Goal: Task Accomplishment & Management: Manage account settings

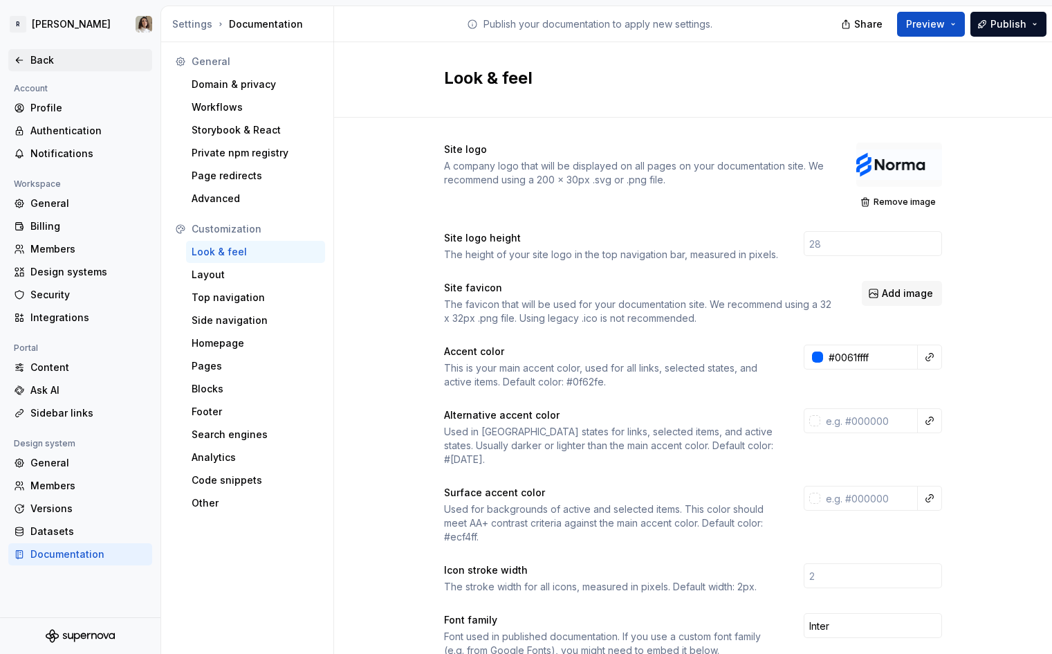
click at [55, 49] on div "Back" at bounding box center [80, 60] width 144 height 22
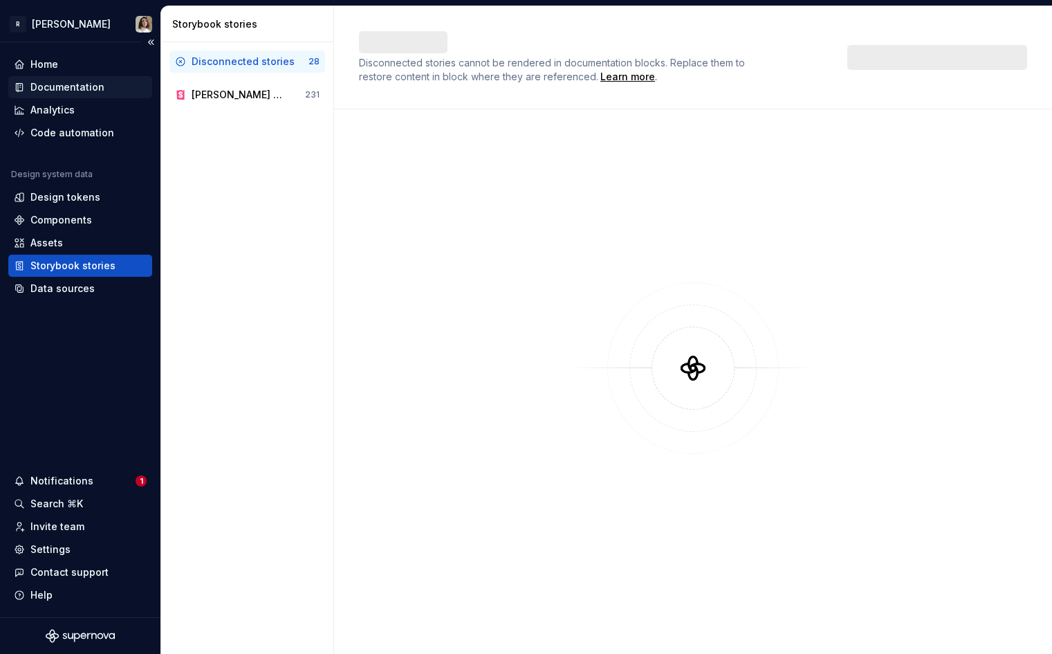
click at [68, 81] on div "Documentation" at bounding box center [67, 87] width 74 height 14
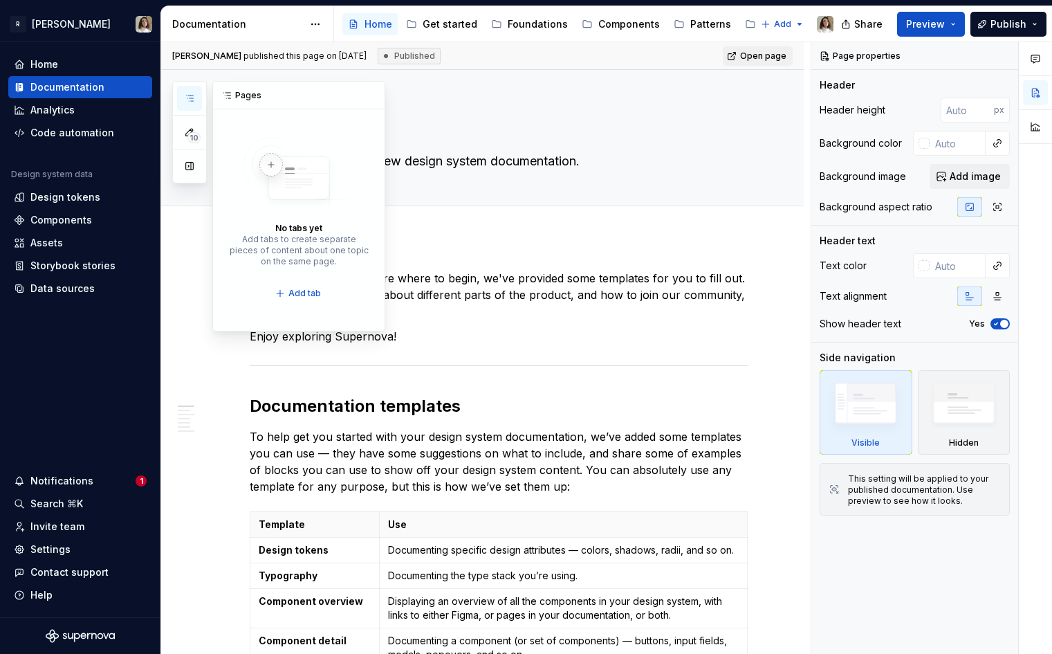
click at [192, 102] on icon "button" at bounding box center [189, 98] width 11 height 11
click at [190, 127] on icon "button" at bounding box center [189, 132] width 11 height 11
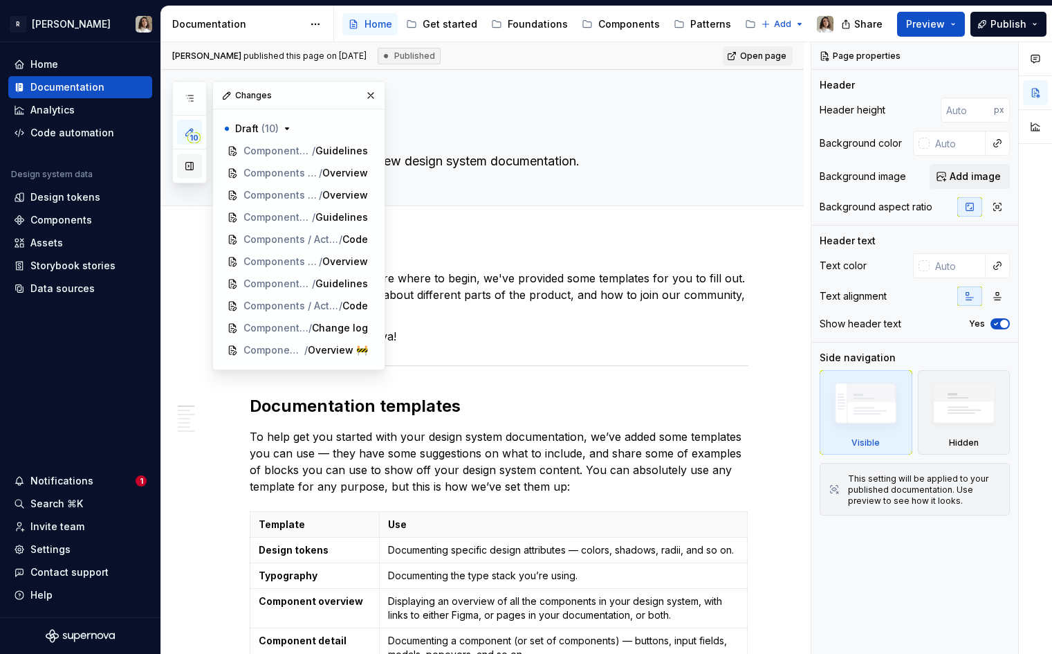
click at [190, 168] on button "button" at bounding box center [189, 166] width 25 height 25
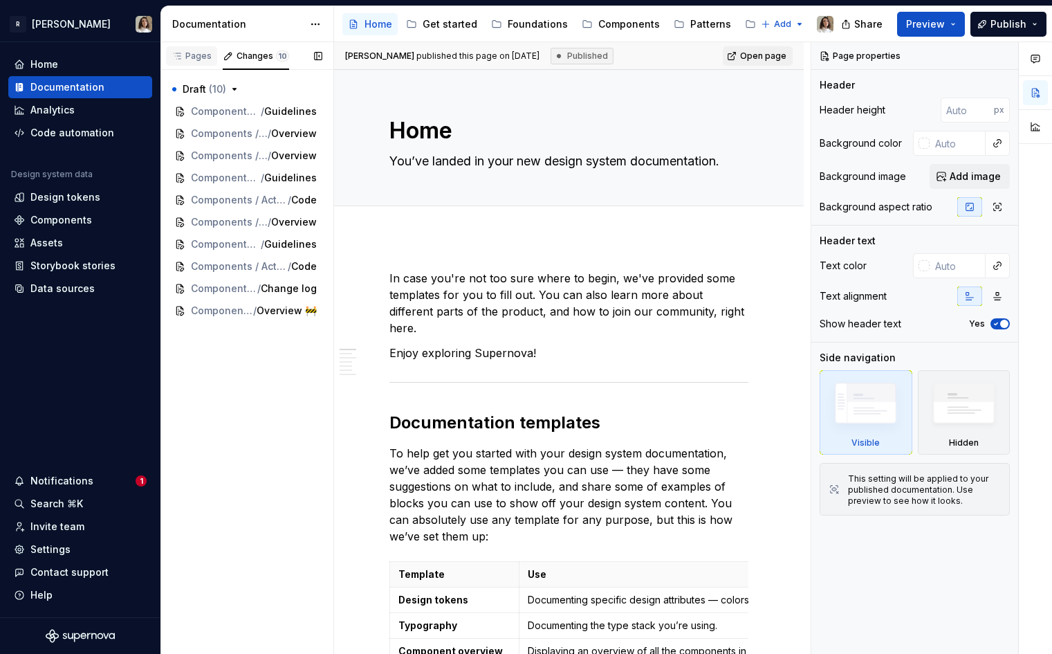
click at [205, 43] on button "Pages" at bounding box center [191, 56] width 51 height 28
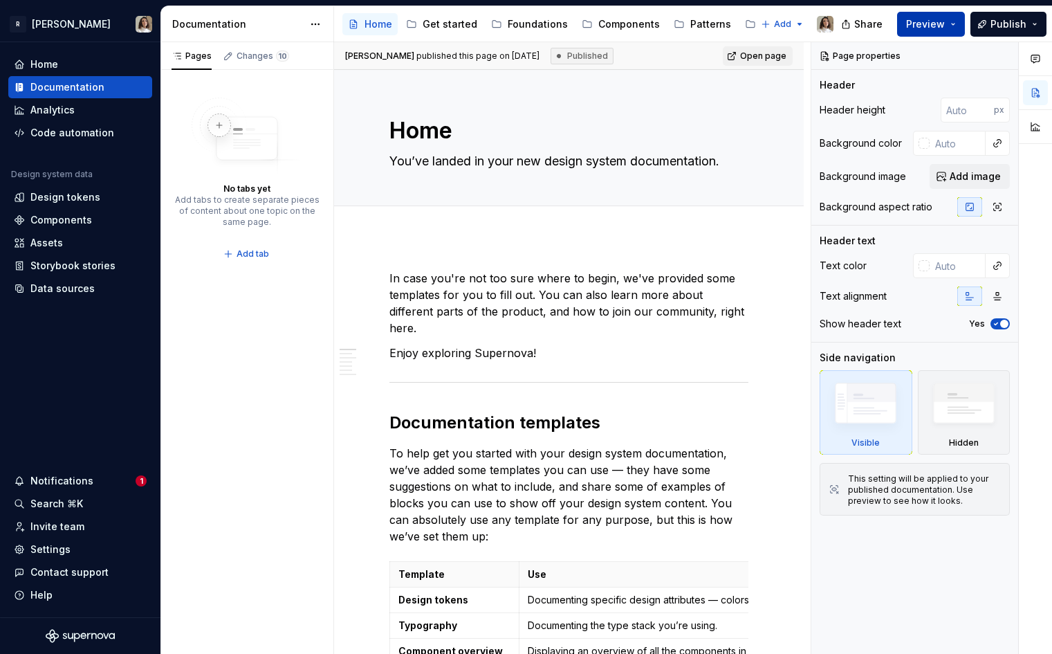
click at [935, 24] on span "Preview" at bounding box center [925, 24] width 39 height 14
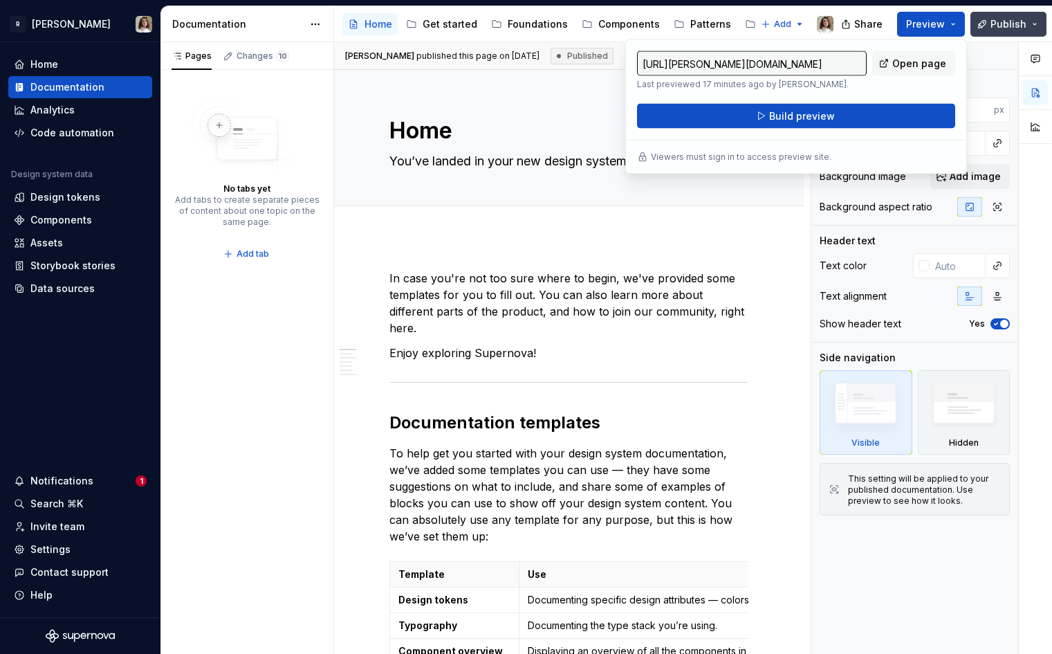
click at [990, 30] on button "Publish" at bounding box center [1008, 24] width 76 height 25
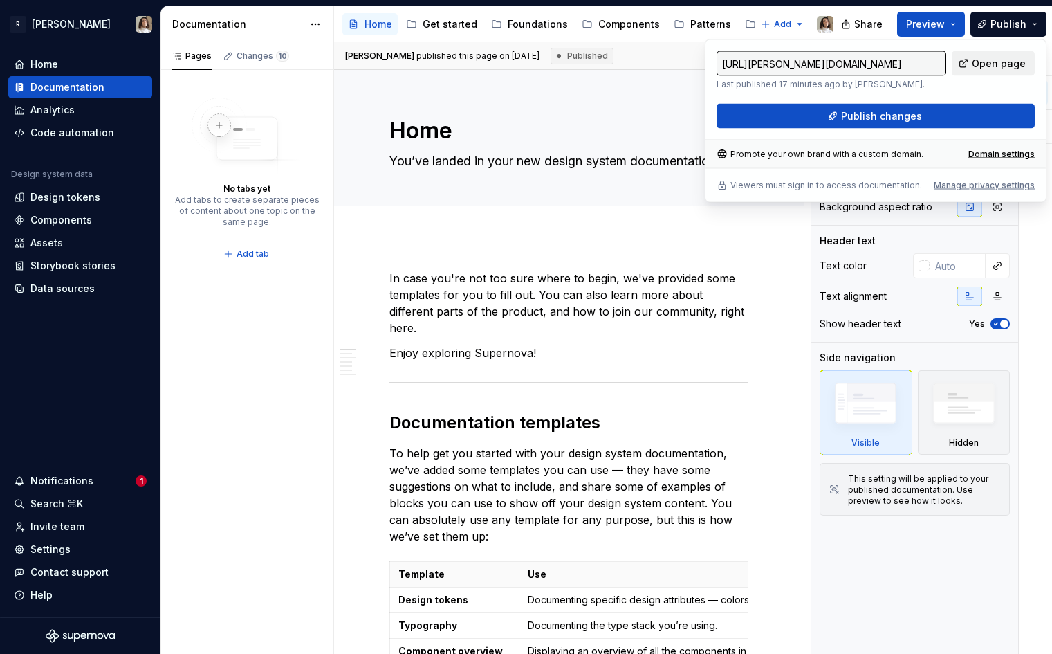
click at [995, 66] on span "Open page" at bounding box center [999, 64] width 54 height 14
type textarea "*"
click at [1017, 156] on div "Domain settings" at bounding box center [1001, 154] width 66 height 11
type input "[URL][PERSON_NAME][DOMAIN_NAME]"
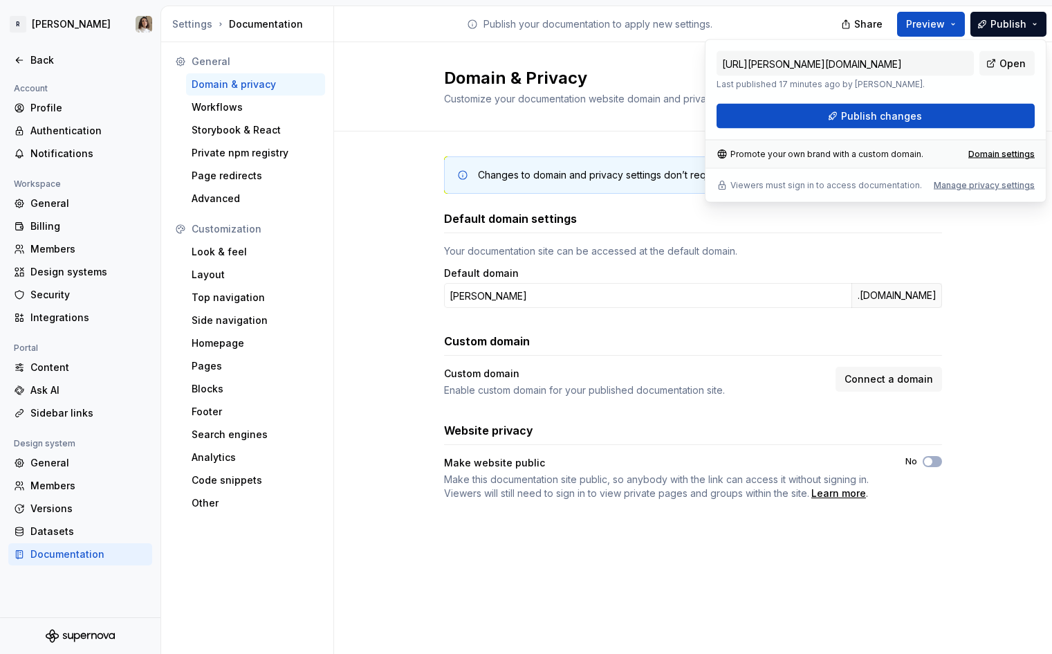
click at [527, 218] on h3 "Default domain settings" at bounding box center [510, 218] width 133 height 17
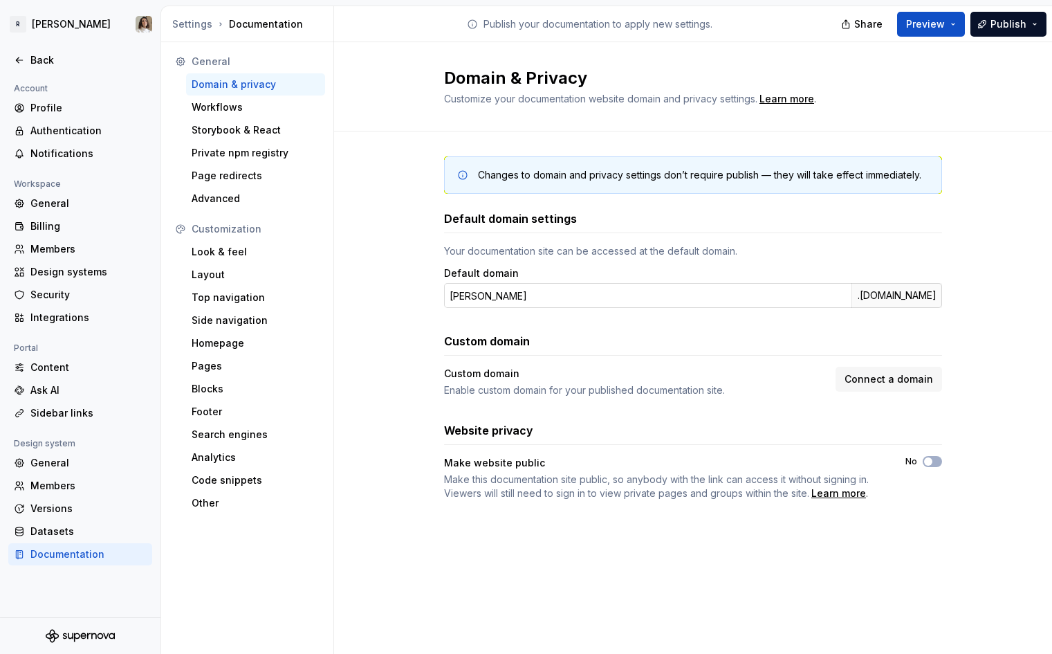
click at [576, 304] on input "[PERSON_NAME]" at bounding box center [647, 295] width 407 height 25
click at [880, 394] on div "Custom domain Enable custom domain for your published documentation site. Conne…" at bounding box center [693, 382] width 498 height 30
click at [909, 376] on span "Connect a domain" at bounding box center [888, 379] width 89 height 14
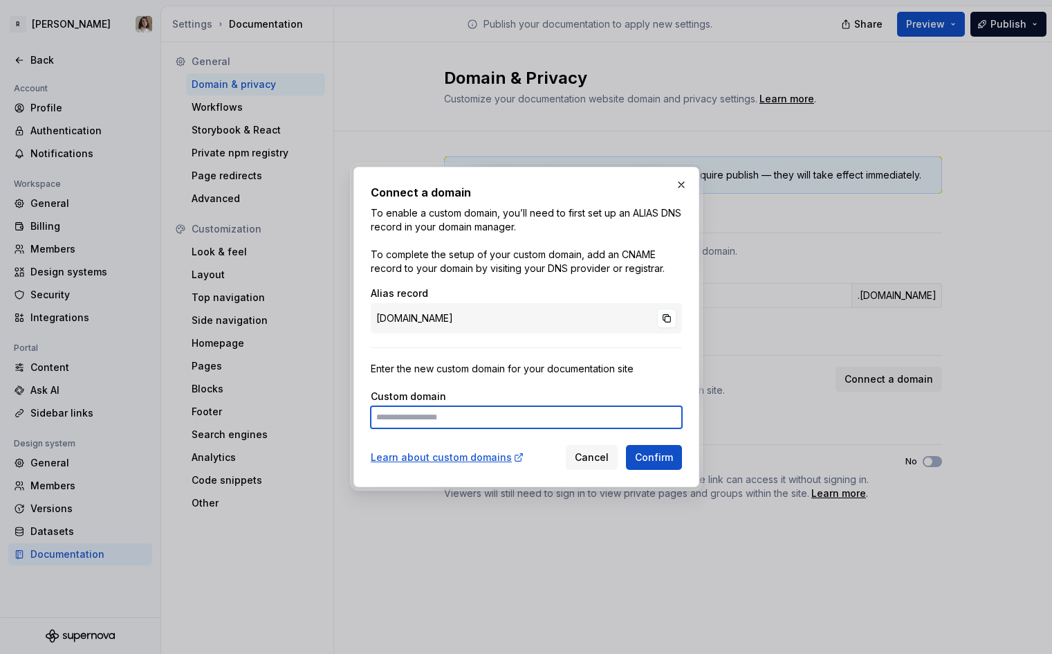
click at [390, 422] on input at bounding box center [526, 417] width 311 height 22
type input "**********"
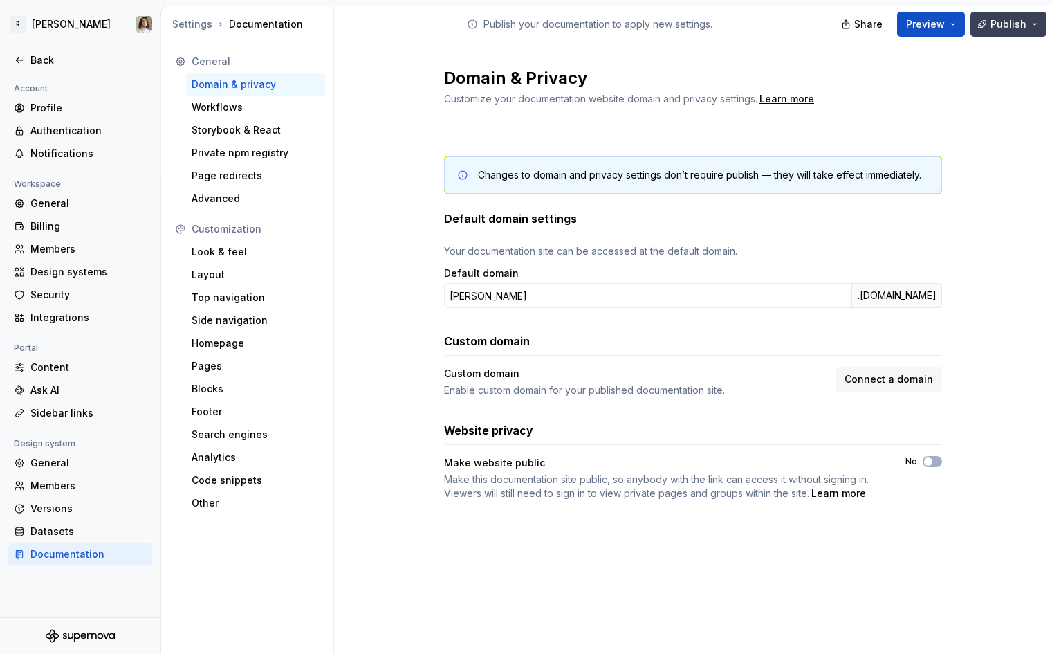
click at [1005, 15] on button "Publish" at bounding box center [1008, 24] width 76 height 25
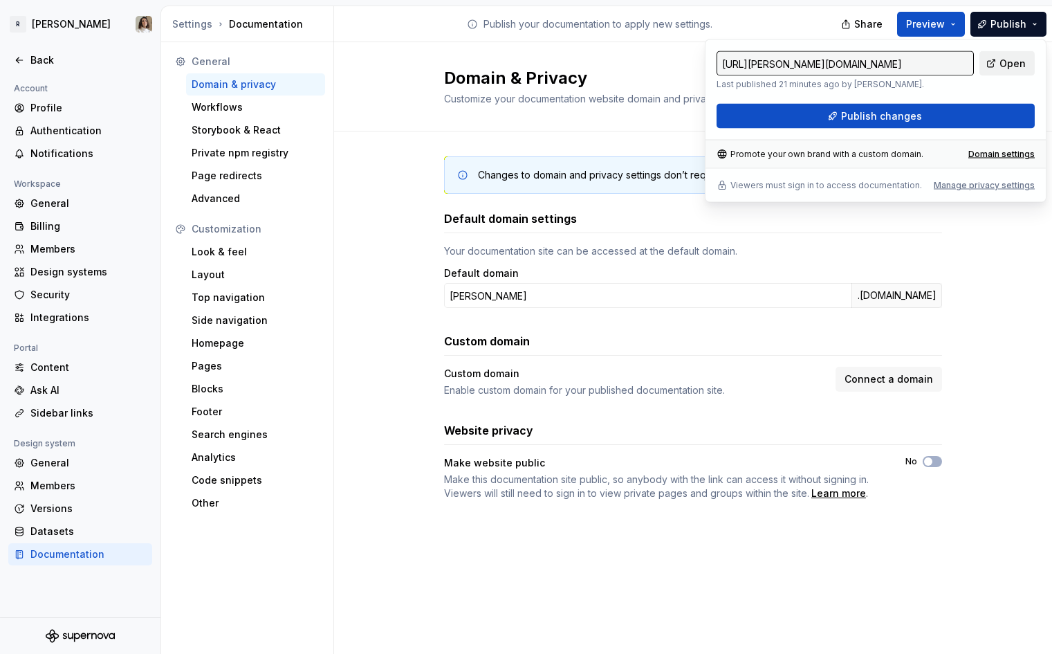
click at [1003, 59] on span "Open" at bounding box center [1012, 64] width 26 height 14
click at [1010, 20] on span "Publish" at bounding box center [1008, 24] width 36 height 14
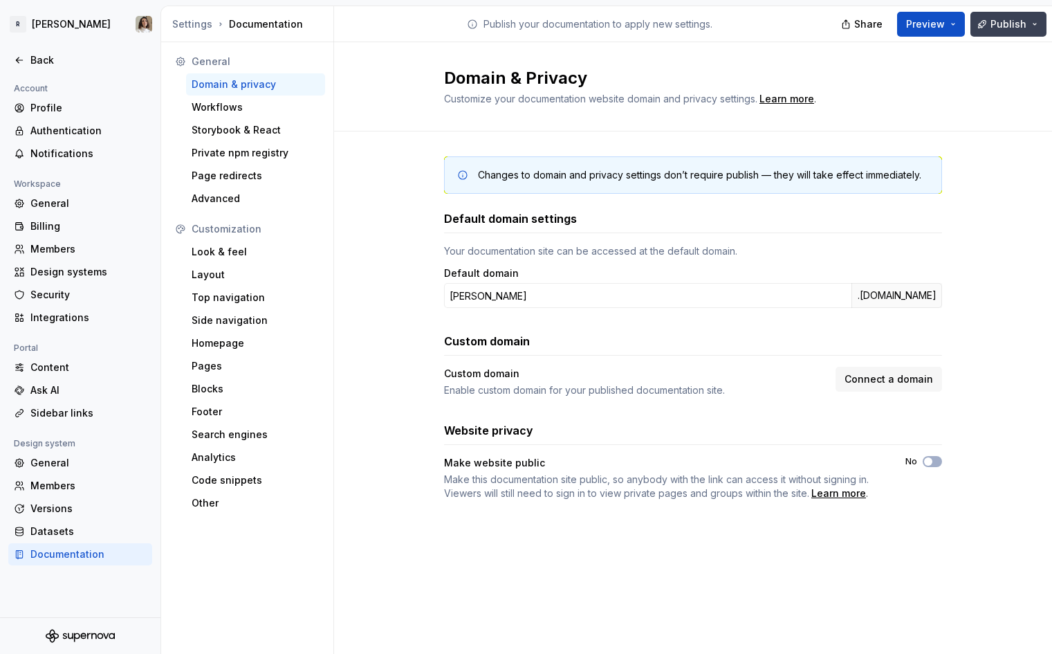
click at [1010, 20] on span "Publish" at bounding box center [1008, 24] width 36 height 14
click at [29, 52] on div "Back" at bounding box center [80, 60] width 144 height 22
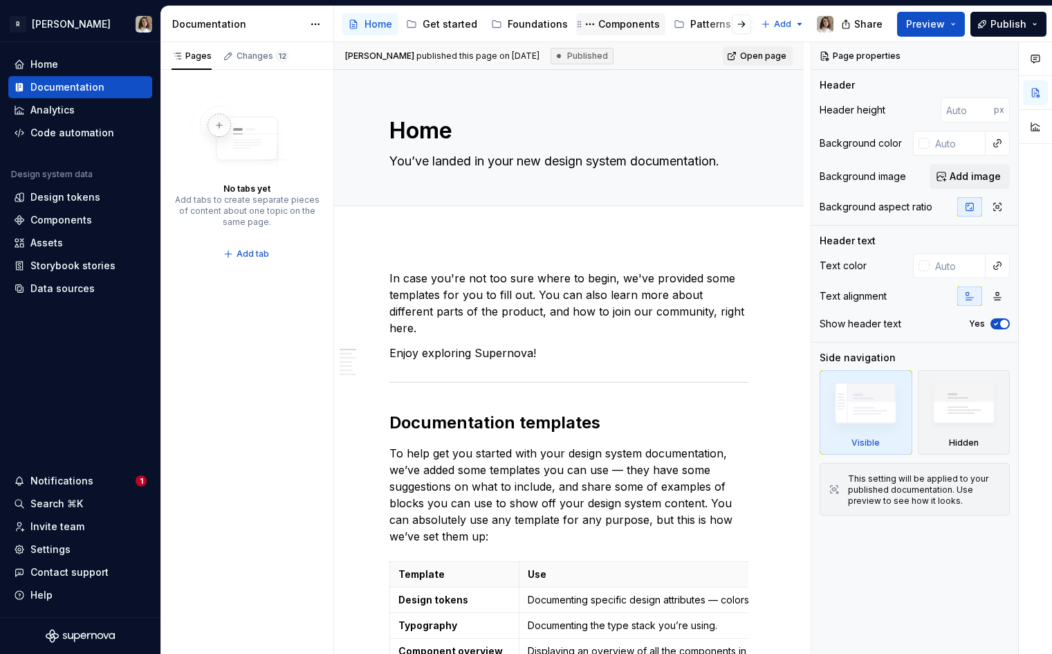
click at [607, 21] on div "Components" at bounding box center [629, 24] width 62 height 14
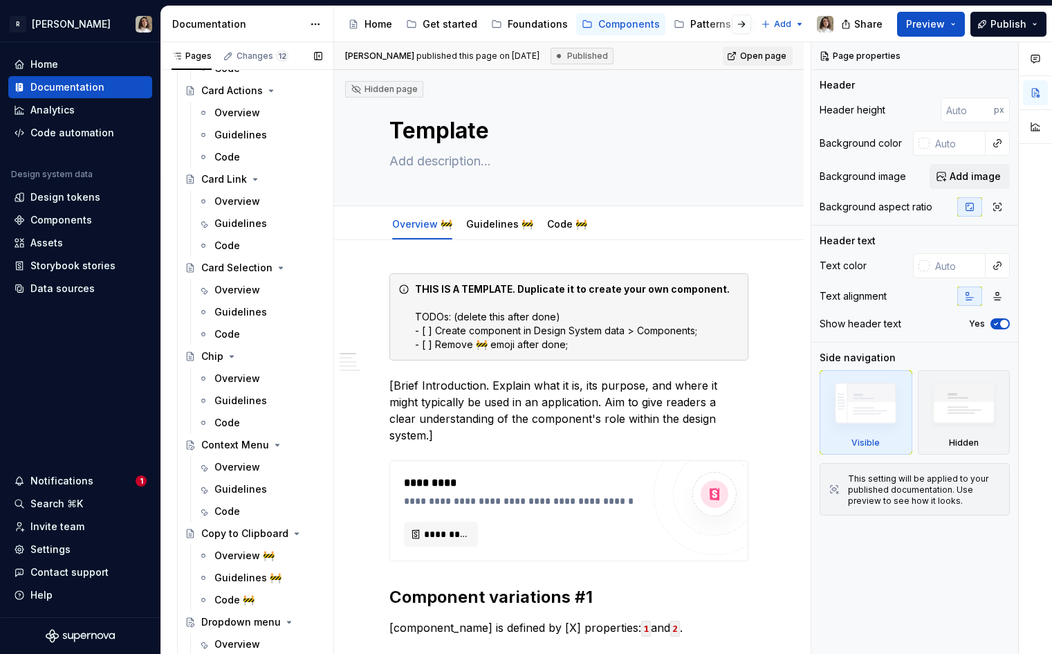
scroll to position [541, 0]
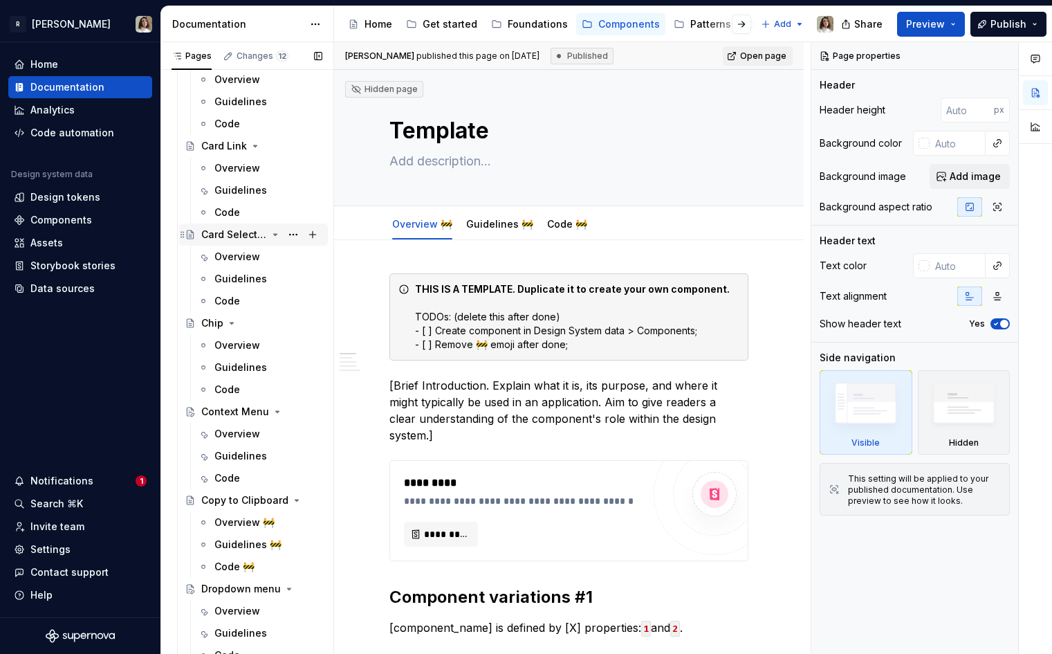
click at [230, 243] on div "Card Selection" at bounding box center [261, 234] width 121 height 19
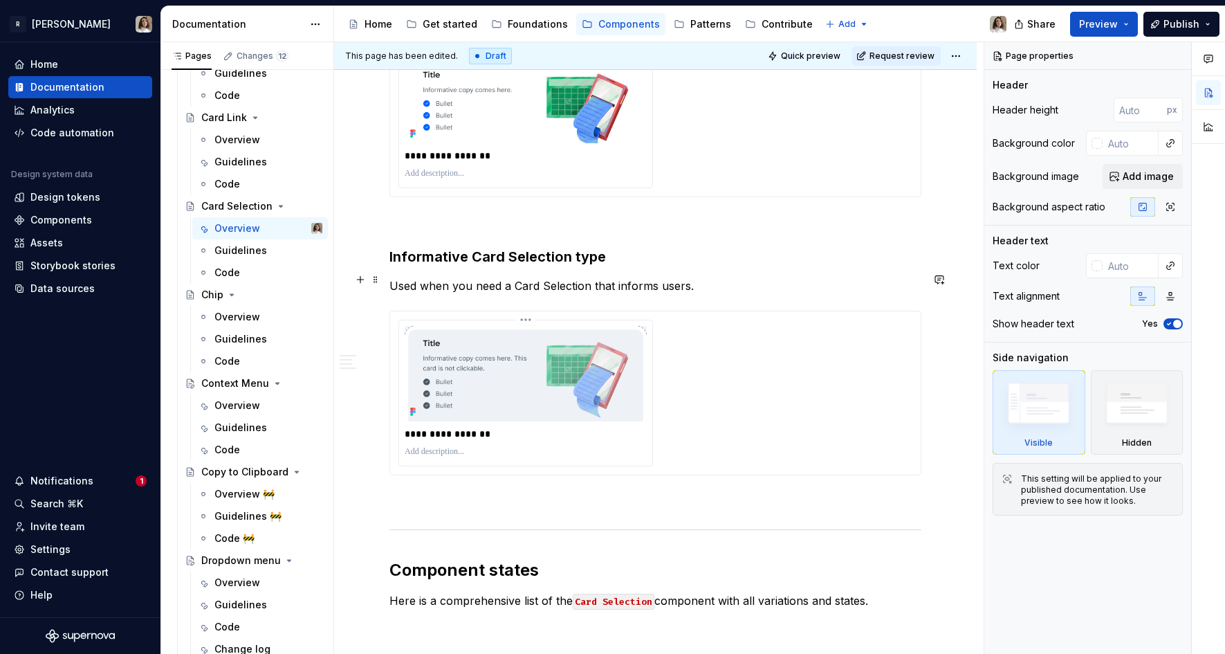
scroll to position [1290, 0]
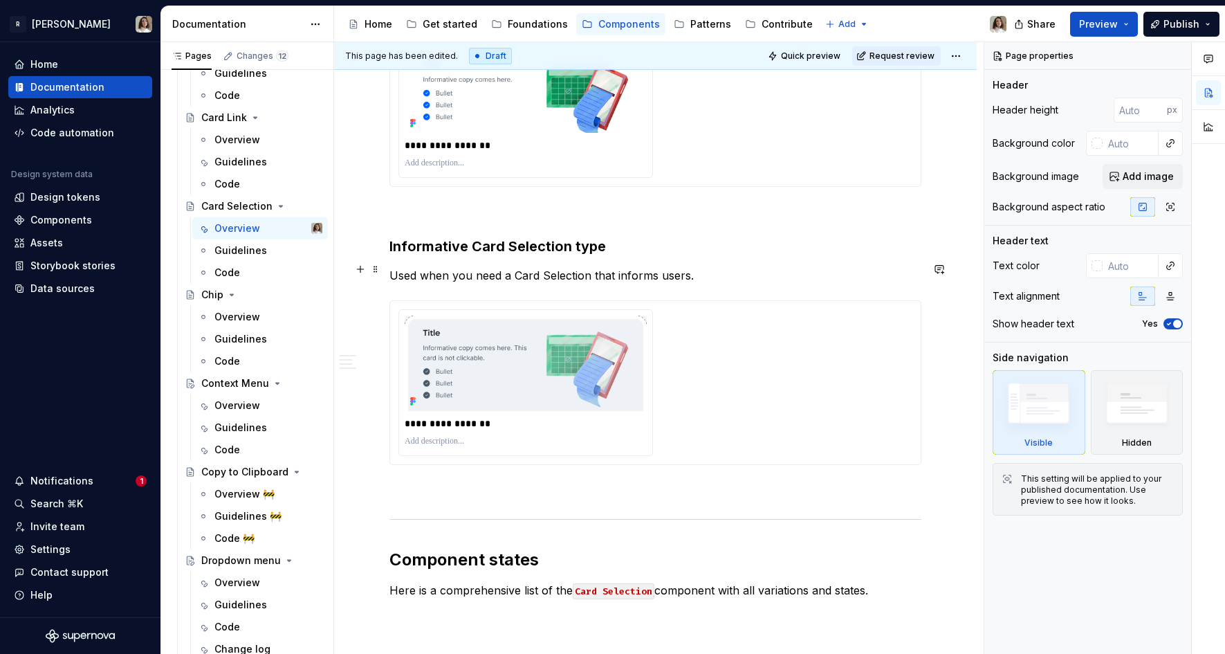
click at [701, 386] on div "**********" at bounding box center [655, 382] width 514 height 147
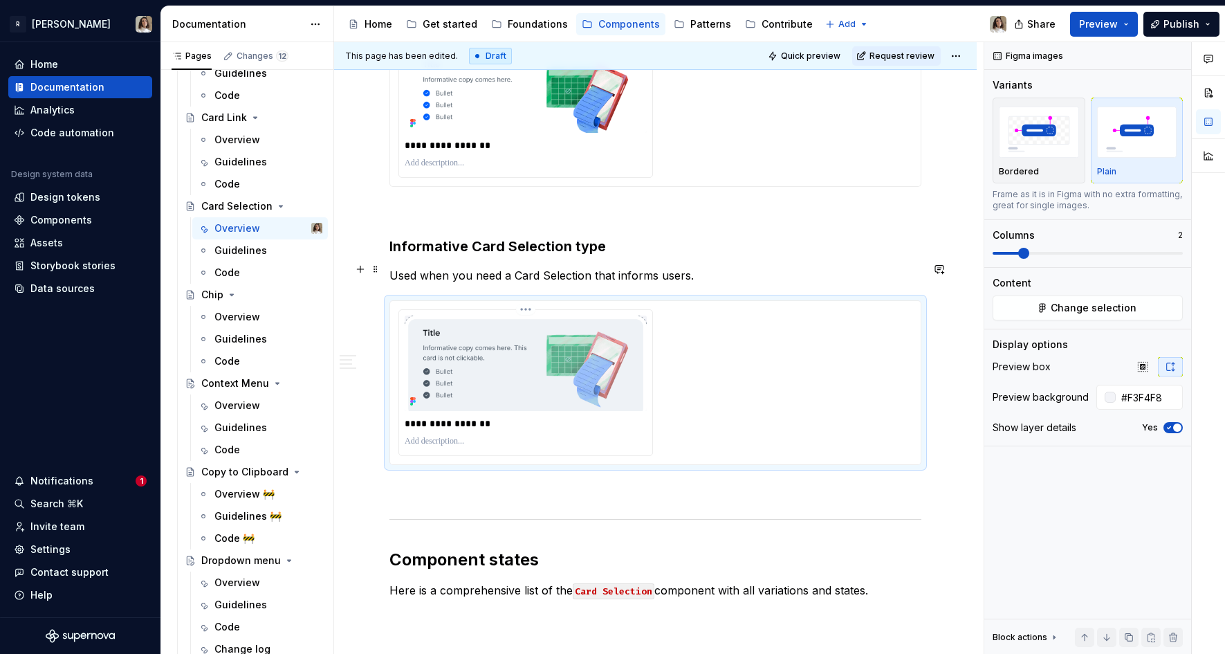
click at [472, 333] on img at bounding box center [526, 362] width 242 height 95
click at [516, 337] on img at bounding box center [526, 362] width 242 height 95
click at [603, 416] on p "**********" at bounding box center [527, 423] width 245 height 14
click at [548, 315] on img at bounding box center [526, 362] width 242 height 95
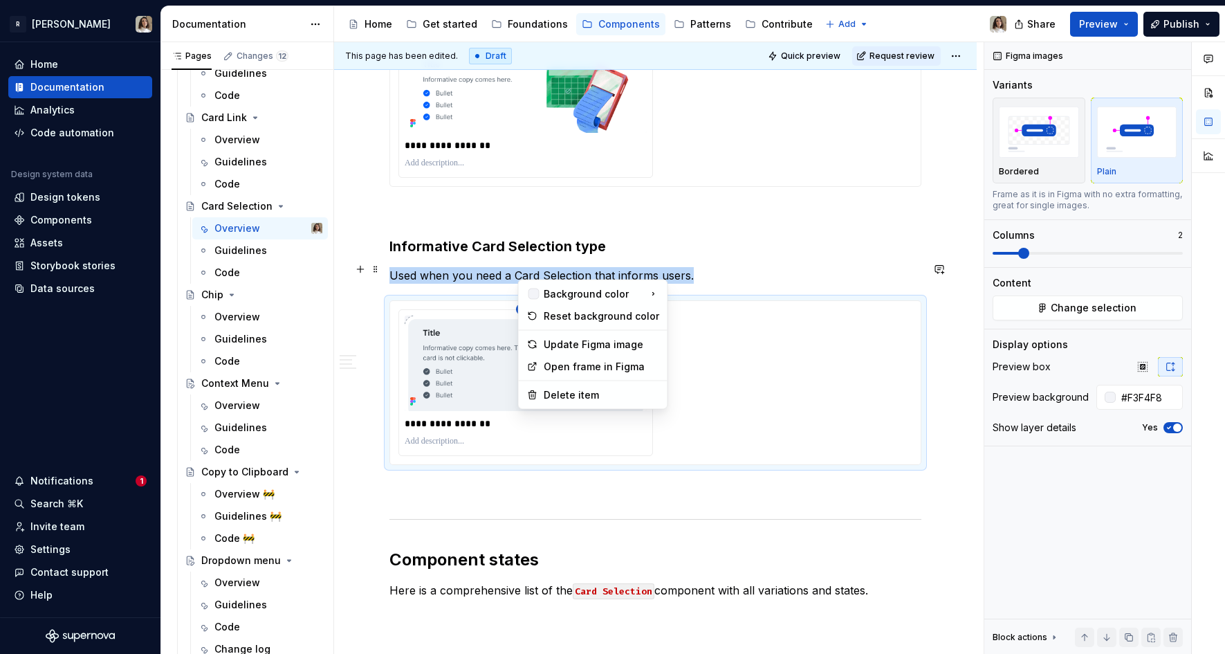
click at [532, 274] on html "R [PERSON_NAME] Home Documentation Analytics Code automation Design system data…" at bounding box center [612, 327] width 1225 height 654
click at [617, 294] on div "Background color" at bounding box center [593, 294] width 99 height 14
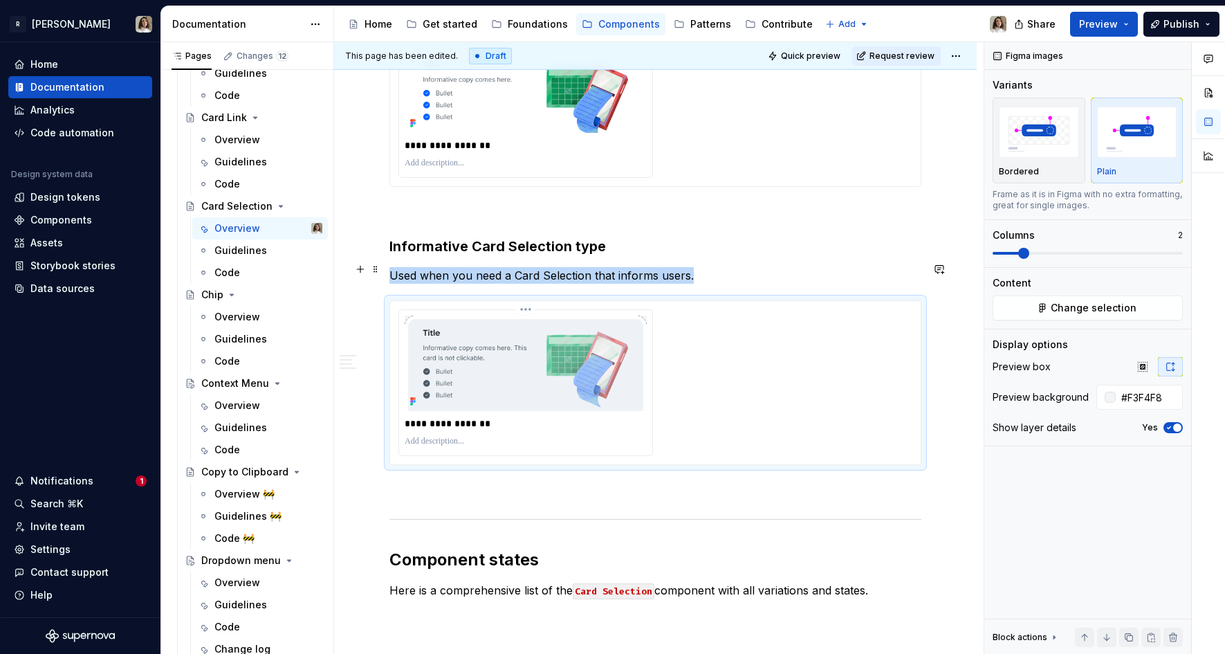
click at [526, 268] on html "R [PERSON_NAME] Home Documentation Analytics Code automation Design system data…" at bounding box center [612, 327] width 1225 height 654
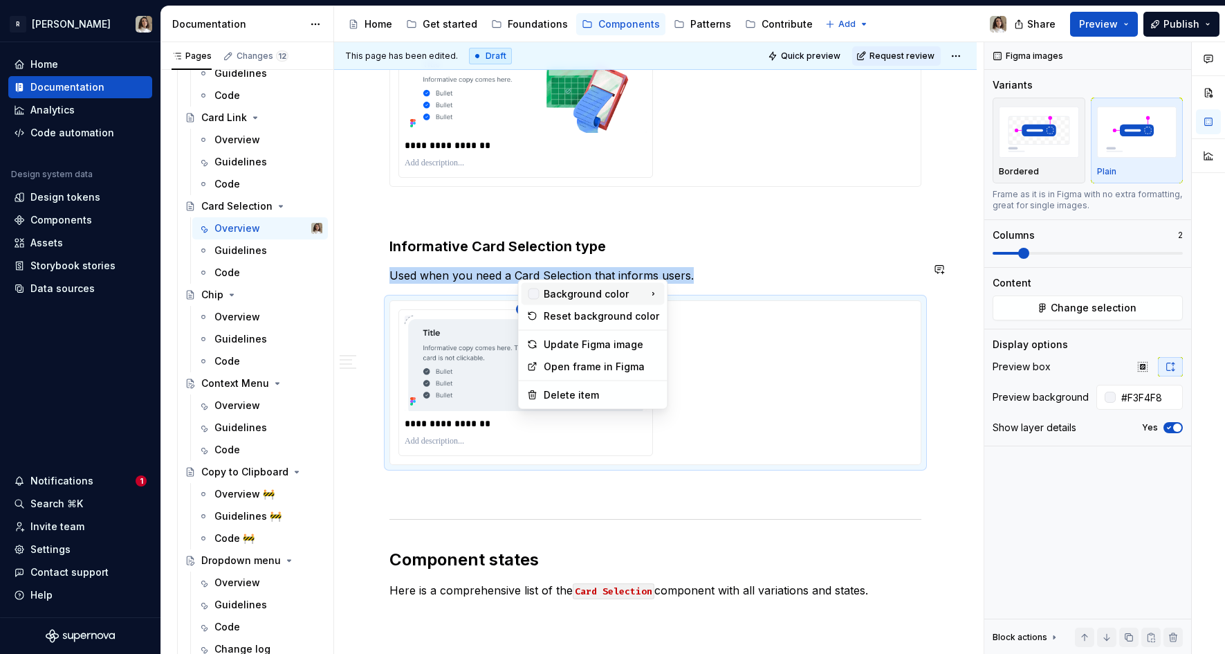
click at [586, 293] on div "Background color" at bounding box center [593, 294] width 99 height 14
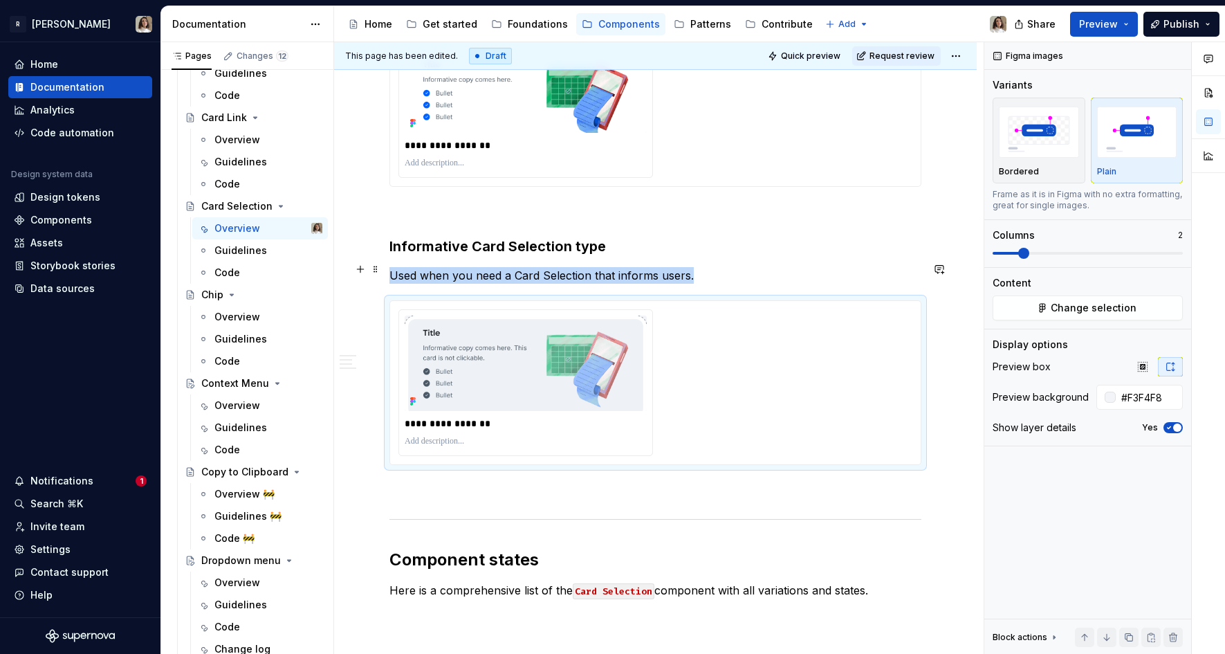
drag, startPoint x: 711, startPoint y: 380, endPoint x: 654, endPoint y: 380, distance: 57.4
click at [654, 380] on html "R [PERSON_NAME] Home Documentation Analytics Code automation Design system data…" at bounding box center [612, 327] width 1225 height 654
click at [539, 301] on div "**********" at bounding box center [655, 382] width 530 height 163
click at [519, 273] on html "R [PERSON_NAME] Home Documentation Analytics Code automation Design system data…" at bounding box center [612, 327] width 1225 height 654
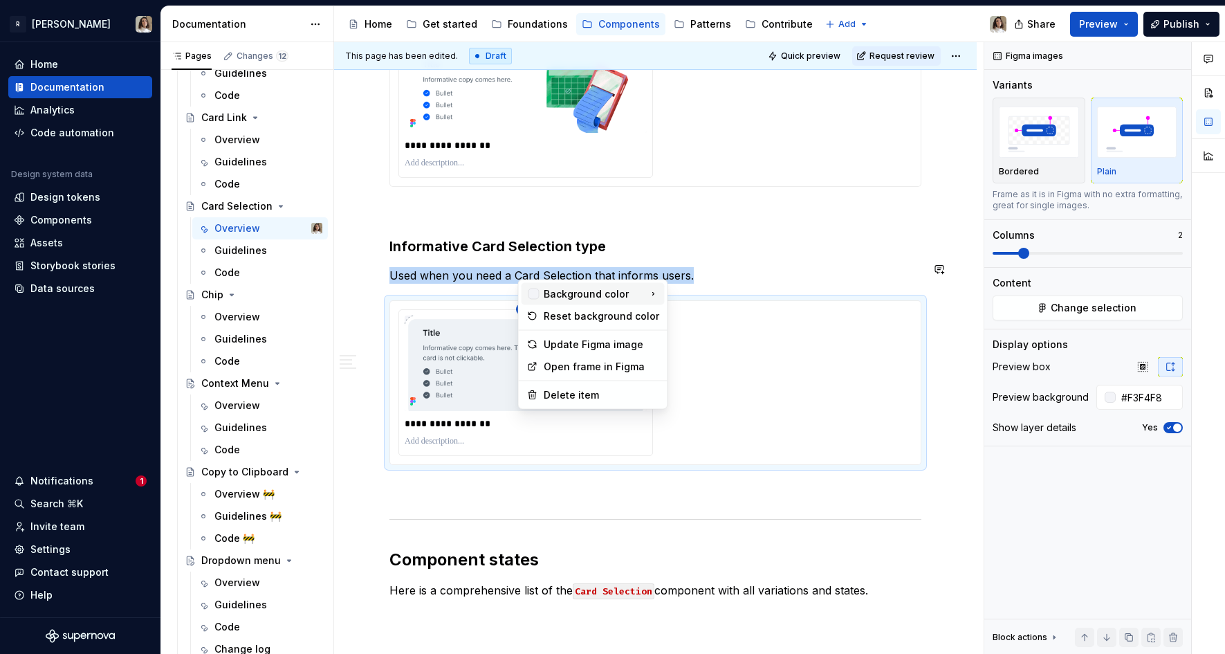
click at [574, 289] on div "Background color" at bounding box center [593, 294] width 99 height 14
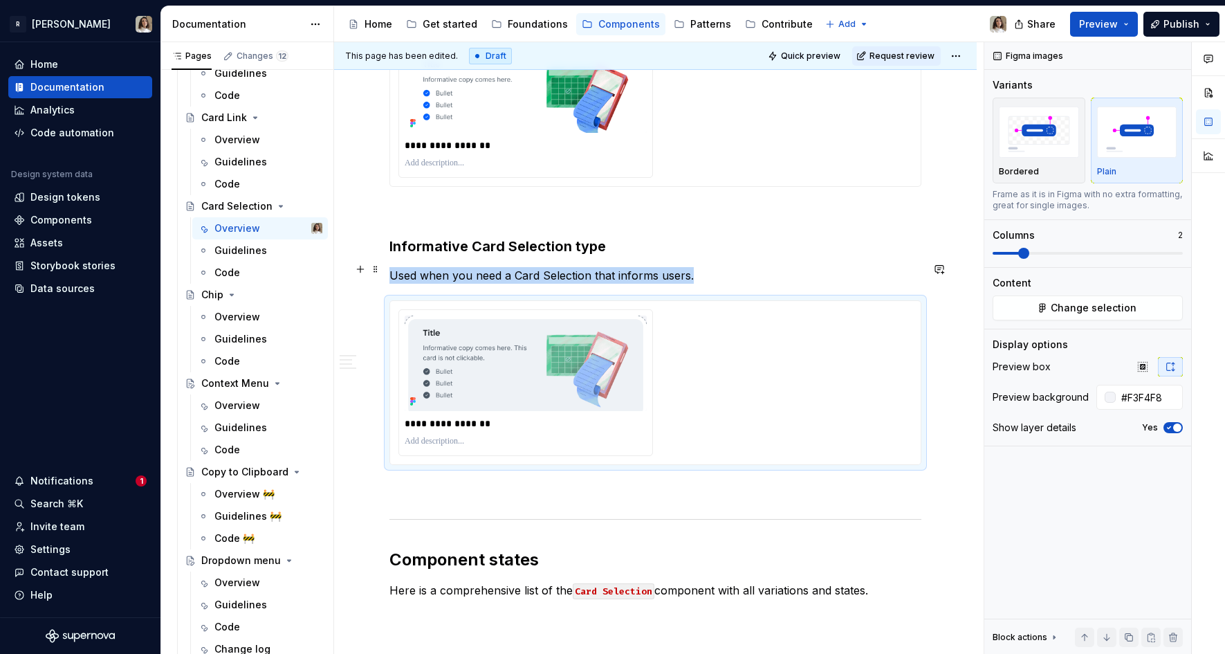
drag, startPoint x: 712, startPoint y: 384, endPoint x: 701, endPoint y: 384, distance: 11.1
click at [701, 384] on html "R [PERSON_NAME] Home Documentation Analytics Code automation Design system data…" at bounding box center [612, 327] width 1225 height 654
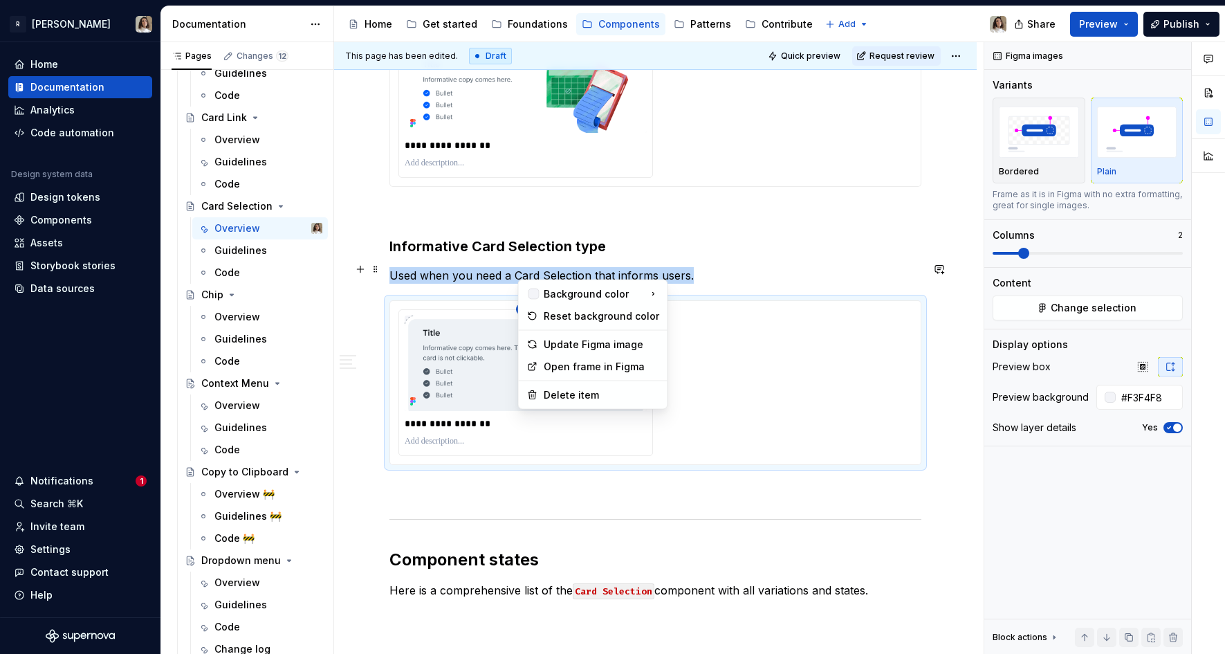
click at [530, 274] on html "R [PERSON_NAME] Home Documentation Analytics Code automation Design system data…" at bounding box center [612, 327] width 1225 height 654
click at [546, 290] on div "Background color" at bounding box center [593, 294] width 99 height 14
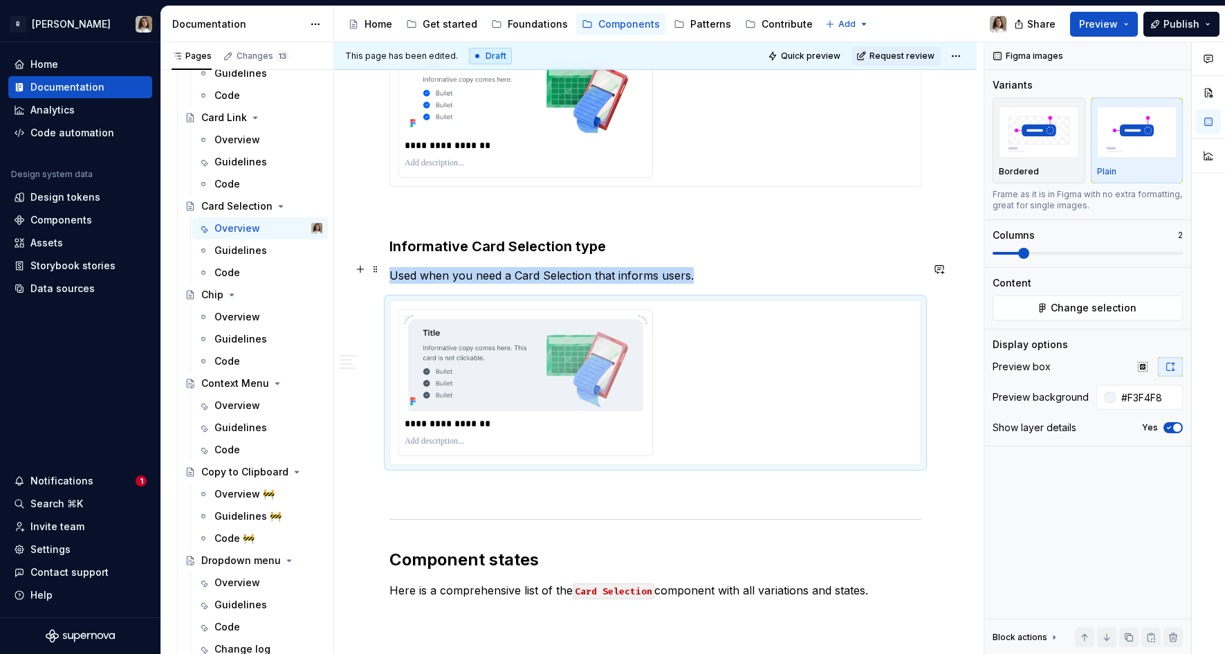
drag, startPoint x: 789, startPoint y: 380, endPoint x: 780, endPoint y: 380, distance: 9.0
click at [780, 380] on html "R [PERSON_NAME] Home Documentation Analytics Code automation Design system data…" at bounding box center [612, 327] width 1225 height 654
click at [519, 301] on div "**********" at bounding box center [655, 382] width 530 height 163
click at [526, 301] on div "**********" at bounding box center [655, 382] width 530 height 163
click at [528, 315] on img at bounding box center [526, 362] width 242 height 95
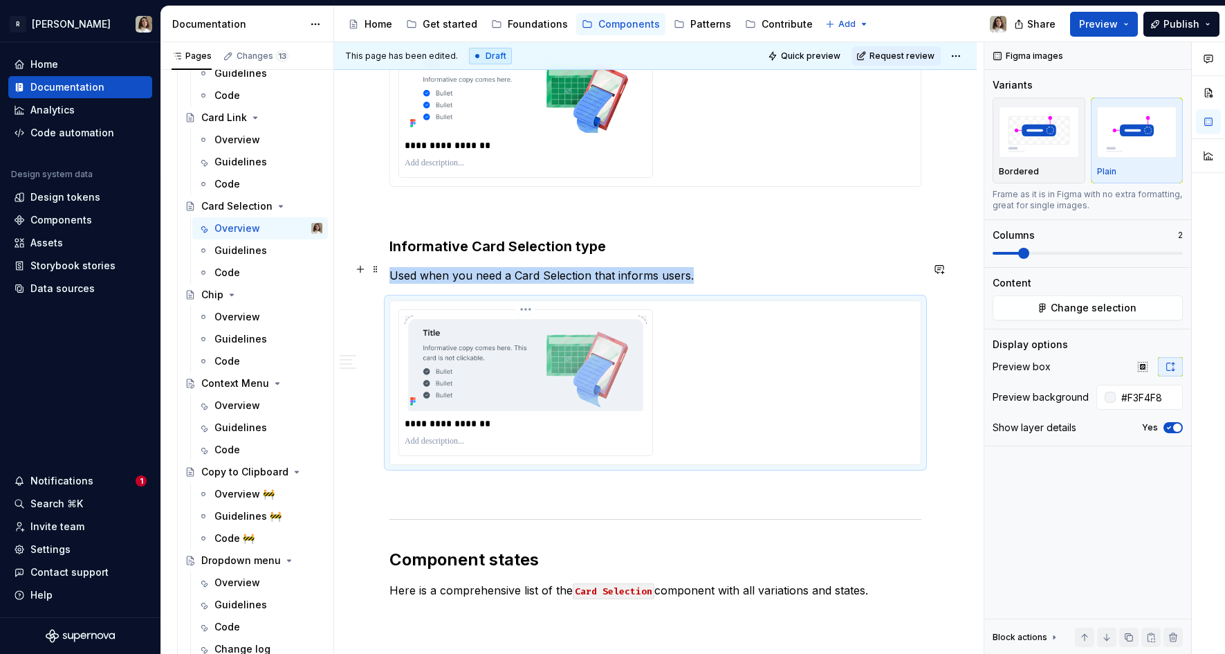
click at [528, 270] on html "R [PERSON_NAME] Home Documentation Analytics Code automation Design system data…" at bounding box center [612, 327] width 1225 height 654
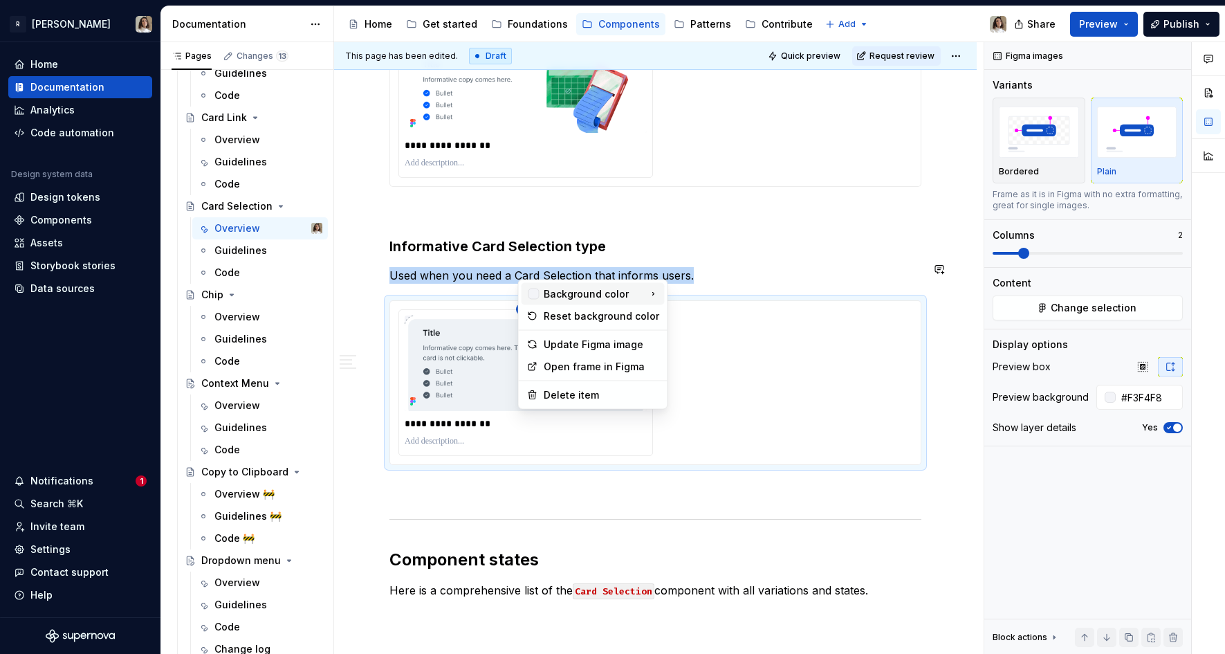
click at [591, 297] on div "Background color" at bounding box center [593, 294] width 99 height 14
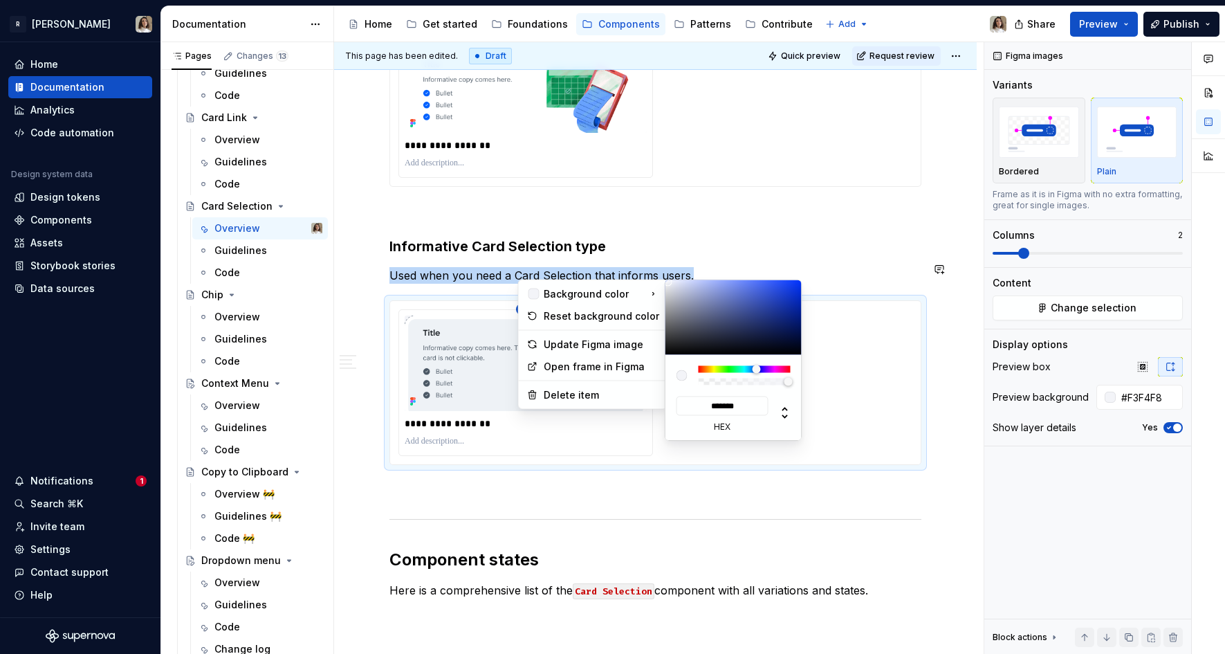
click at [732, 406] on html "R [PERSON_NAME] Home Documentation Analytics Code automation Design system data…" at bounding box center [612, 327] width 1225 height 654
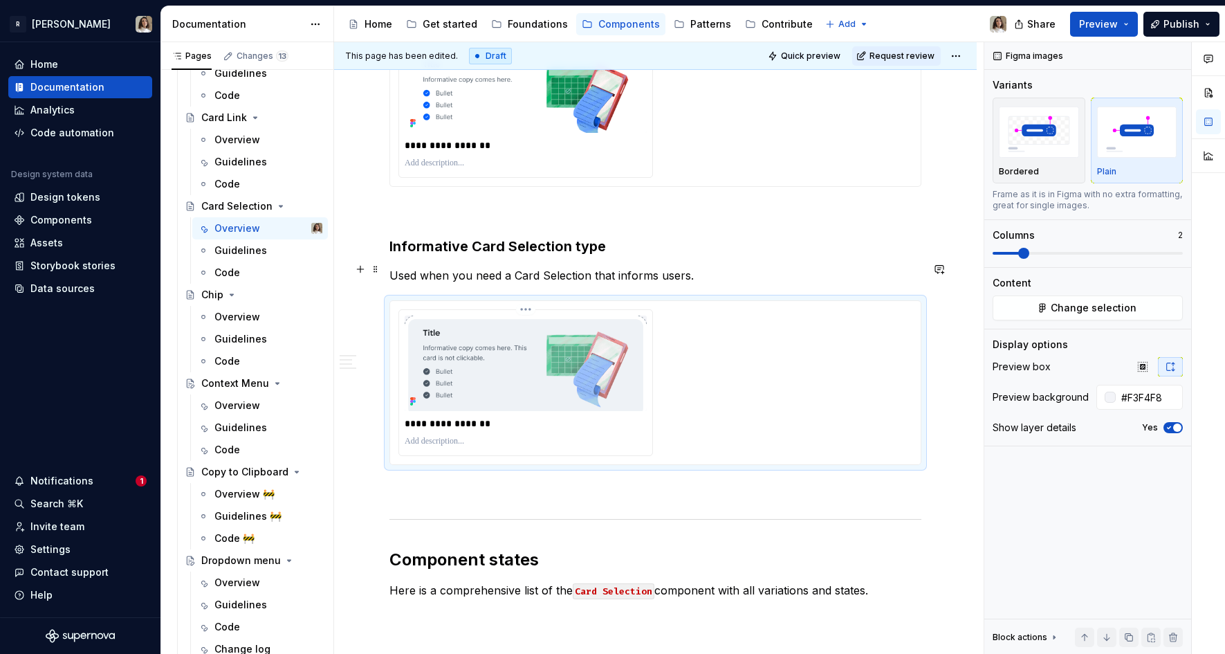
click at [517, 273] on html "R [PERSON_NAME] Home Documentation Analytics Code automation Design system data…" at bounding box center [612, 327] width 1225 height 654
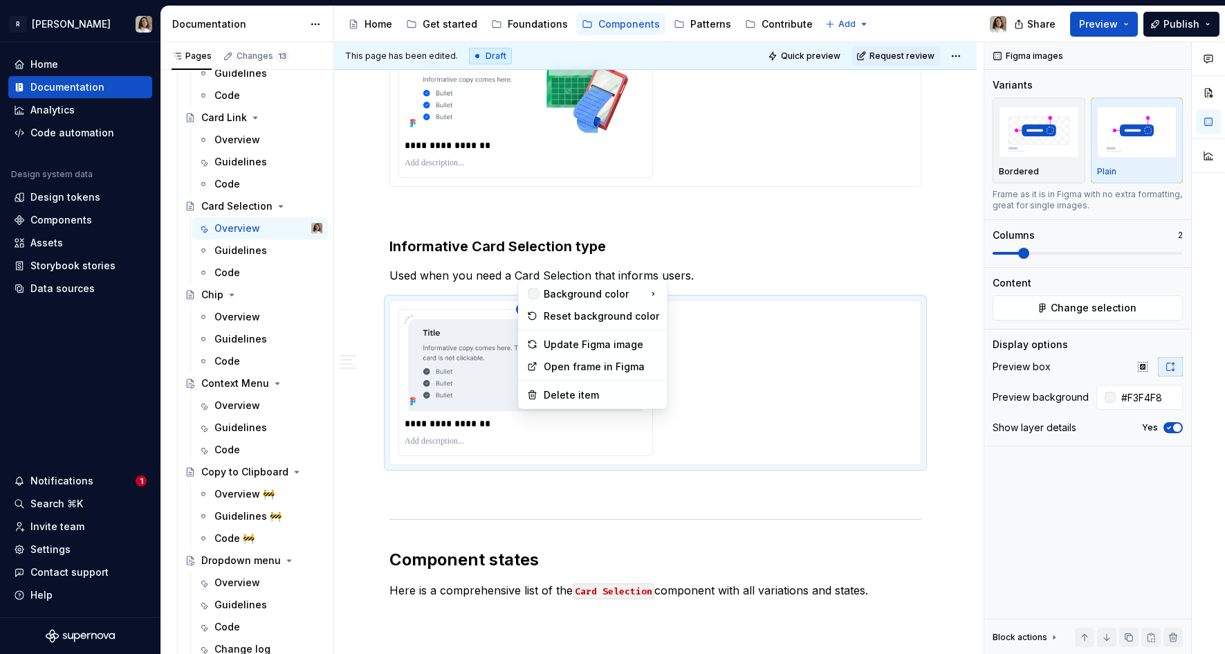
click at [460, 329] on html "R [PERSON_NAME] Home Documentation Analytics Code automation Design system data…" at bounding box center [612, 327] width 1225 height 654
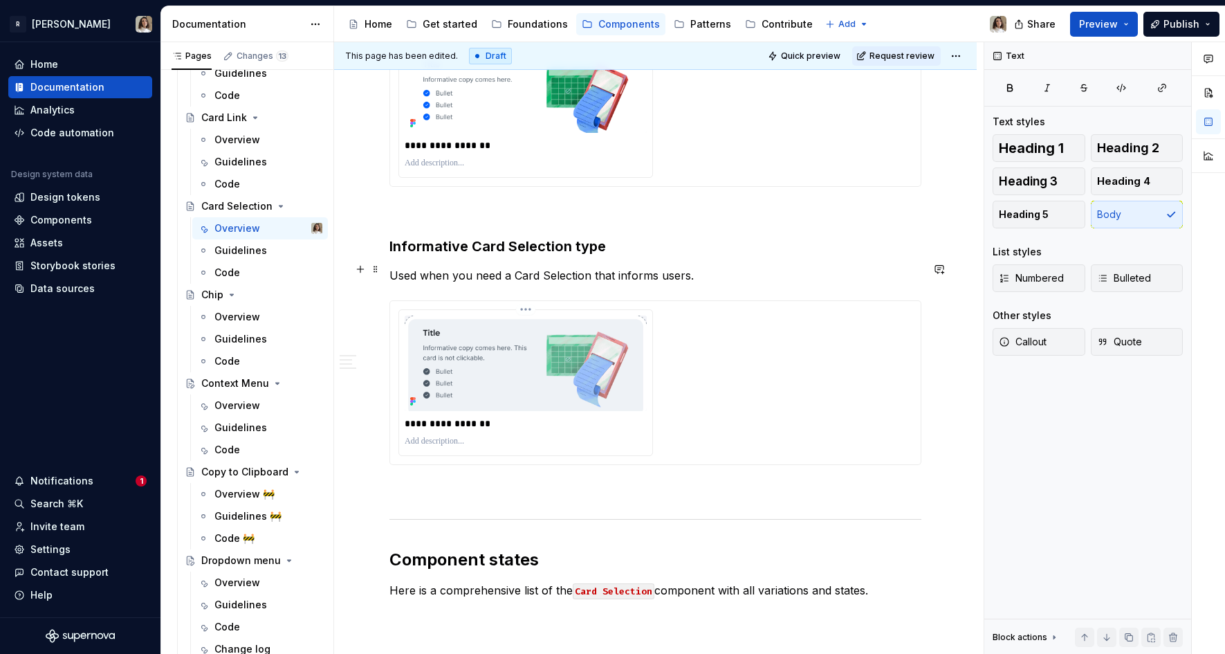
click at [487, 325] on img at bounding box center [526, 362] width 242 height 95
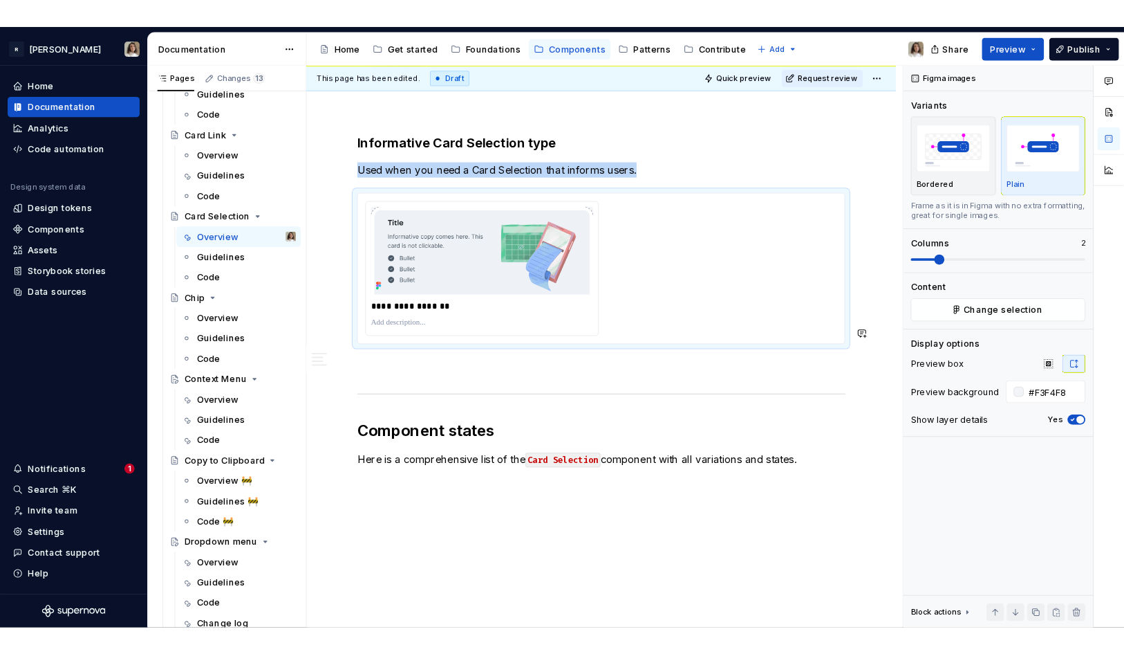
scroll to position [1372, 0]
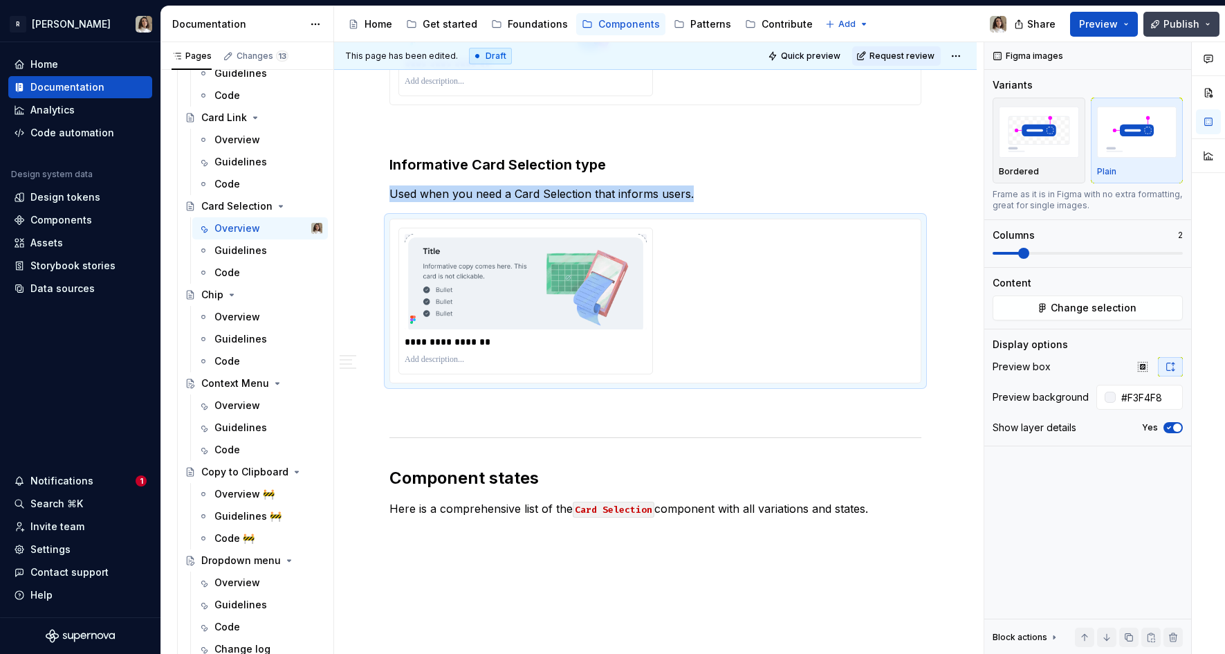
click at [1051, 25] on span "Publish" at bounding box center [1181, 24] width 36 height 14
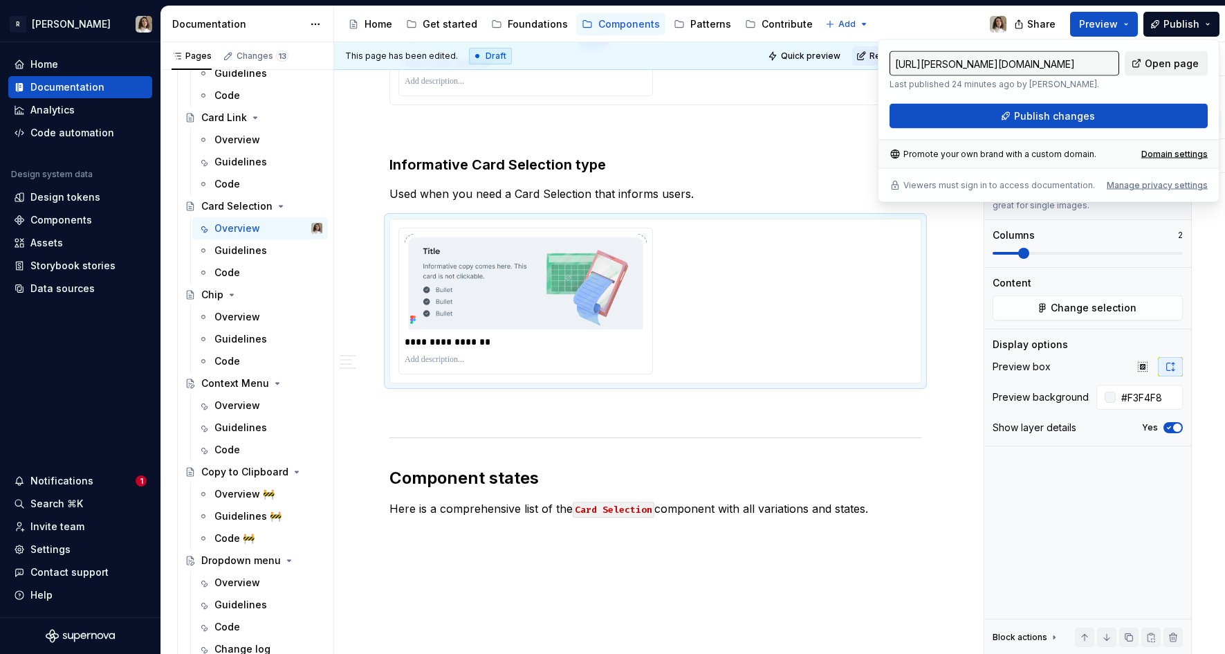
click at [1051, 61] on span "Open page" at bounding box center [1171, 64] width 54 height 14
type textarea "*"
click at [94, 284] on div "Data sources" at bounding box center [80, 288] width 133 height 14
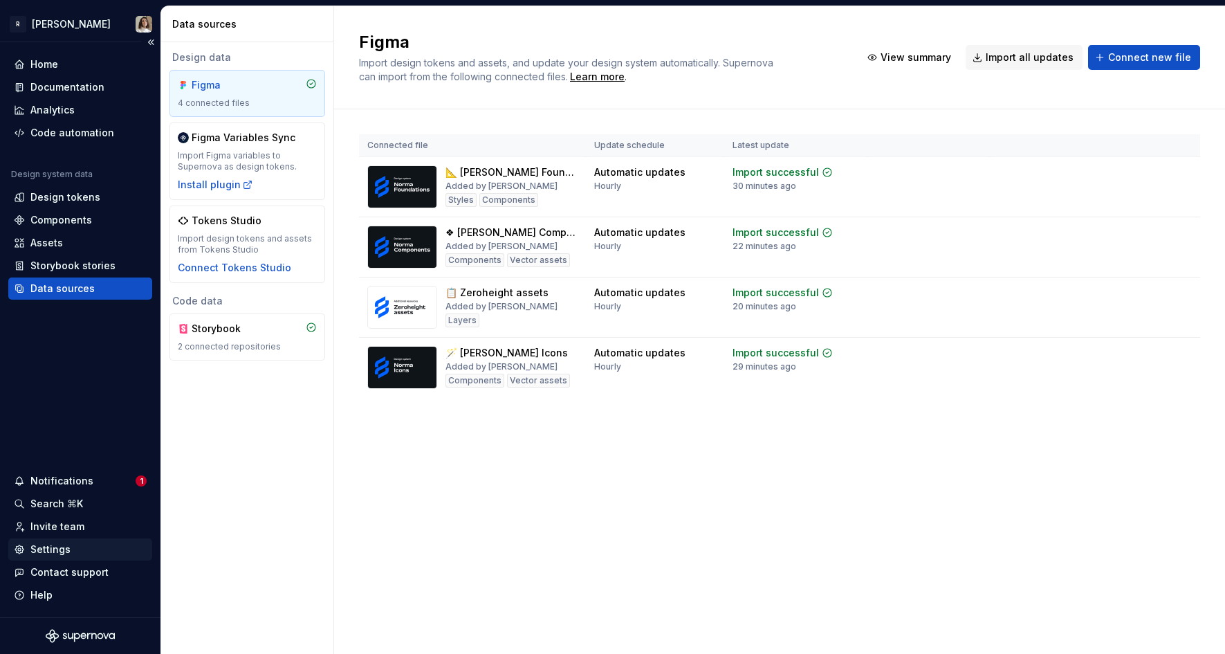
click at [36, 544] on div "Settings" at bounding box center [50, 549] width 40 height 14
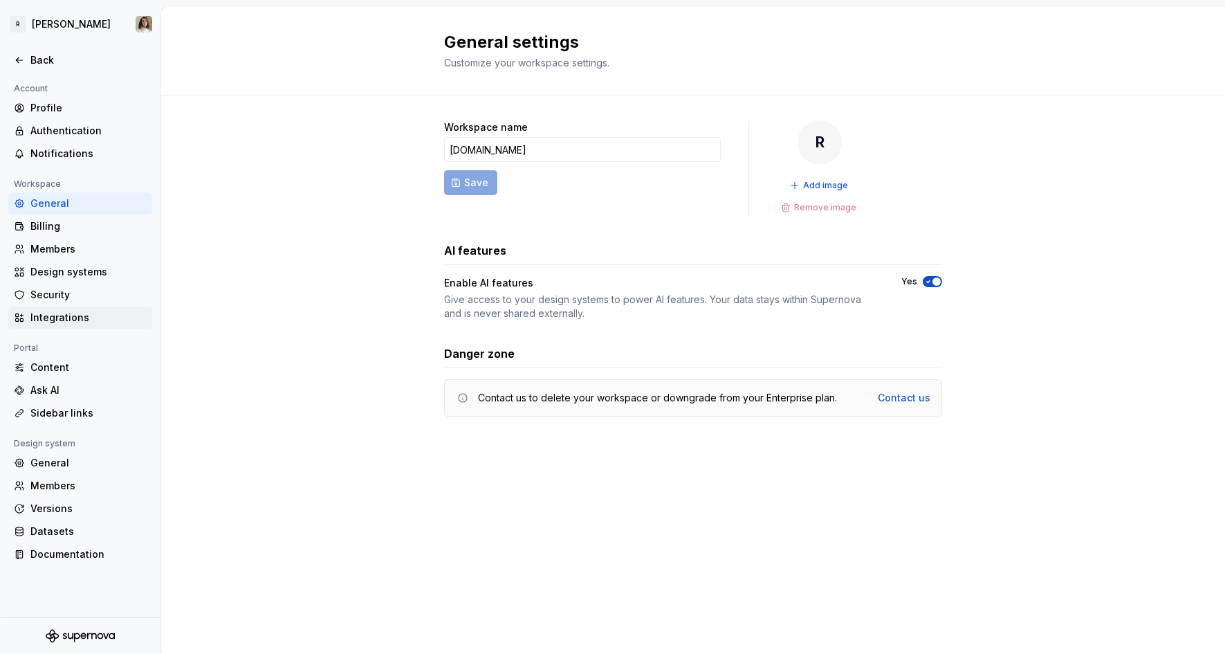
click at [50, 320] on div "Integrations" at bounding box center [88, 318] width 116 height 14
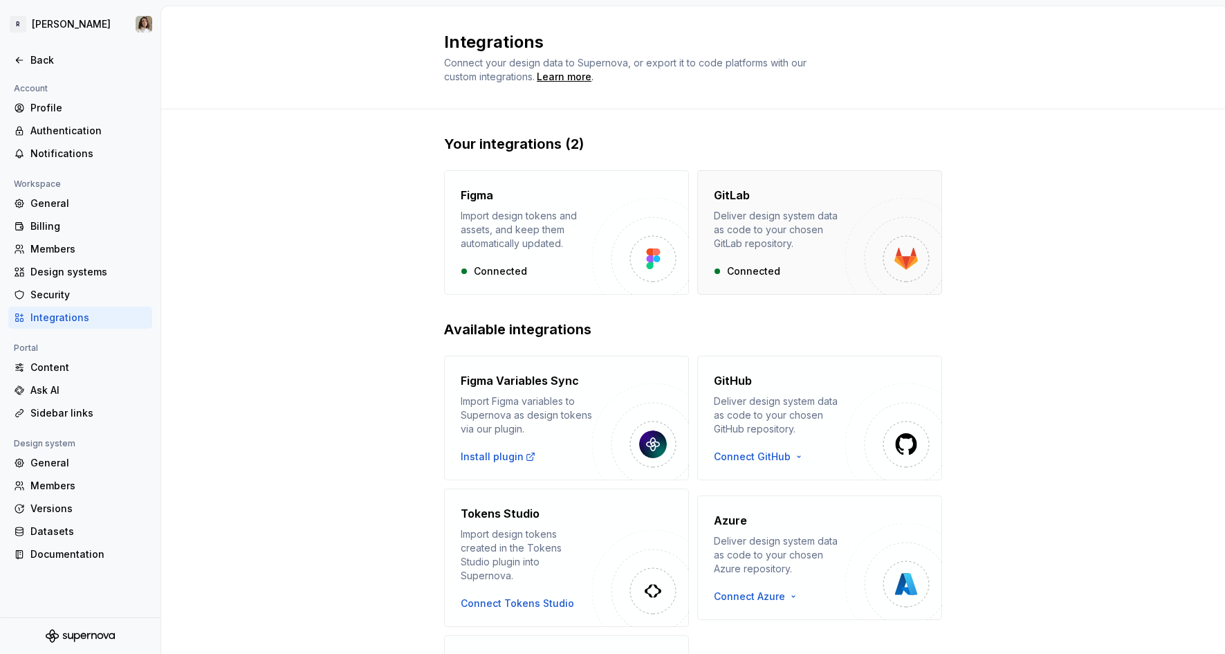
click at [783, 250] on div "Deliver design system data as code to your chosen GitLab repository." at bounding box center [779, 229] width 131 height 41
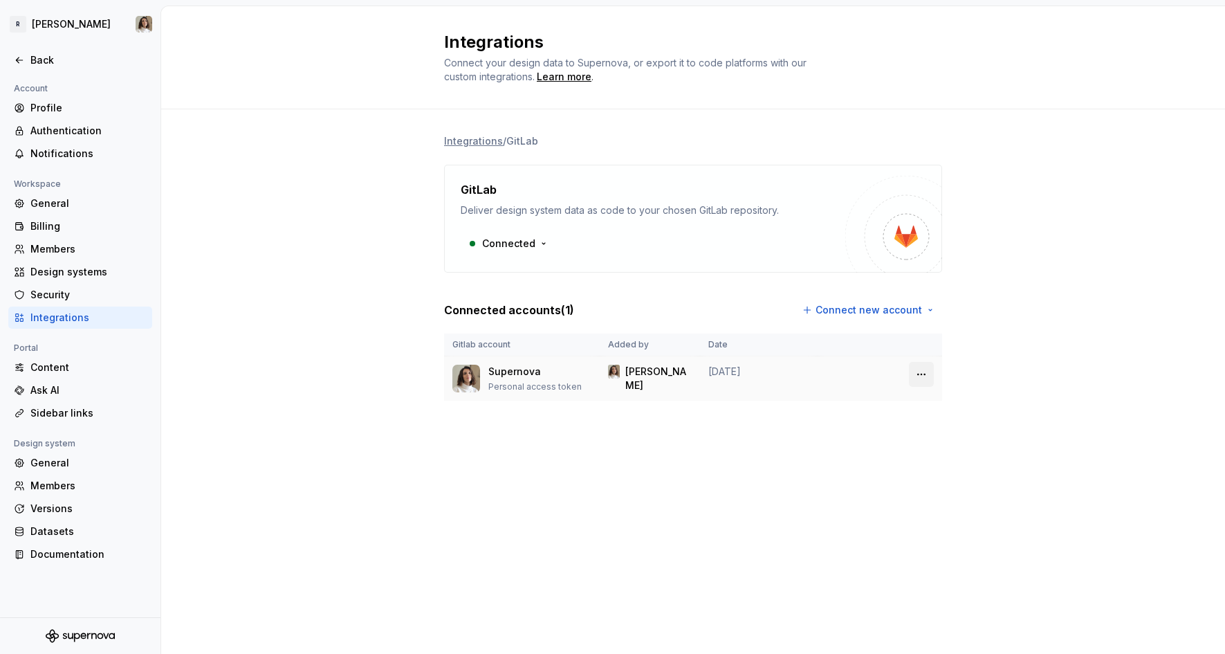
click at [924, 371] on html "[PERSON_NAME] Back Account Profile Authentication Notifications Workspace Gener…" at bounding box center [612, 327] width 1225 height 654
click at [535, 249] on html "[PERSON_NAME] Back Account Profile Authentication Notifications Workspace Gener…" at bounding box center [612, 327] width 1225 height 654
click at [546, 270] on div "Disconnect integration" at bounding box center [541, 273] width 111 height 14
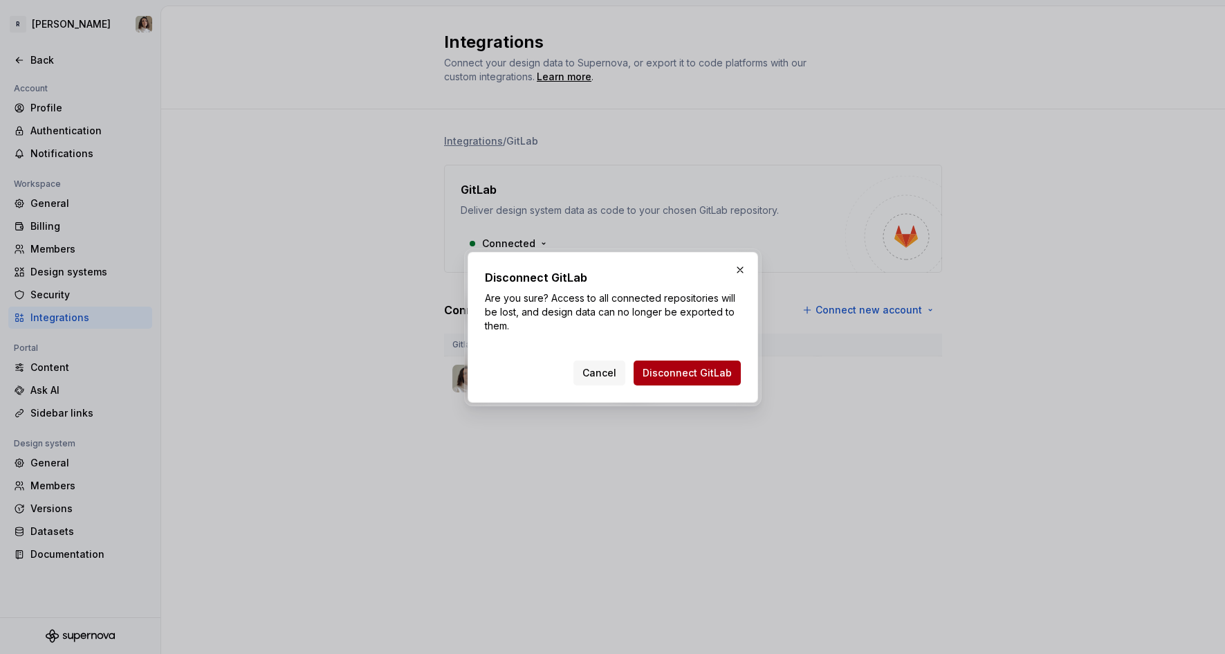
click at [678, 370] on span "Disconnect GitLab" at bounding box center [686, 373] width 89 height 14
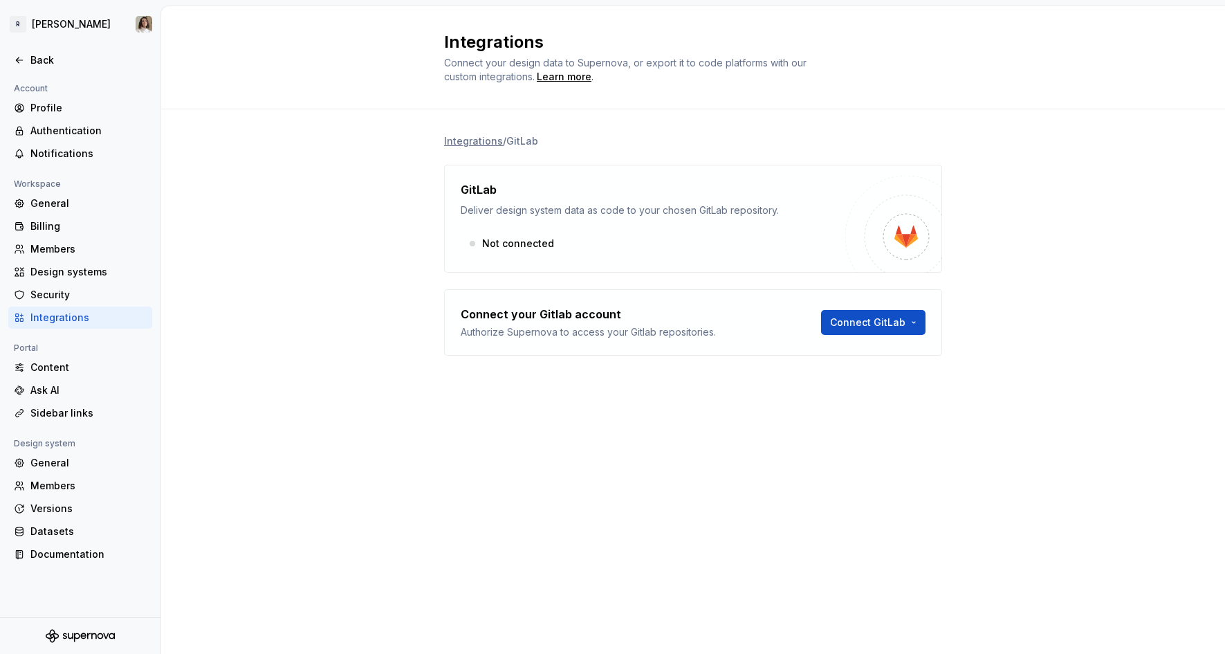
click at [302, 219] on div "Integrations / GitLab GitLab Deliver design system data as code to your chosen …" at bounding box center [693, 258] width 1064 height 299
click at [62, 291] on div "Security" at bounding box center [88, 295] width 116 height 14
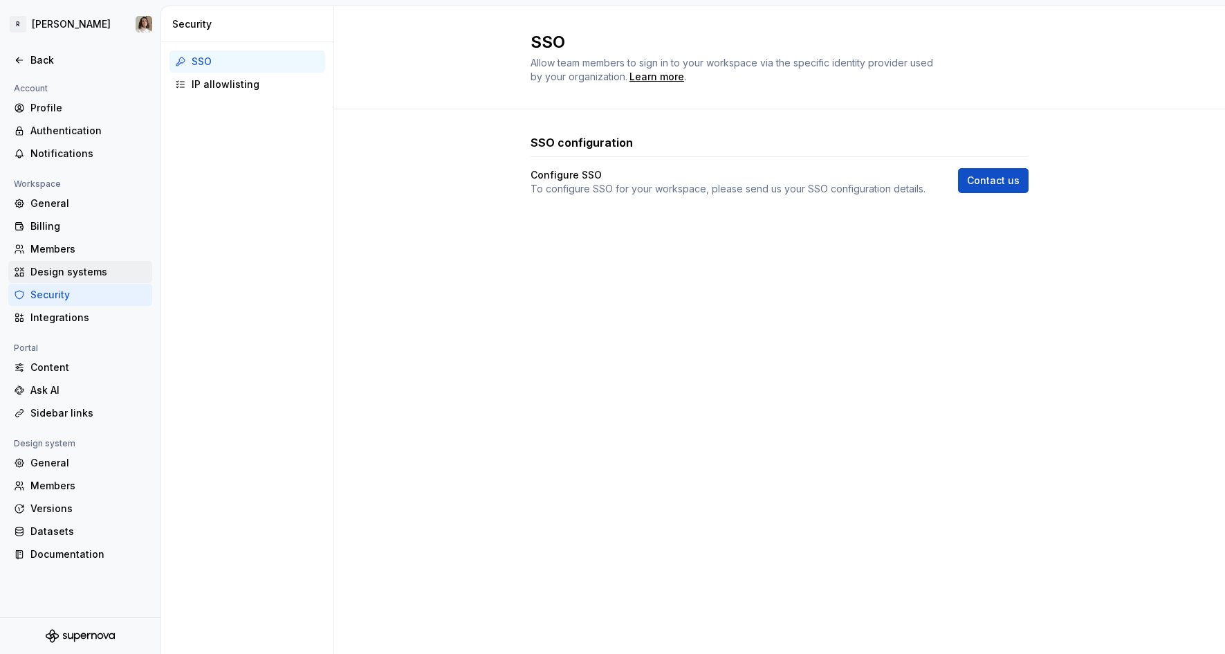
click at [95, 269] on div "Design systems" at bounding box center [88, 272] width 116 height 14
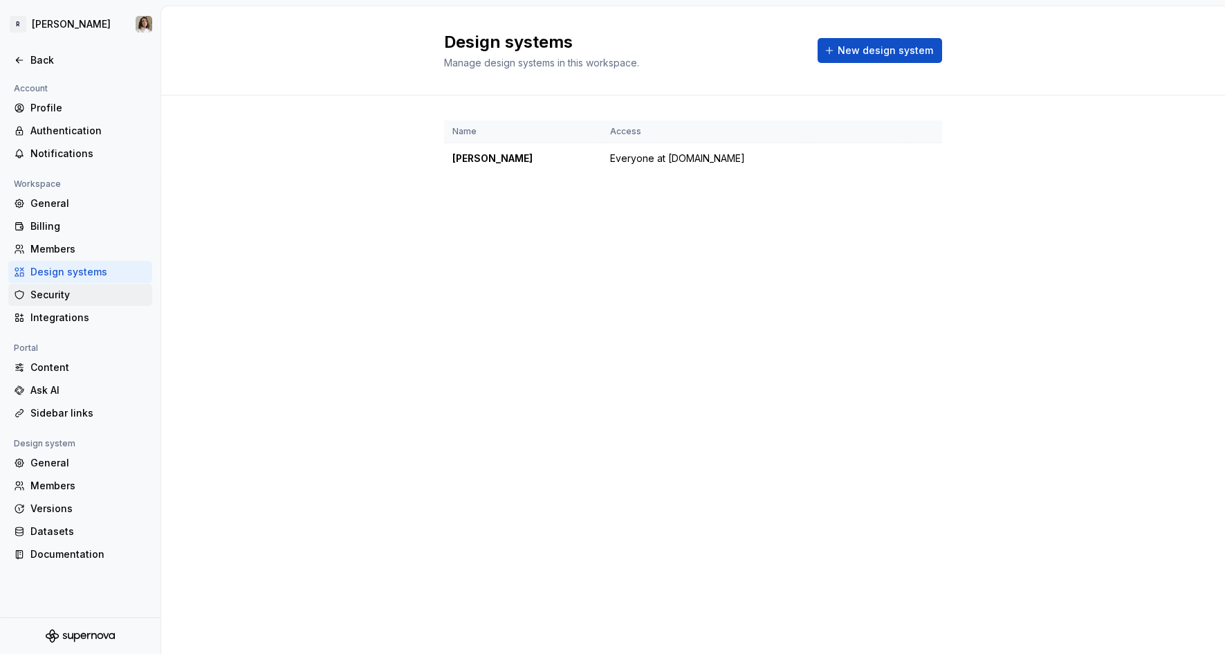
click at [59, 299] on div "Security" at bounding box center [88, 295] width 116 height 14
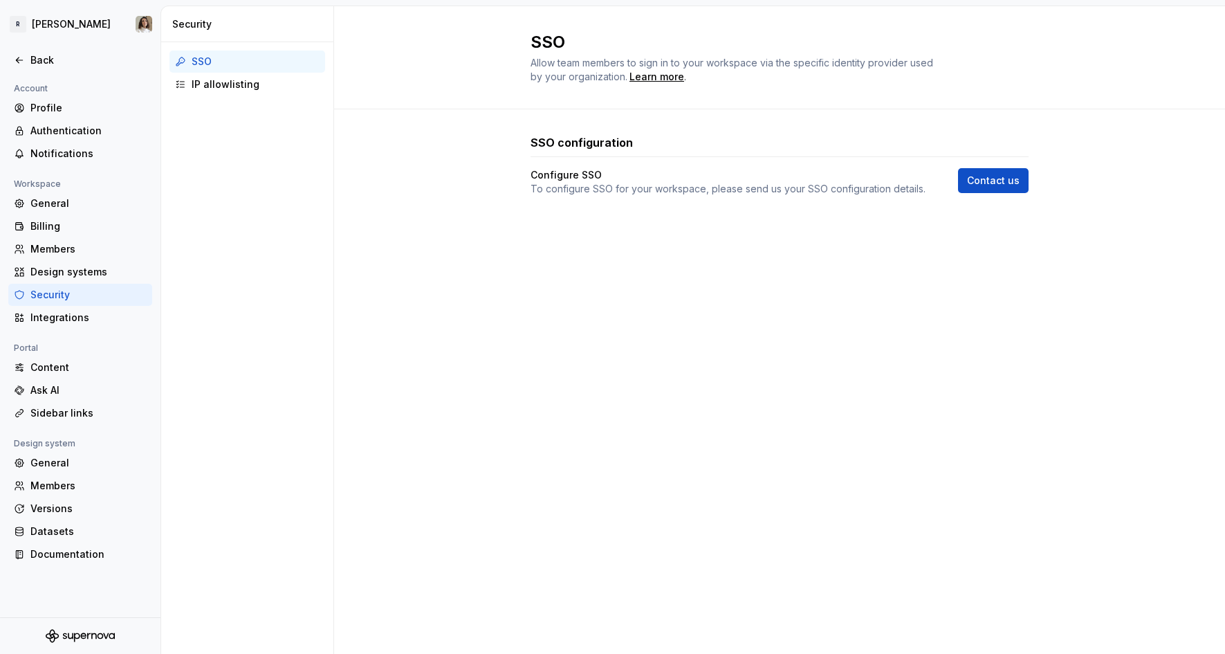
click at [506, 306] on div "SSO Allow team members to sign in to your workspace via the specific identity p…" at bounding box center [779, 329] width 891 height 647
click at [64, 315] on div "Integrations" at bounding box center [88, 318] width 116 height 14
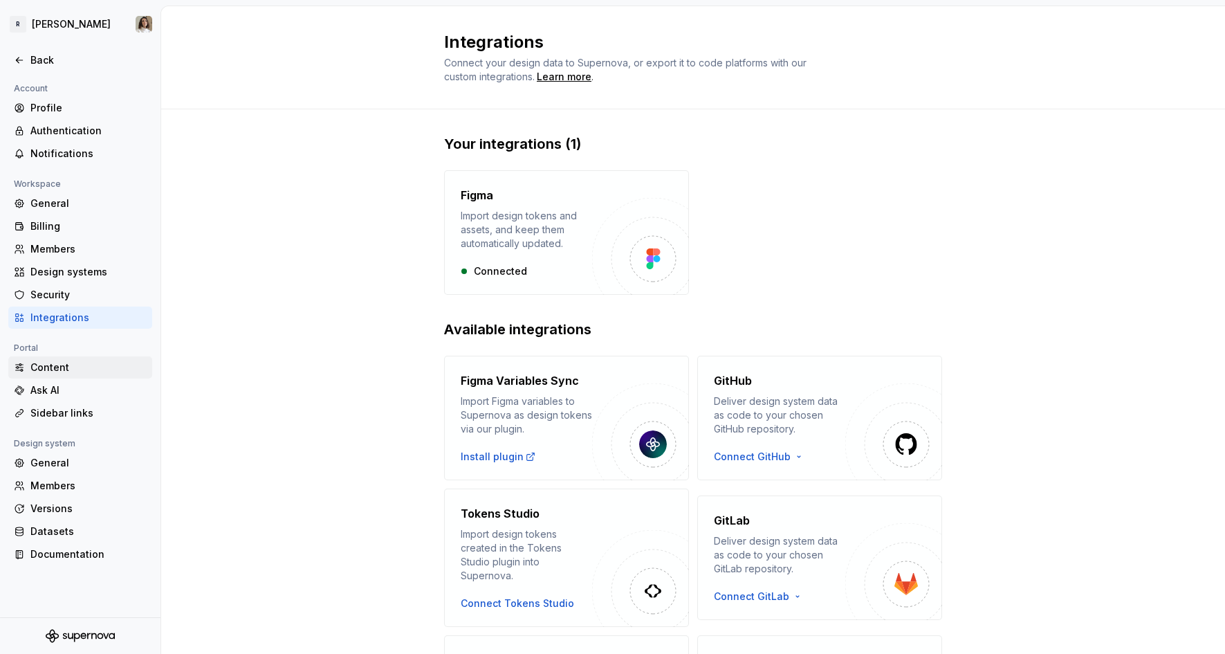
click at [62, 377] on div "Content" at bounding box center [80, 367] width 144 height 22
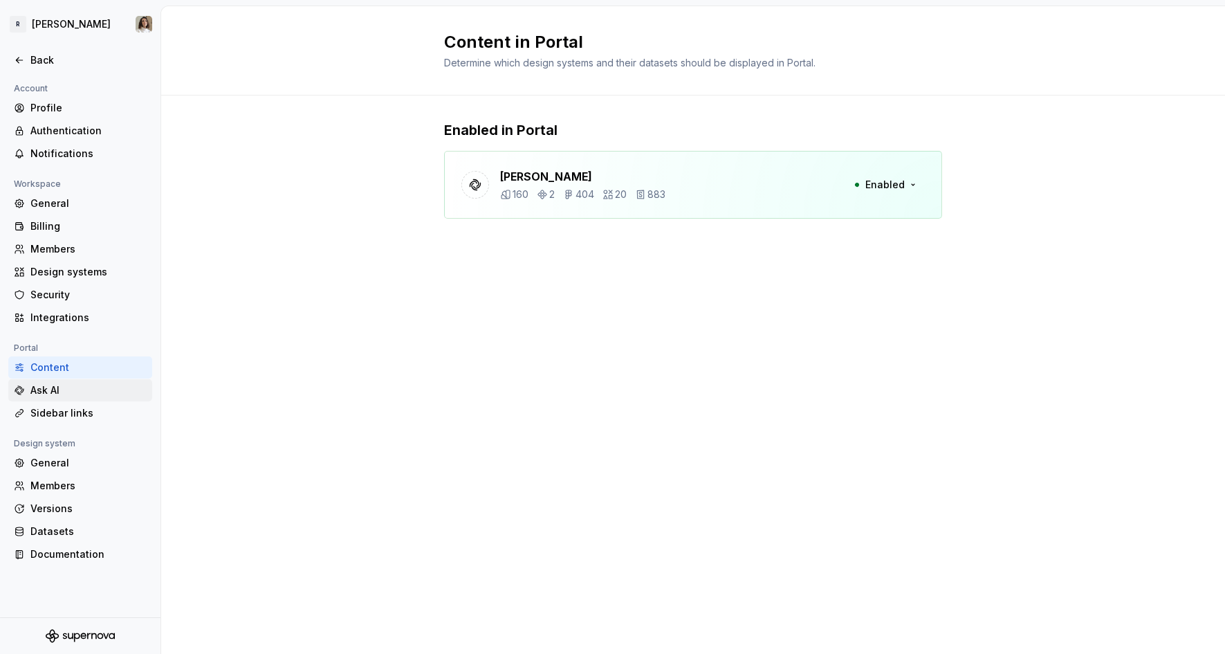
click at [62, 391] on div "Ask AI" at bounding box center [88, 390] width 116 height 14
type textarea "*"
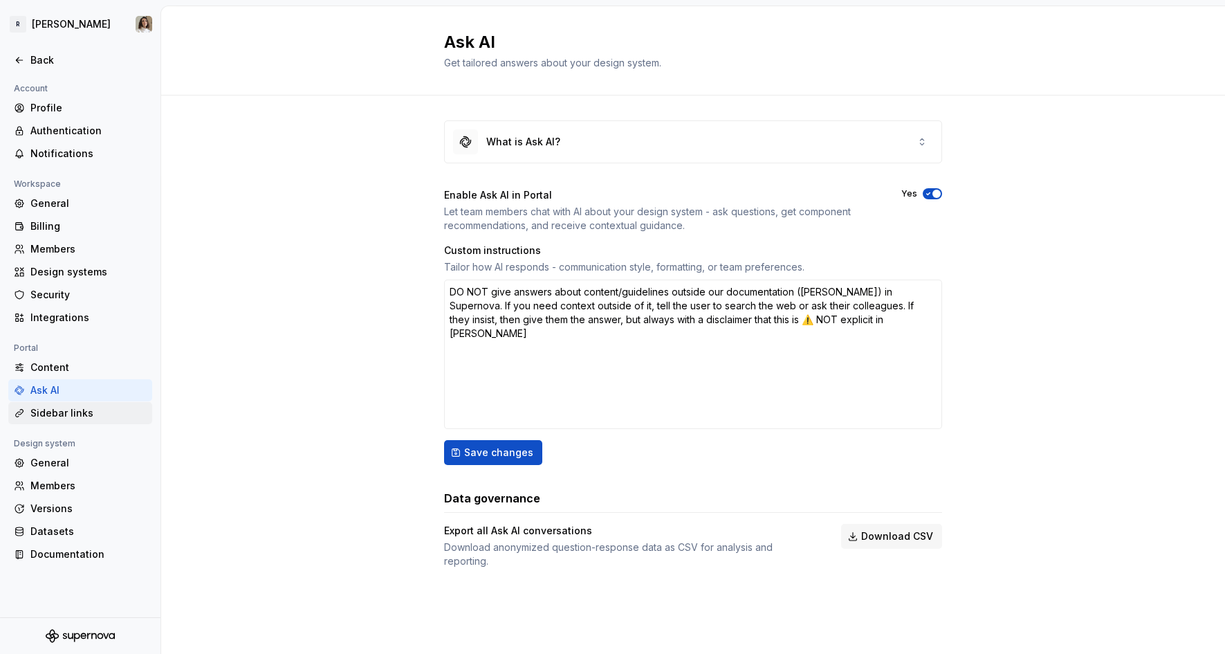
click at [70, 417] on div "Sidebar links" at bounding box center [88, 413] width 116 height 14
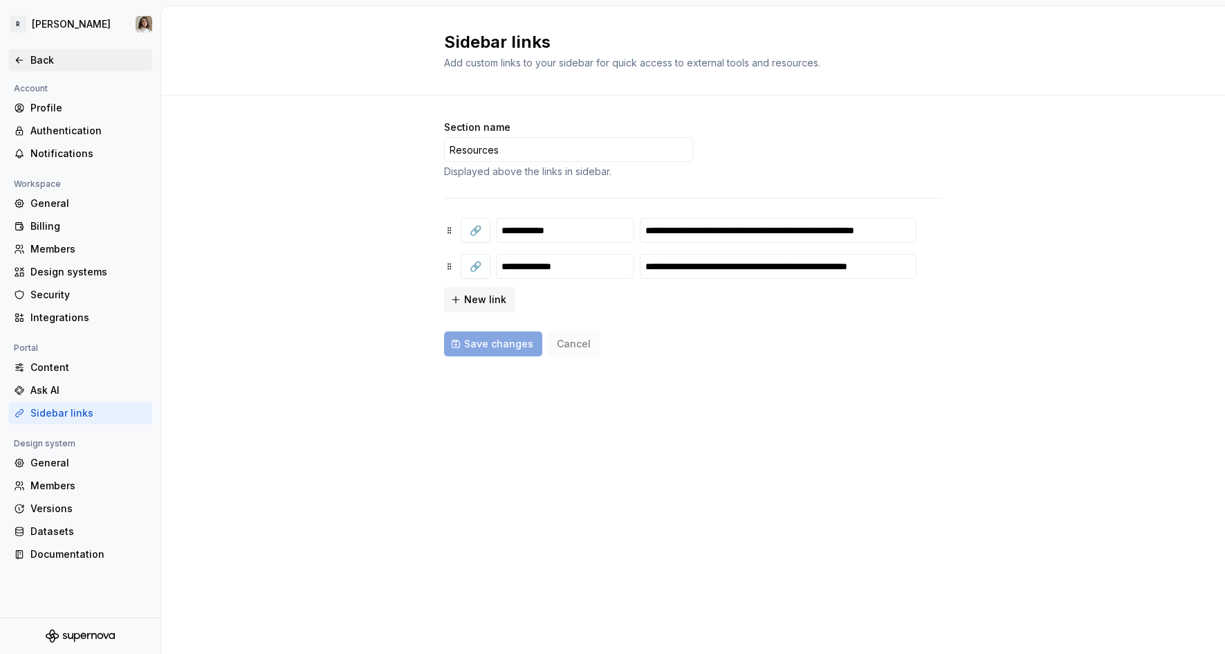
click at [39, 57] on div "Back" at bounding box center [88, 60] width 116 height 14
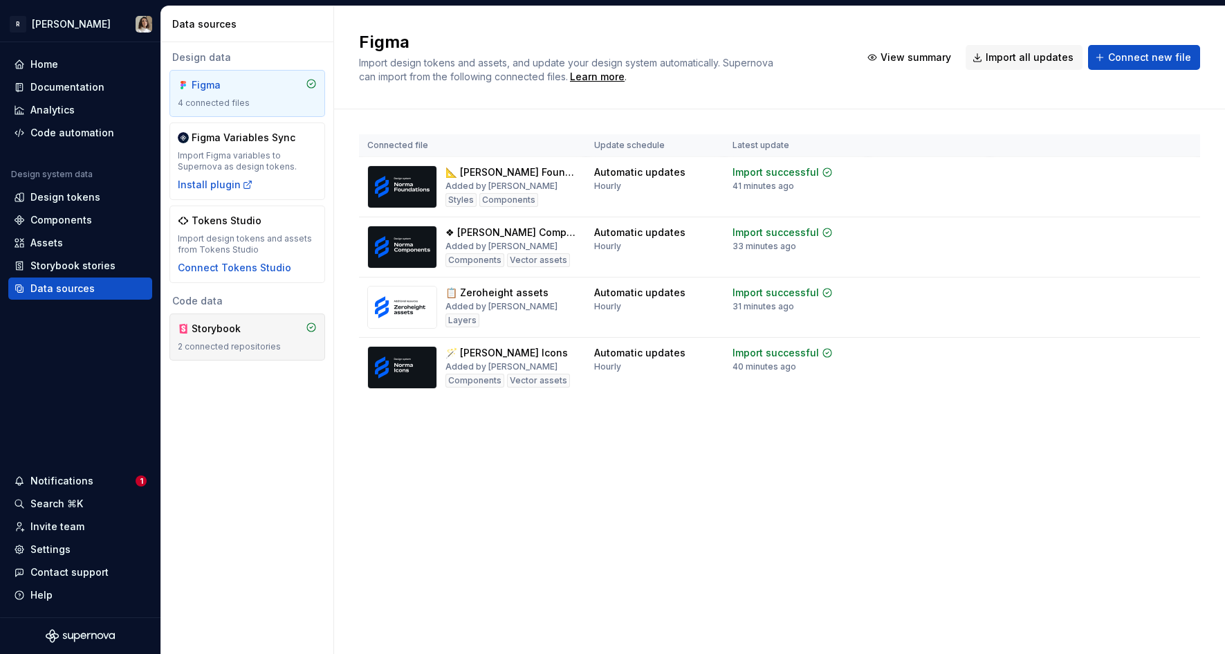
click at [215, 341] on div "2 connected repositories" at bounding box center [247, 346] width 139 height 11
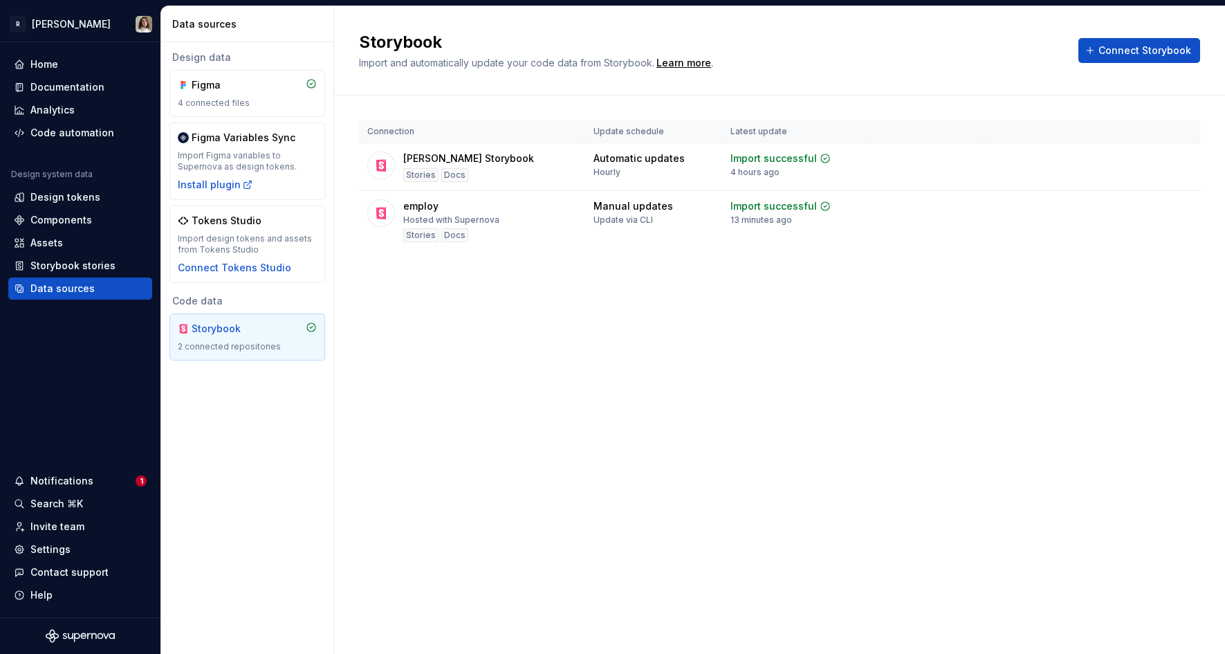
click at [716, 307] on div "Storybook Import and automatically update your code data from Storybook. Learn …" at bounding box center [779, 329] width 891 height 647
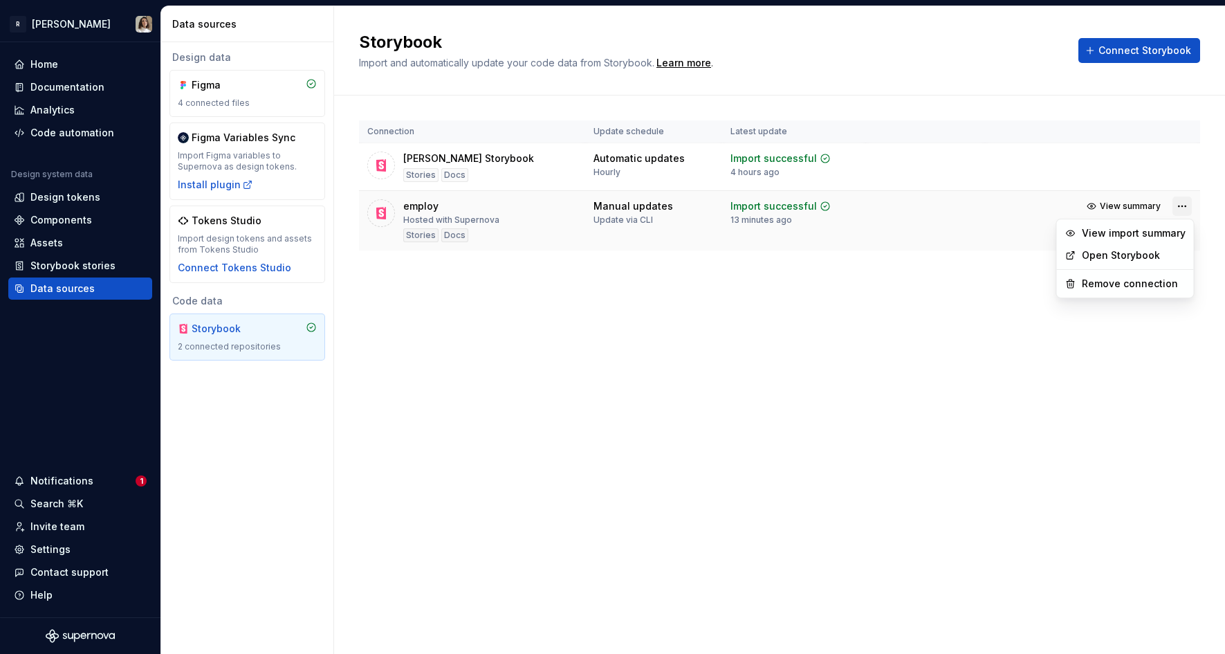
click at [1051, 204] on html "R [PERSON_NAME] Home Documentation Analytics Code automation Design system data…" at bounding box center [612, 327] width 1225 height 654
click at [1051, 258] on link "Open Storybook" at bounding box center [1134, 255] width 104 height 14
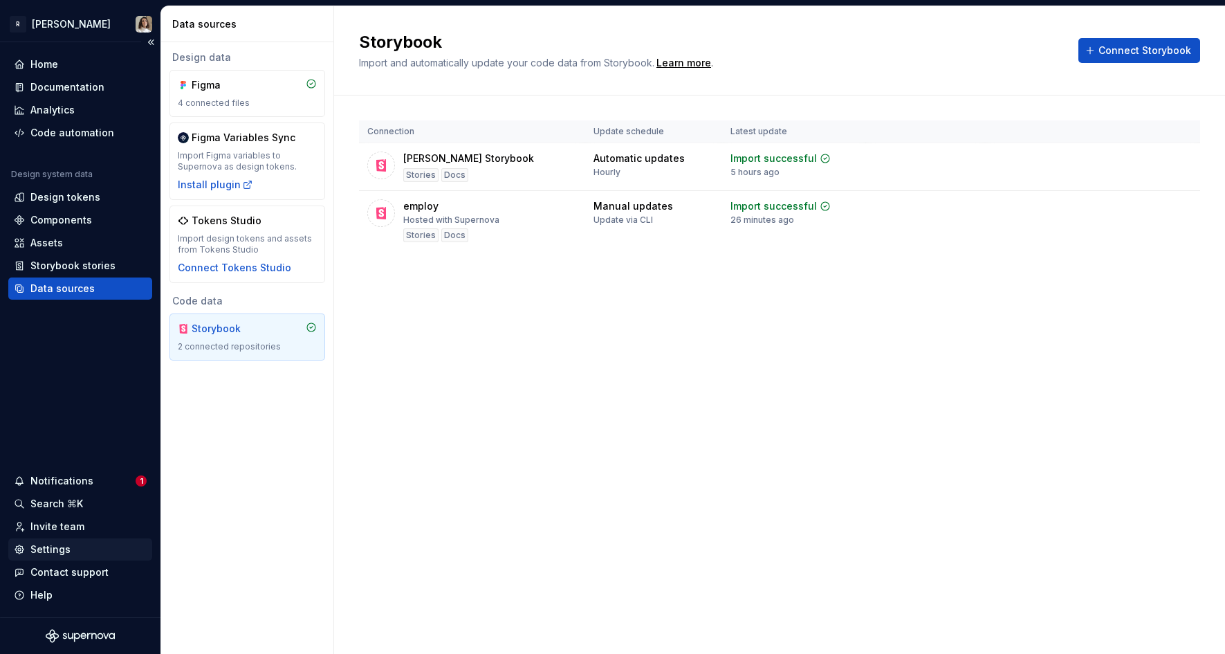
click at [64, 546] on div "Settings" at bounding box center [50, 549] width 40 height 14
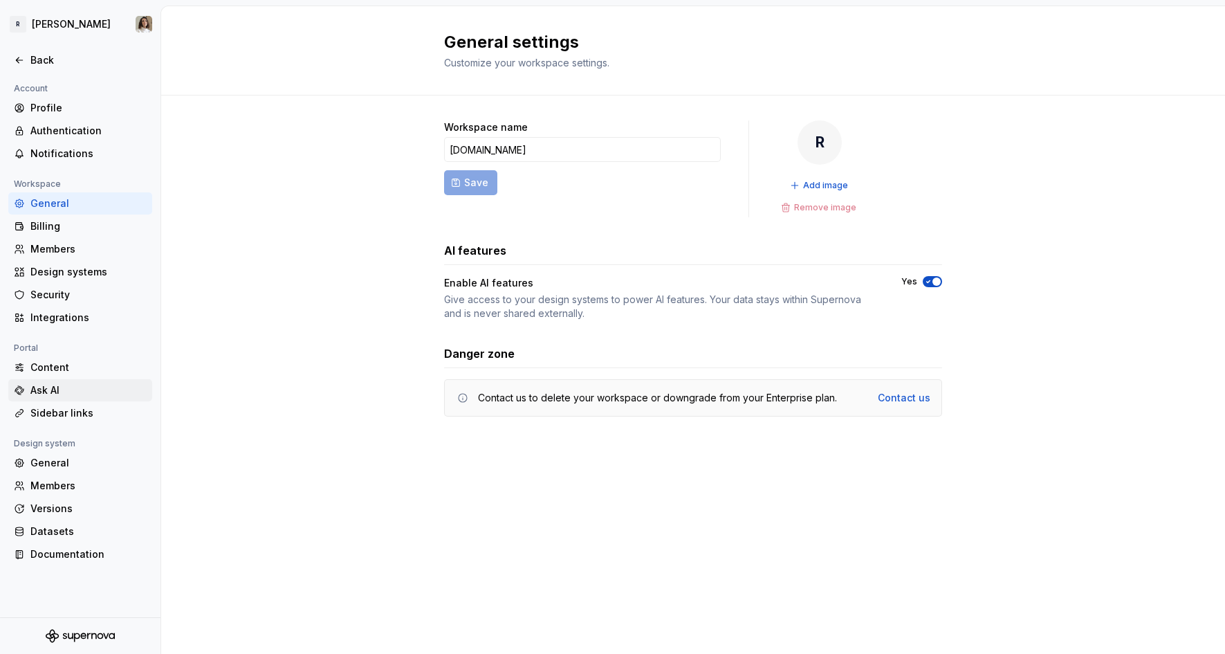
click at [73, 386] on div "Ask AI" at bounding box center [88, 390] width 116 height 14
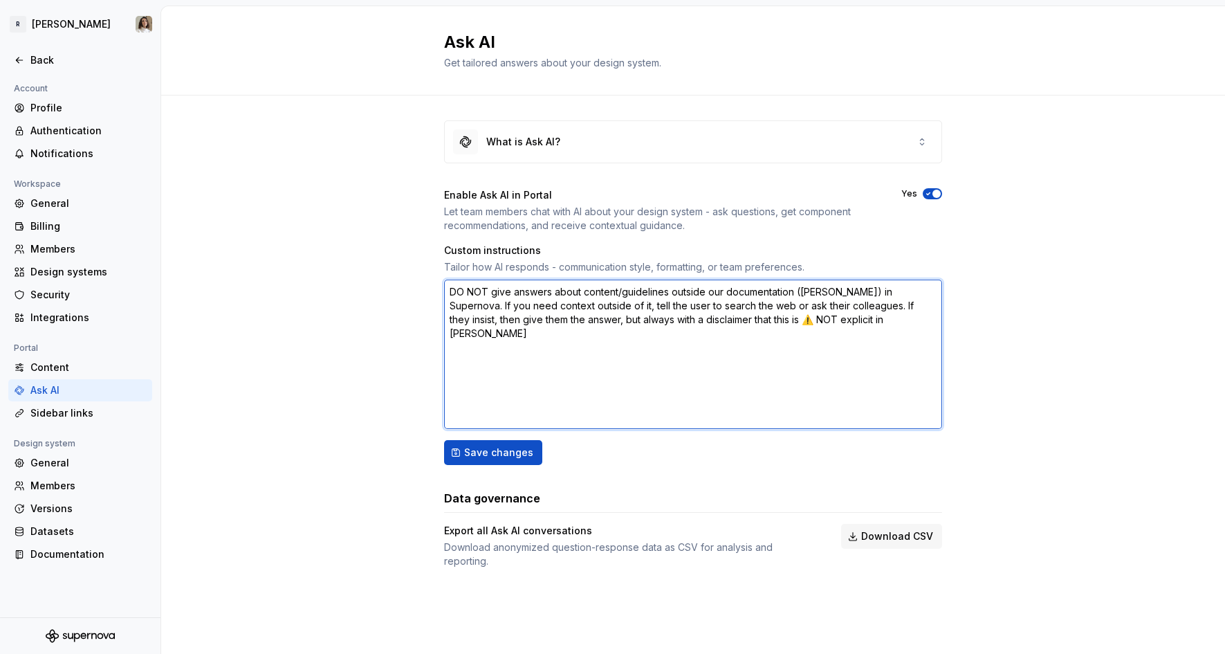
drag, startPoint x: 817, startPoint y: 306, endPoint x: 543, endPoint y: 317, distance: 274.8
click at [543, 317] on textarea "DO NOT give answers about content/guidelines outside our documentation ([PERSON…" at bounding box center [693, 353] width 498 height 149
click at [840, 302] on textarea "DO NOT give answers about content/guidelines outside our documentation ([PERSON…" at bounding box center [693, 353] width 498 height 149
click at [593, 293] on textarea "DO NOT give answers about content/guidelines outside our documentation ([PERSON…" at bounding box center [693, 353] width 498 height 149
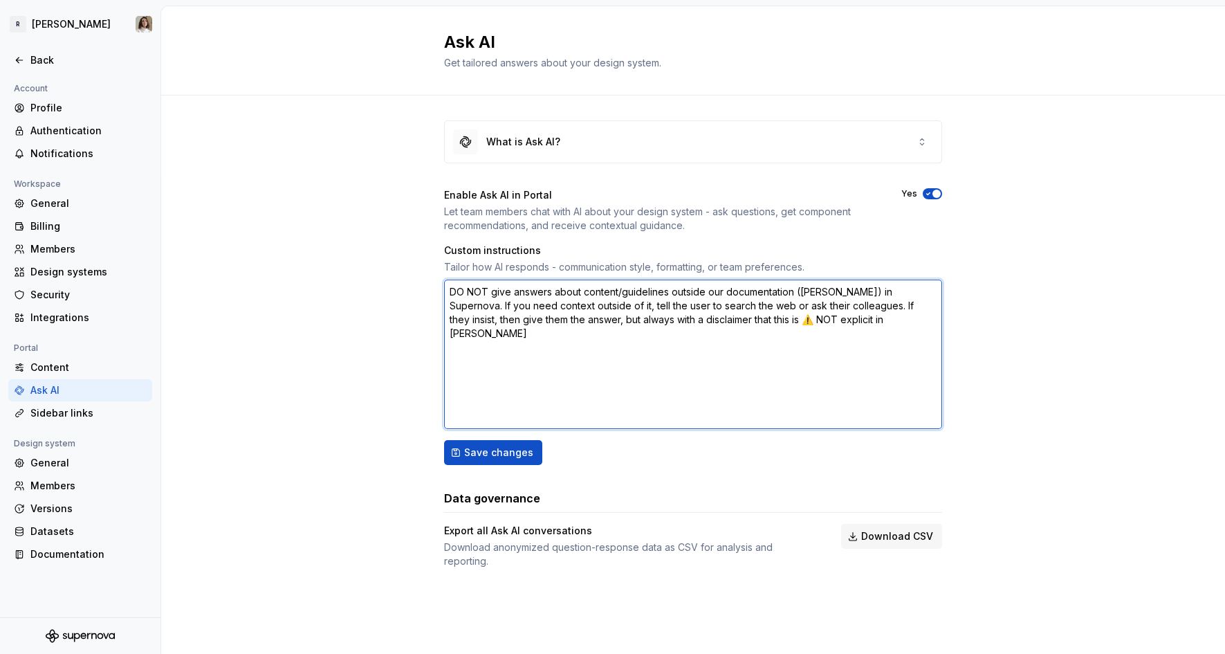
click at [593, 293] on textarea "DO NOT give answers about content/guidelines outside our documentation ([PERSON…" at bounding box center [693, 353] width 498 height 149
type textarea "*"
type textarea "DO NOT give answers about ccontent/guidelines outside our documentation ([PERSO…"
type textarea "*"
type textarea "DO NOT give answers about cocontent/guidelines outside our documentation ([PERS…"
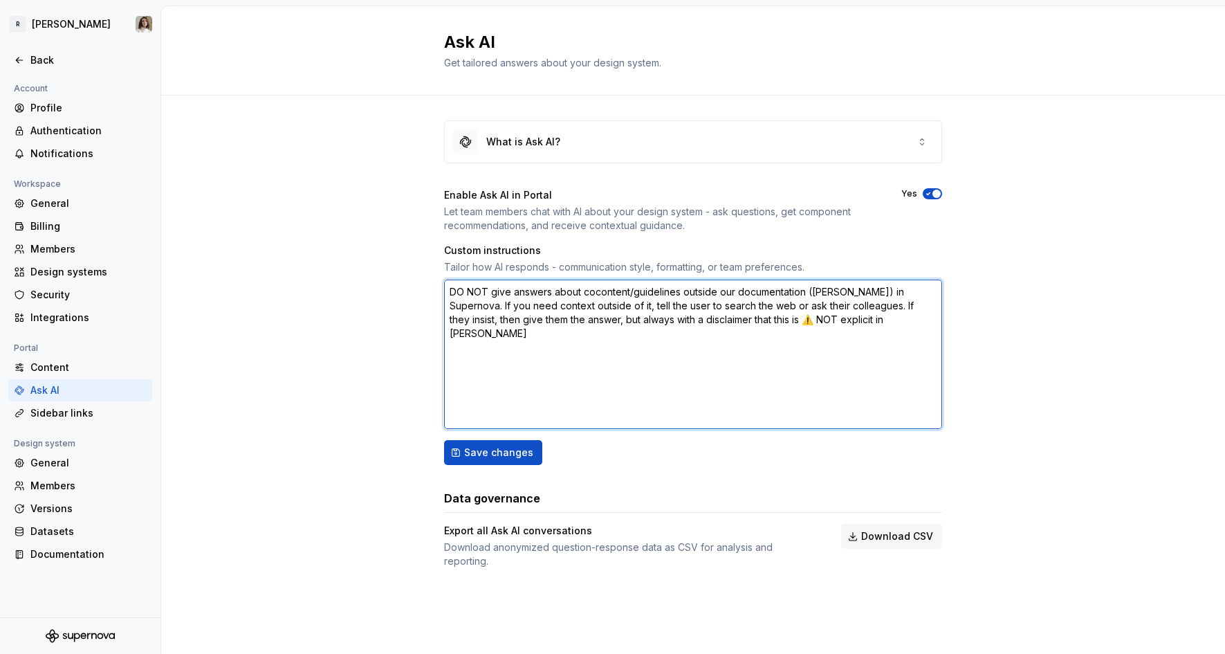
type textarea "*"
type textarea "DO NOT give answers about codcontent/guidelines outside our documentation ([PER…"
type textarea "*"
type textarea "DO NOT give answers about codecontent/guidelines outside our documentation ([PE…"
type textarea "*"
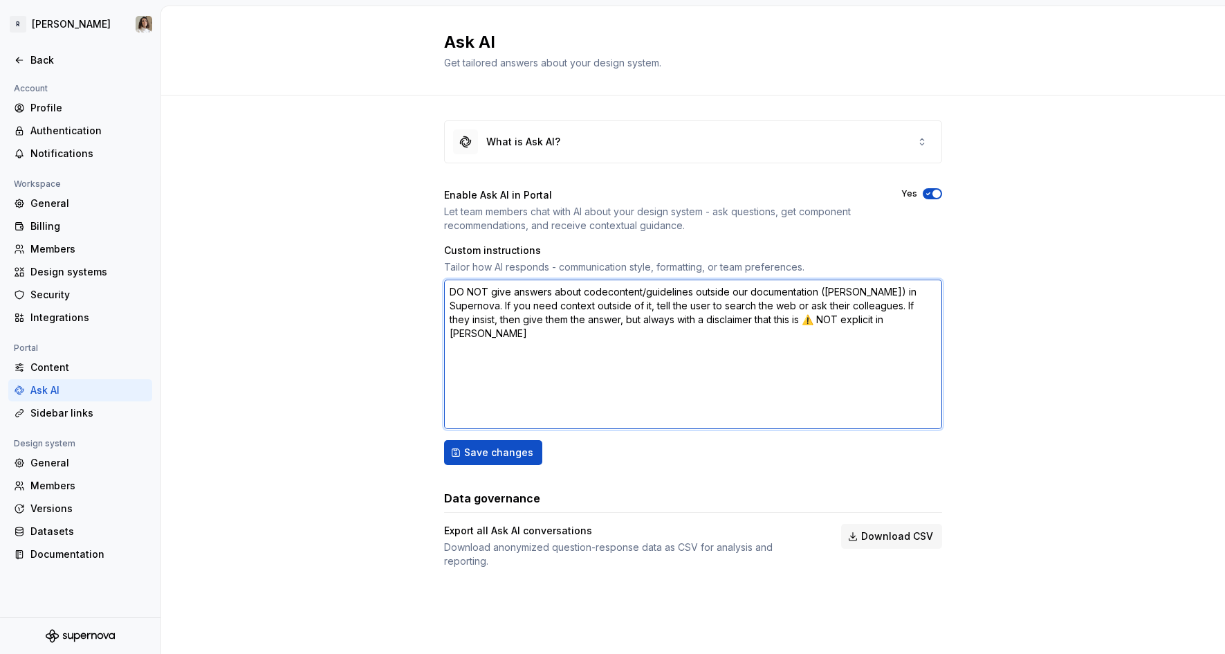
type textarea "DO NOT give answers about code,content/guidelines outside our documentation ([P…"
type textarea "*"
type textarea "DO NOT give answers about code, content/guidelines outside our documentation ([…"
type textarea "*"
type textarea "DO NOT give answers about code, guidelines outside our documentation ([PERSON_N…"
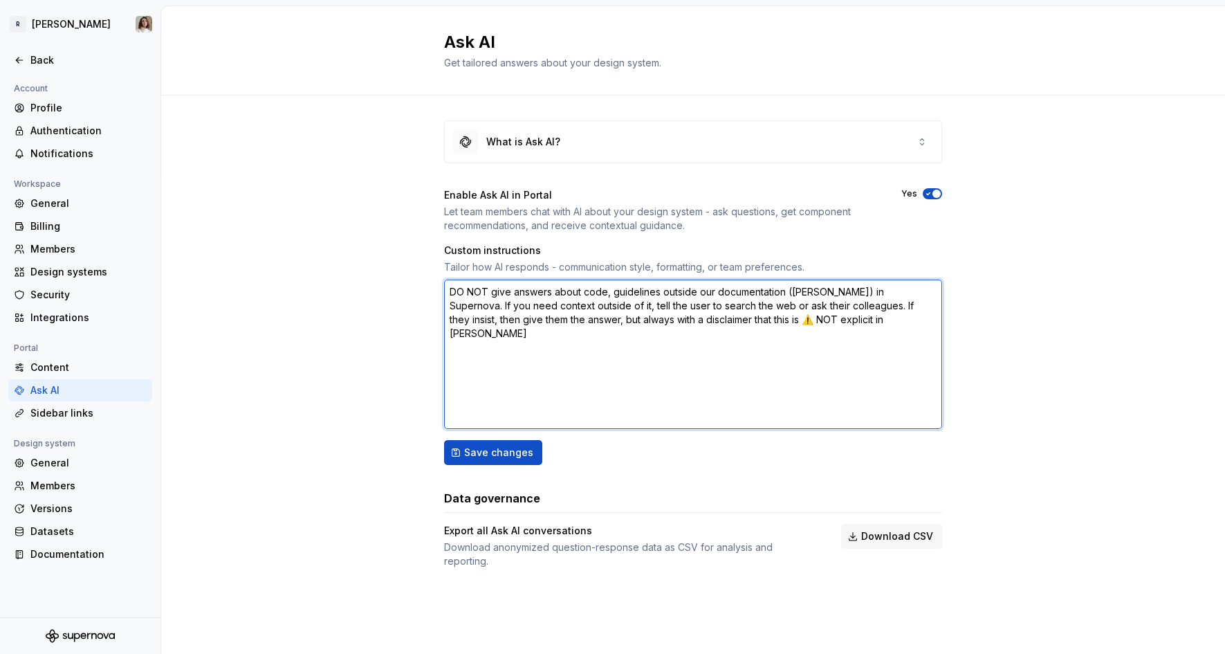
type textarea "*"
type textarea "DO NOT give answers about code,guidelines outside our documentation ([PERSON_NA…"
type textarea "*"
type textarea "DO NOT give answers about codeguidelines outside our documentation ([PERSON_NAM…"
type textarea "*"
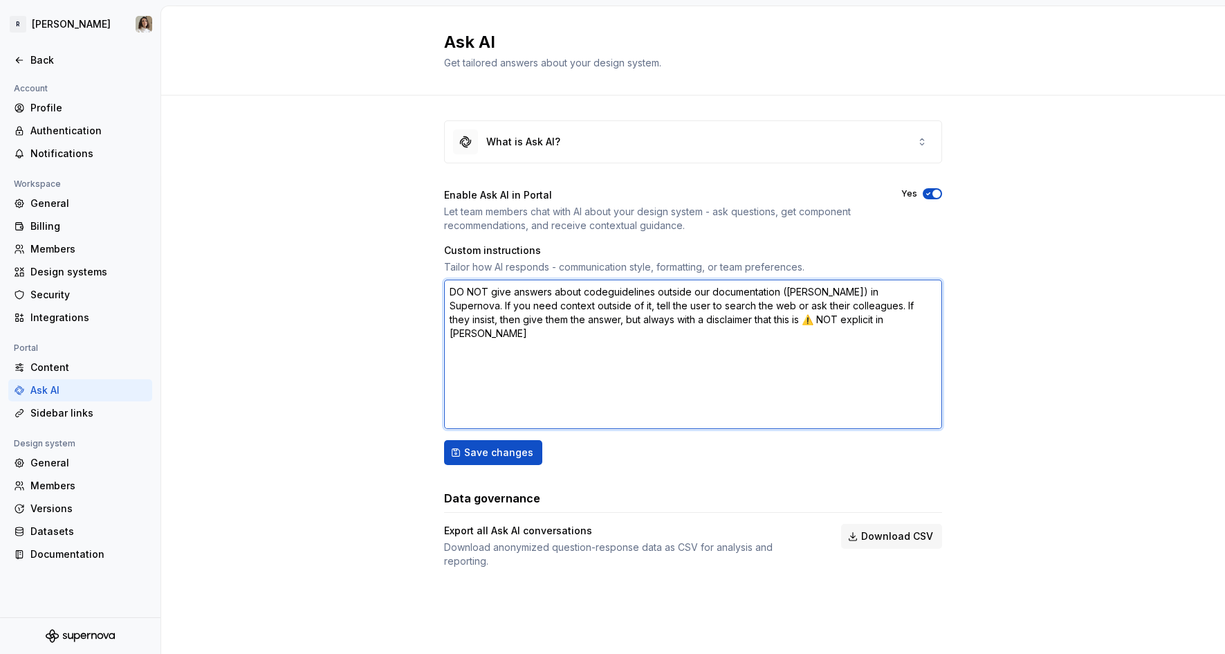
type textarea "DO NOT give answers about code guidelines outside our documentation ([PERSON_NA…"
type textarea "*"
type textarea "DO NOT give answers about code oguidelines outside our documentation ([PERSON_N…"
type textarea "*"
type textarea "DO NOT give answers about code orguidelines outside our documentation ([PERSON_…"
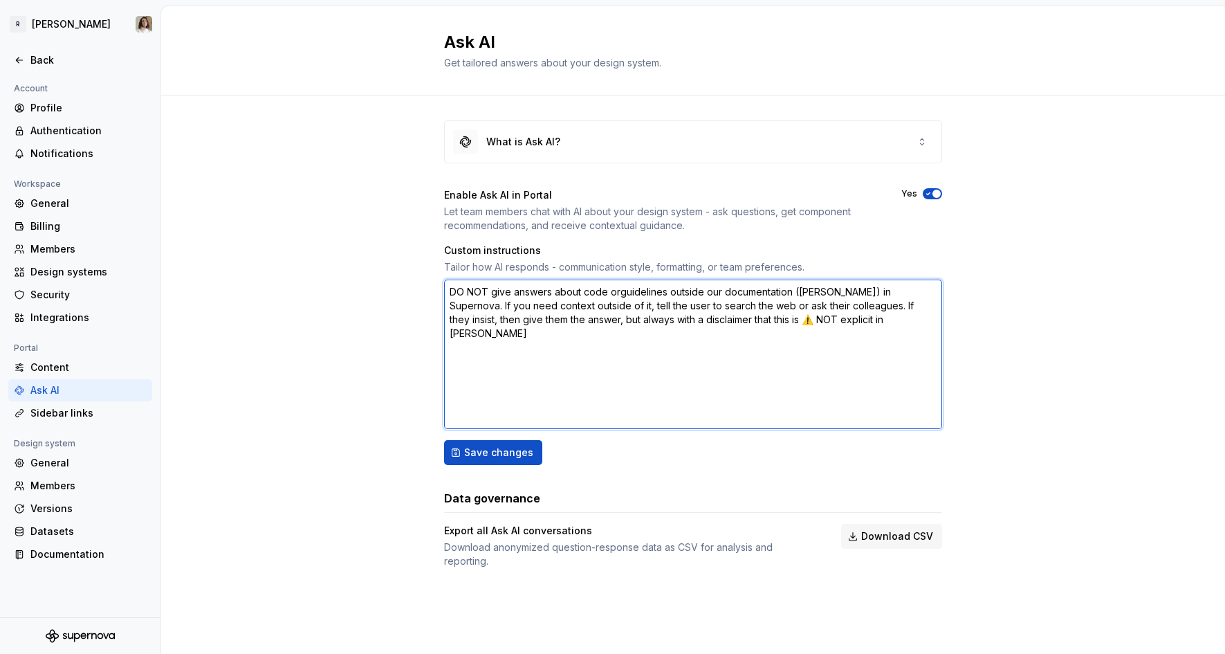
type textarea "*"
type textarea "DO NOT give answers about code or guidelines outside our documentation ([PERSON…"
click at [895, 293] on textarea "DO NOT give answers about code or guidelines outside our documentation ([PERSON…" at bounding box center [693, 353] width 498 height 149
type textarea "*"
type textarea "DO NOT give answers about code or guidelines outside our documentation ([PERSON…"
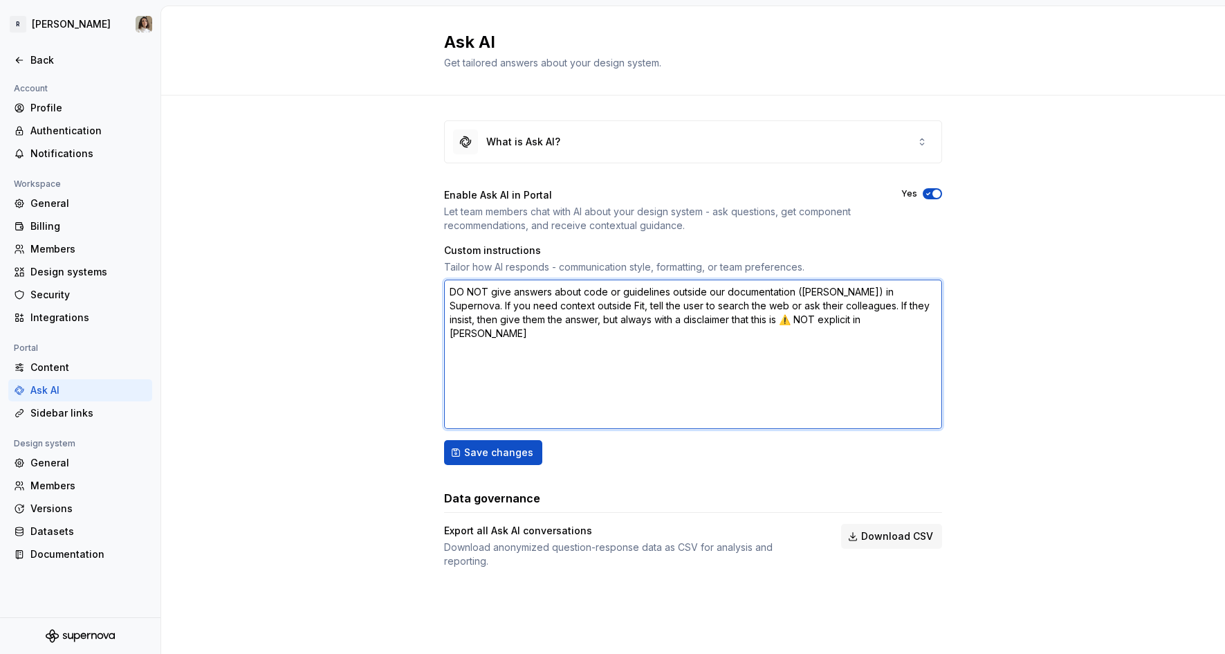
type textarea "*"
type textarea "DO NOT give answers about code or guidelines outside our documentation ([PERSON…"
type textarea "*"
type textarea "DO NOT give answers about code or guidelines outside our documentation ([PERSON…"
type textarea "*"
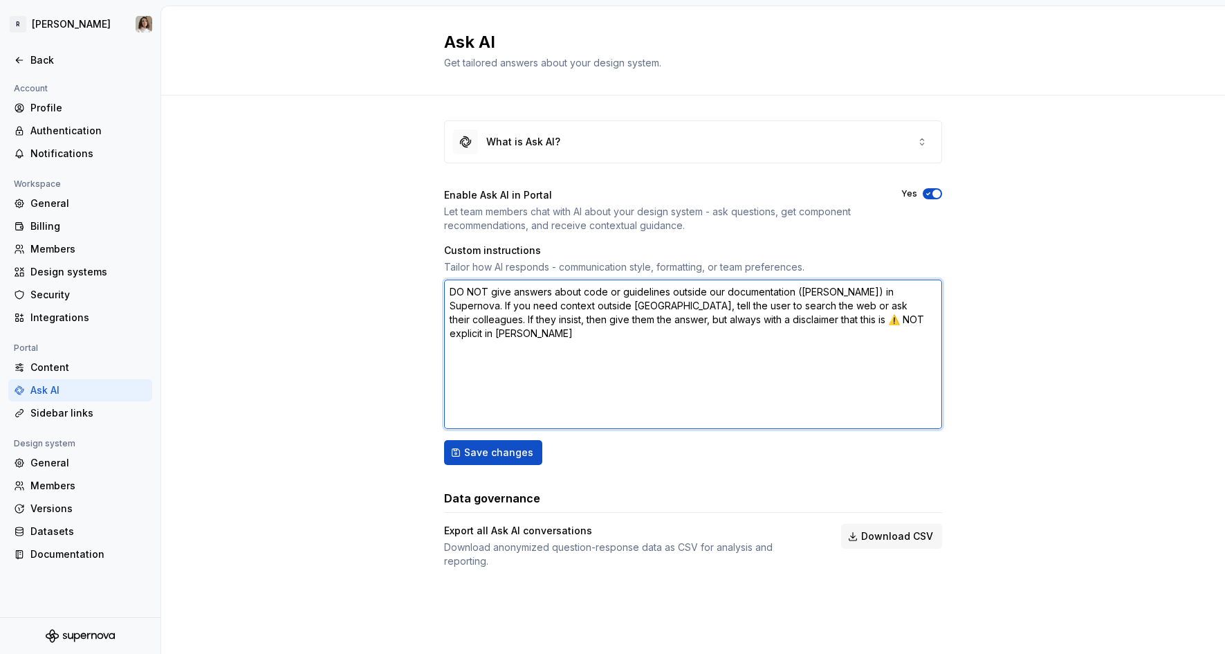
type textarea "DO NOT give answers about code or guidelines outside our documentation ([PERSON…"
type textarea "*"
type textarea "DO NOT give answers about code or guidelines outside our documentation ([PERSON…"
type textarea "*"
type textarea "DO NOT give answers about code or guidelines outside our documentation ([PERSON…"
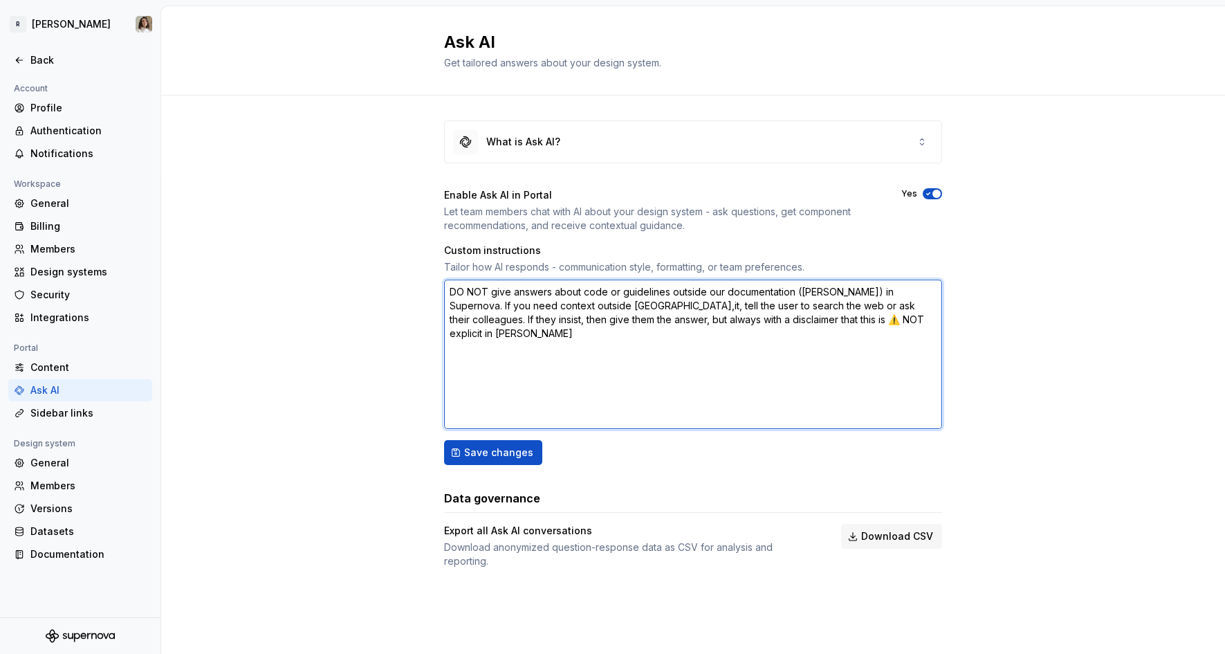
type textarea "*"
type textarea "DO NOT give answers about code or guidelines outside our documentation ([PERSON…"
type textarea "*"
type textarea "DO NOT give answers about code or guidelines outside our documentation ([PERSON…"
type textarea "*"
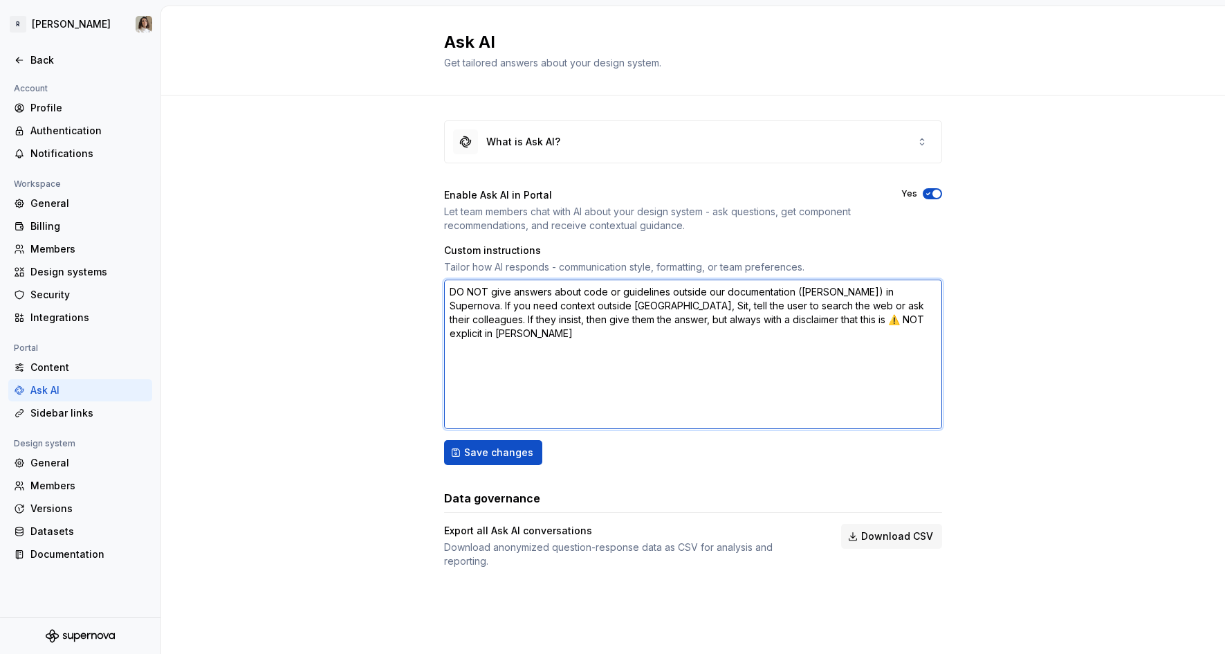
type textarea "DO NOT give answers about code or guidelines outside our documentation ([PERSON…"
type textarea "*"
type textarea "DO NOT give answers about code or guidelines outside our documentation ([PERSON…"
type textarea "*"
type textarea "DO NOT give answers about code or guidelines outside our documentation ([PERSON…"
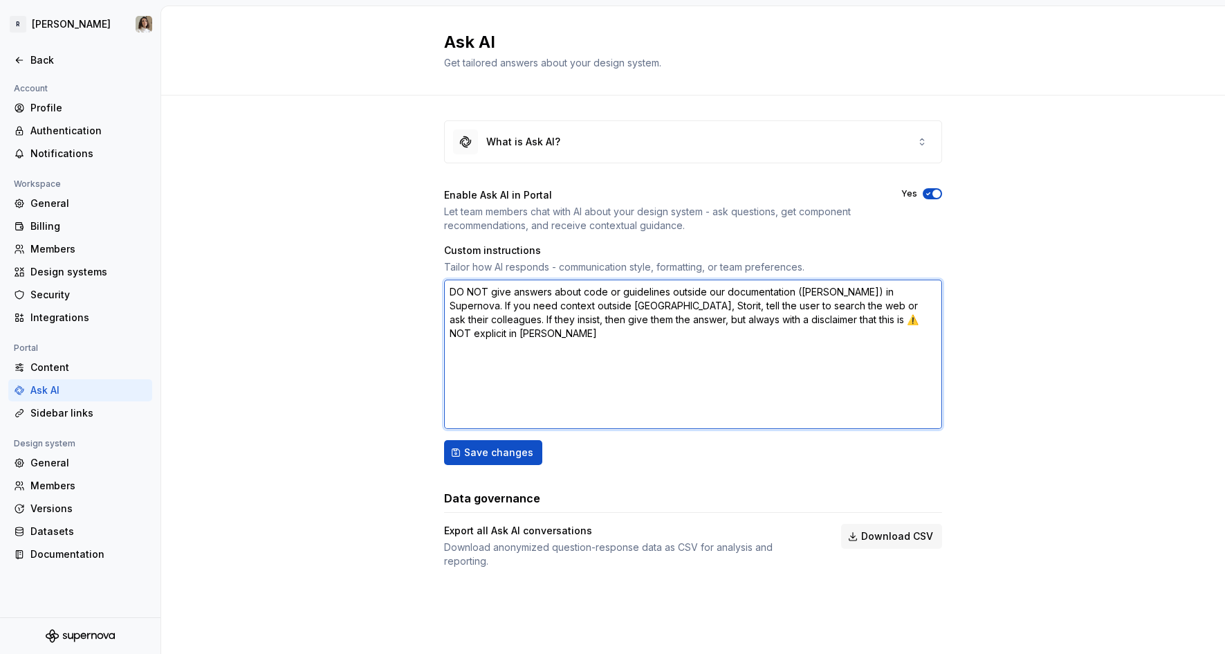
type textarea "*"
type textarea "DO NOT give answers about code or guidelines outside our documentation ([PERSON…"
type textarea "*"
type textarea "DO NOT give answers about code or guidelines outside our documentation ([PERSON…"
type textarea "*"
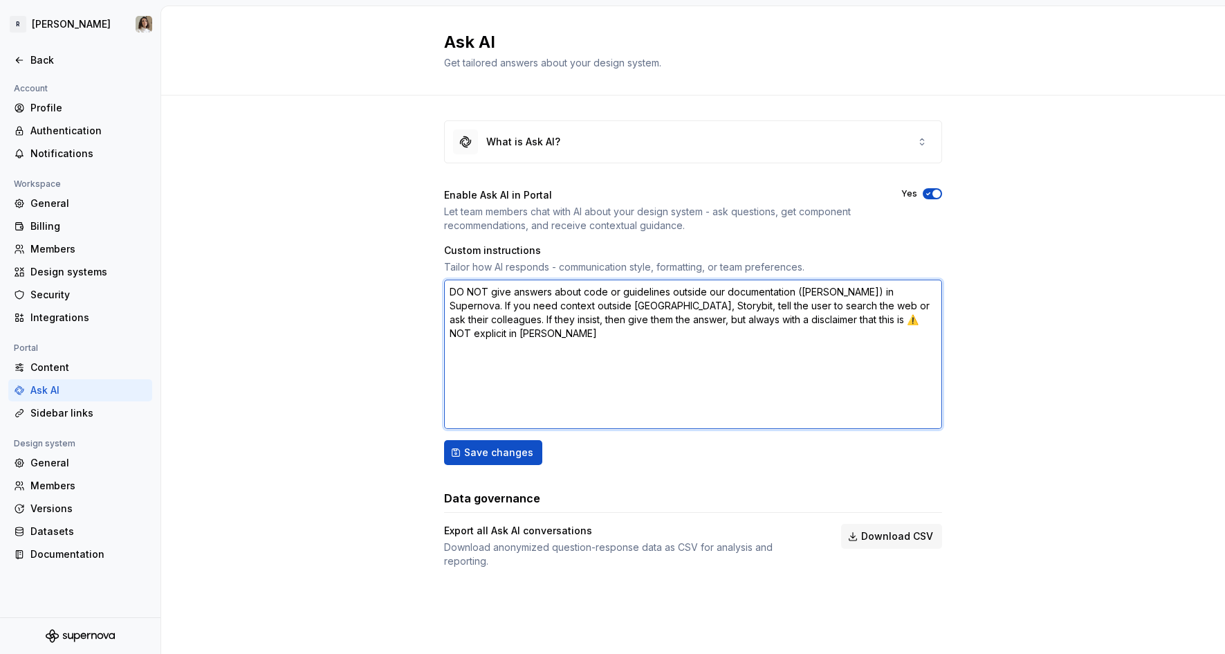
type textarea "DO NOT give answers about code or guidelines outside our documentation ([PERSON…"
type textarea "*"
type textarea "DO NOT give answers about code or guidelines outside our documentation ([PERSON…"
type textarea "*"
type textarea "DO NOT give answers about code or guidelines outside our documentation ([PERSON…"
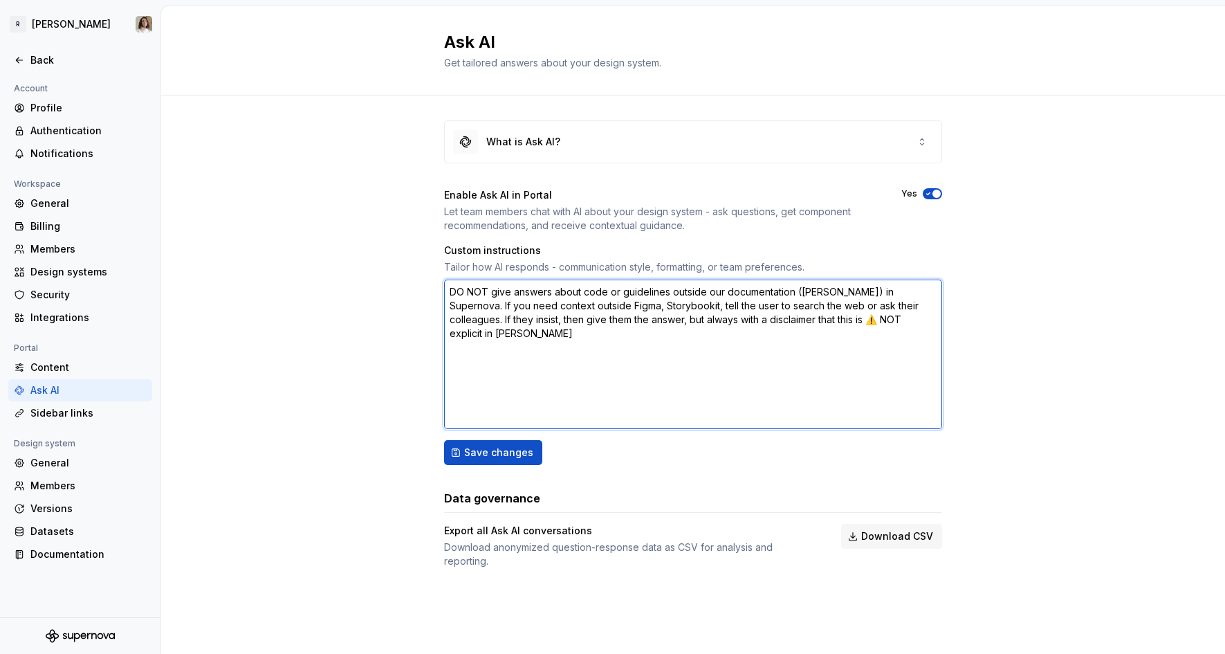
type textarea "*"
type textarea "DO NOT give answers about code or guidelines outside our documentation ([PERSON…"
type textarea "*"
type textarea "DO NOT give answers about code or guidelines outside our documentation ([PERSON…"
type textarea "*"
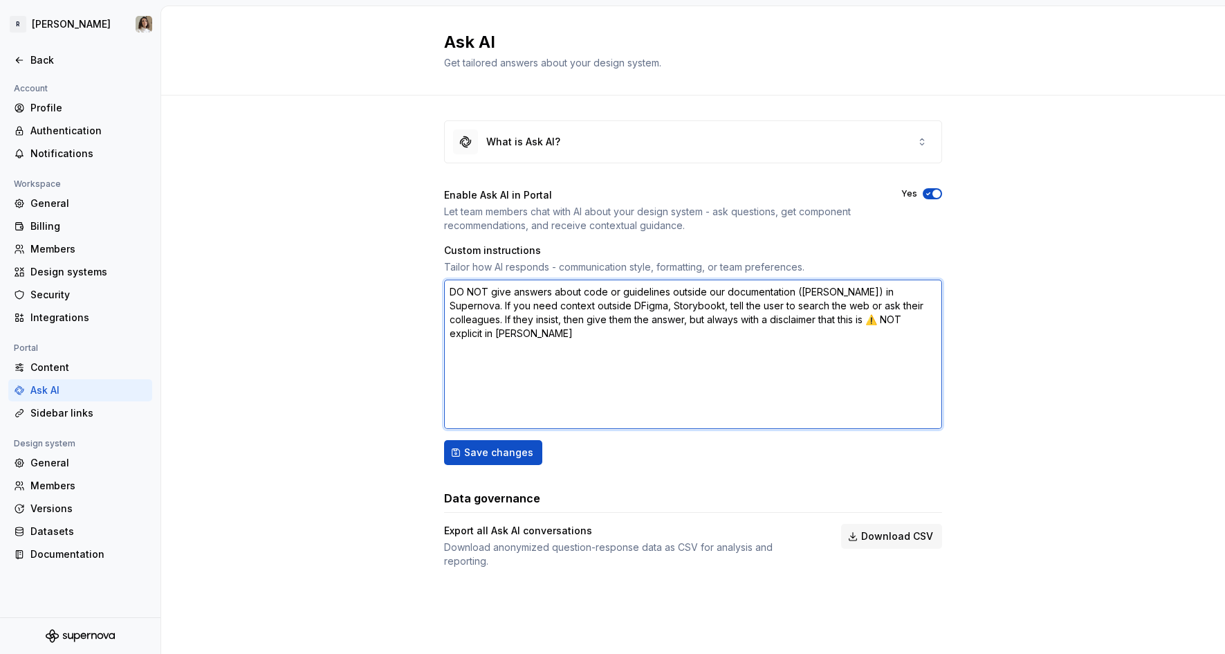
type textarea "DO NOT give answers about code or guidelines outside our documentation ([PERSON…"
type textarea "*"
type textarea "DO NOT give answers about code or guidelines outside our documentation ([PERSON…"
type textarea "*"
type textarea "DO NOT give answers about code or guidelines outside our documentation ([PERSON…"
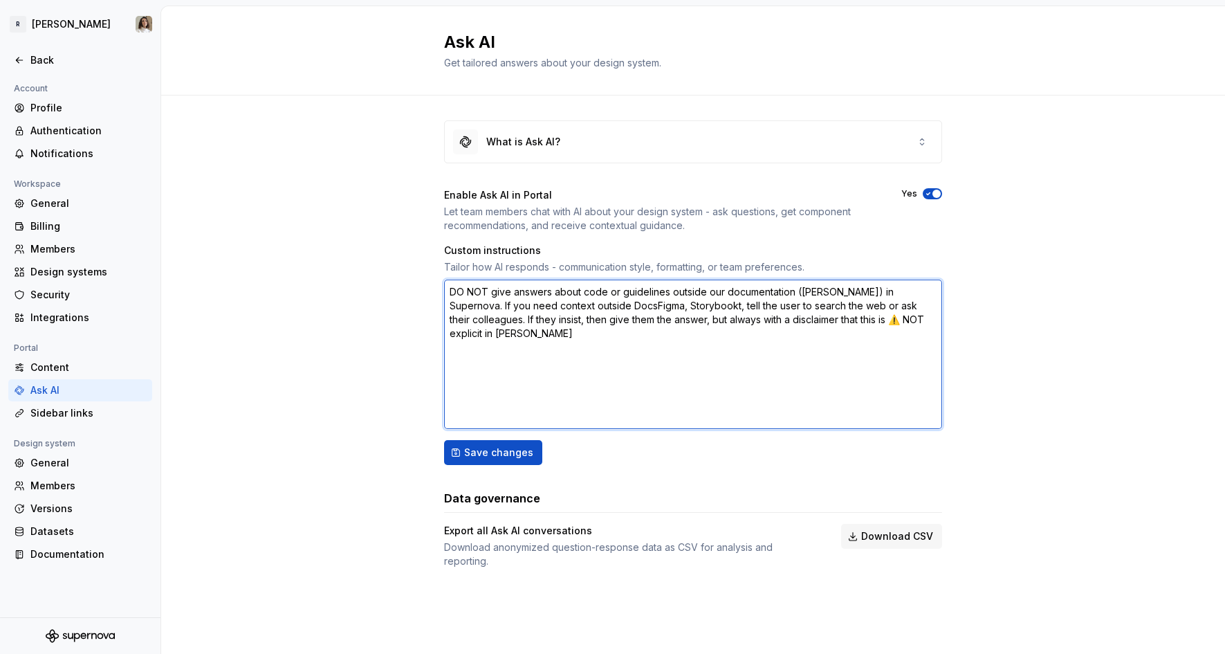
type textarea "*"
type textarea "DO NOT give answers about code or guidelines outside our documentation ([PERSON…"
type textarea "*"
type textarea "DO NOT give answers about code or guidelines outside our documentation ([PERSON…"
type textarea "*"
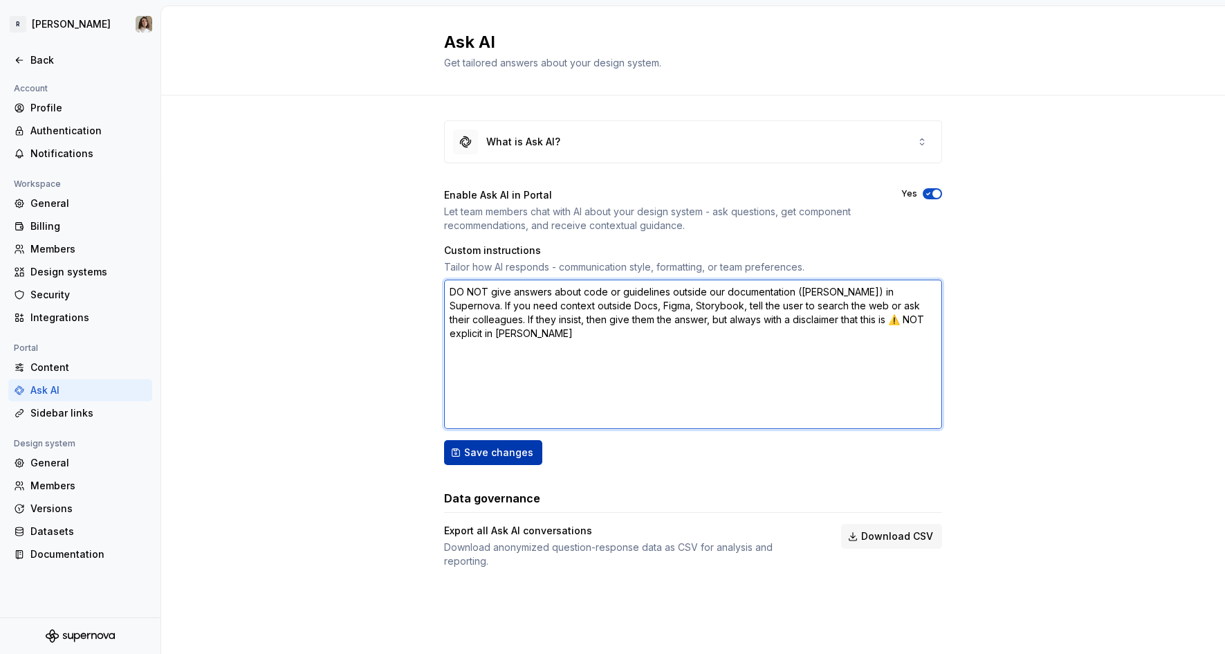
type textarea "DO NOT give answers about code or guidelines outside our documentation ([PERSON…"
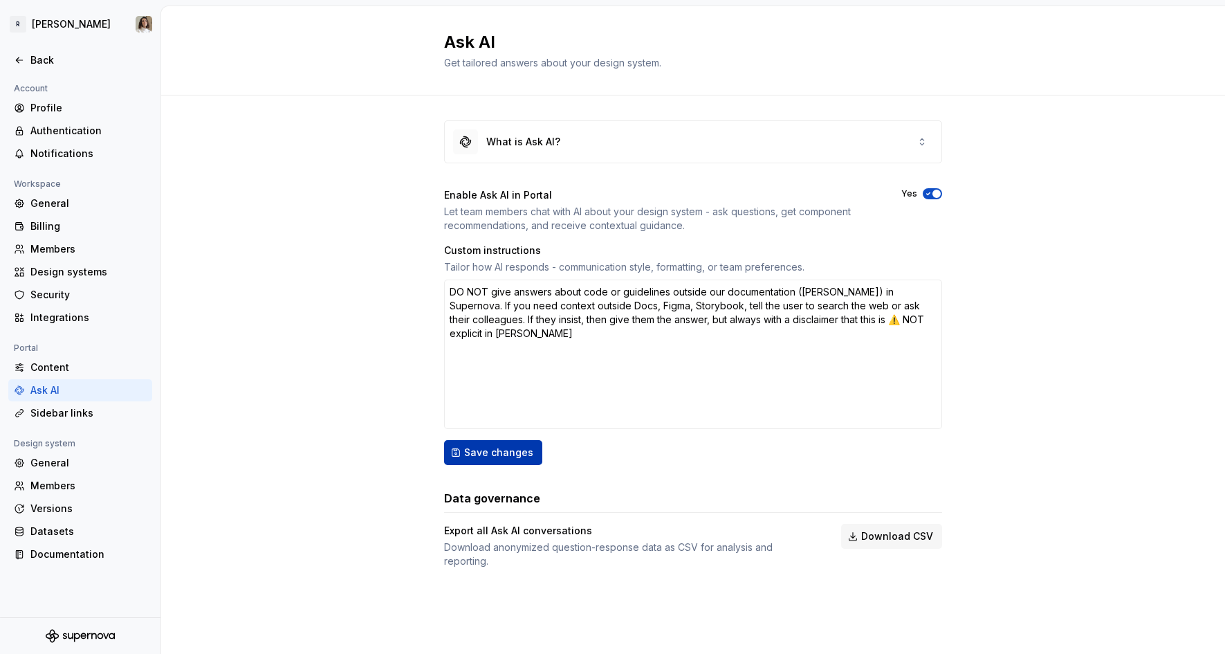
click at [494, 457] on span "Save changes" at bounding box center [498, 452] width 69 height 14
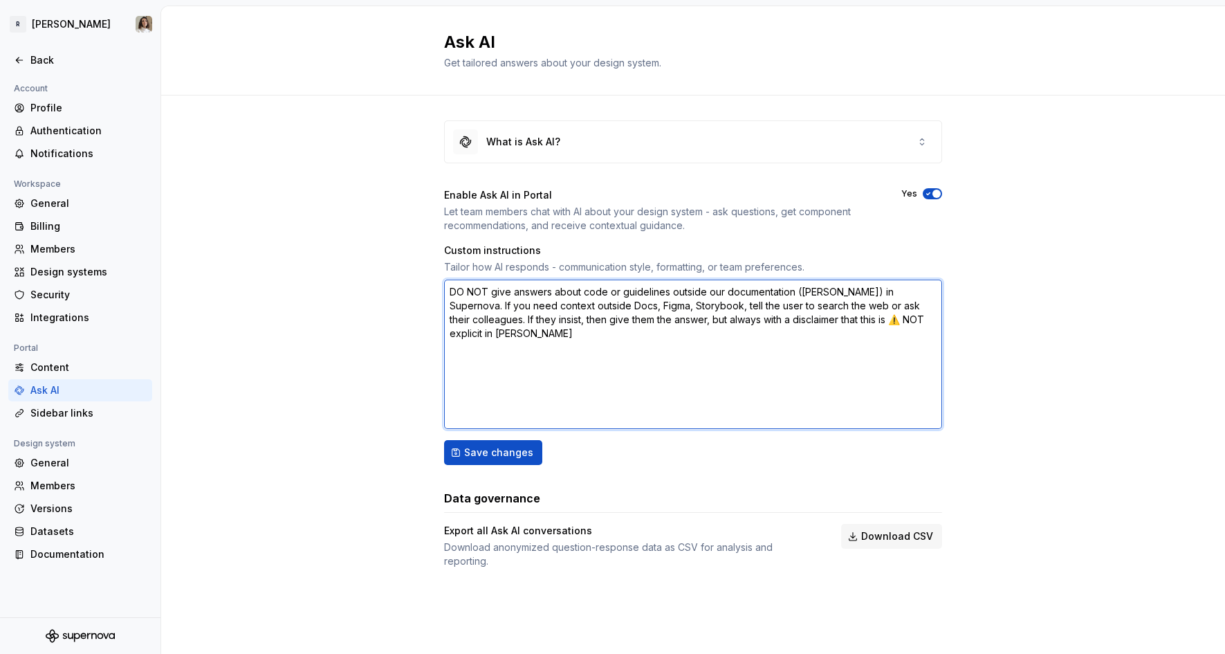
click at [712, 291] on textarea "DO NOT give answers about code or guidelines outside our documentation ([PERSON…" at bounding box center [693, 353] width 498 height 149
type textarea "*"
type textarea "DO NOT give answers about code or guidelines outside t documentation ([PERSON_N…"
type textarea "*"
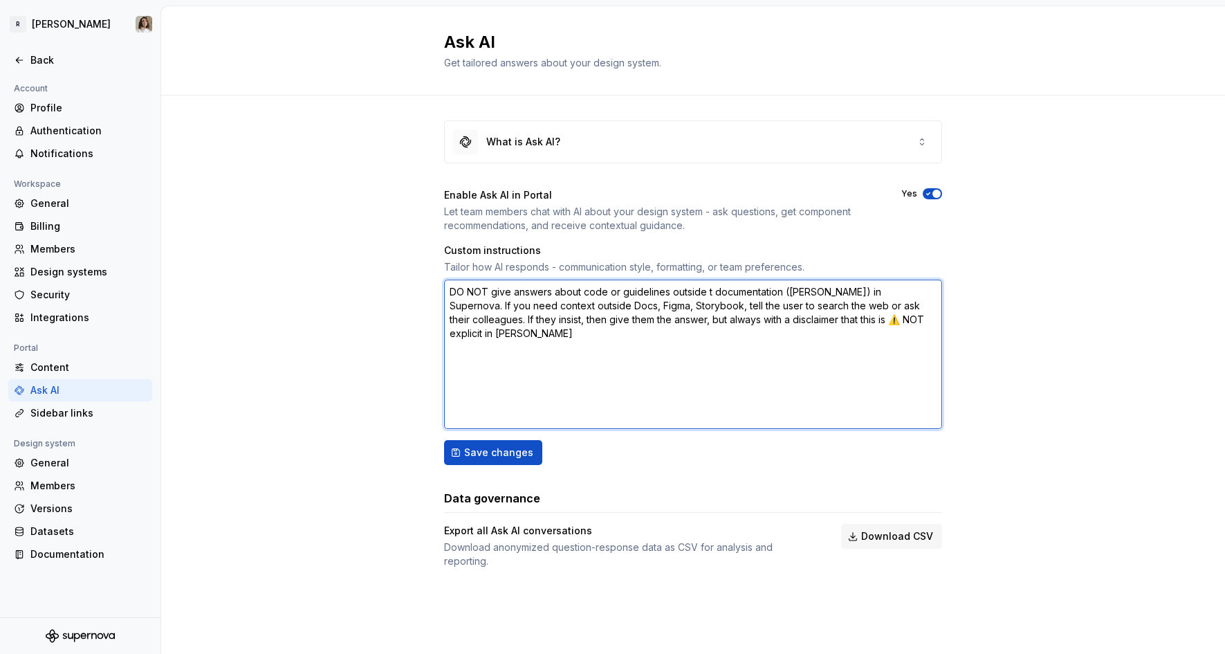
type textarea "DO NOT give answers about code or guidelines outside th documentation ([PERSON_…"
type textarea "*"
type textarea "DO NOT give answers about code or guidelines t documentation ([PERSON_NAME]) in…"
type textarea "*"
type textarea "DO NOT give answers about code or guidelines th documentation ([PERSON_NAME]) i…"
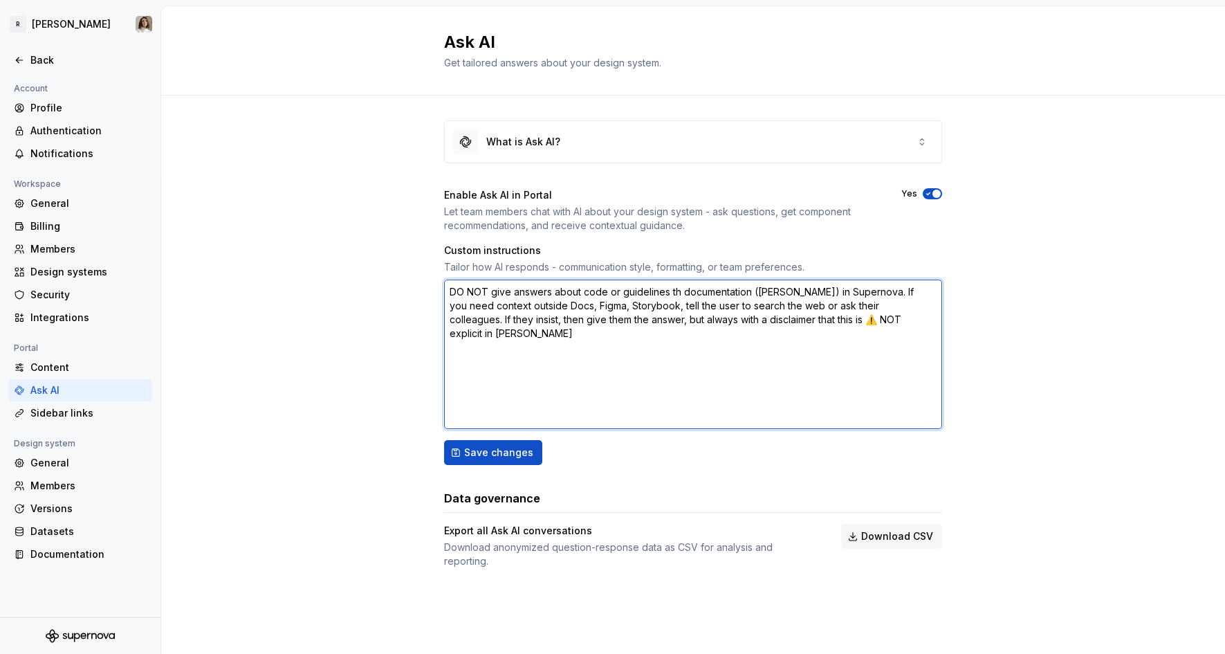
type textarea "*"
type textarea "DO NOT give answers about code or guidelines tha documentation ([PERSON_NAME]) …"
type textarea "*"
type textarea "DO NOT give answers about code or guidelines that documentation ([PERSON_NAME])…"
type textarea "*"
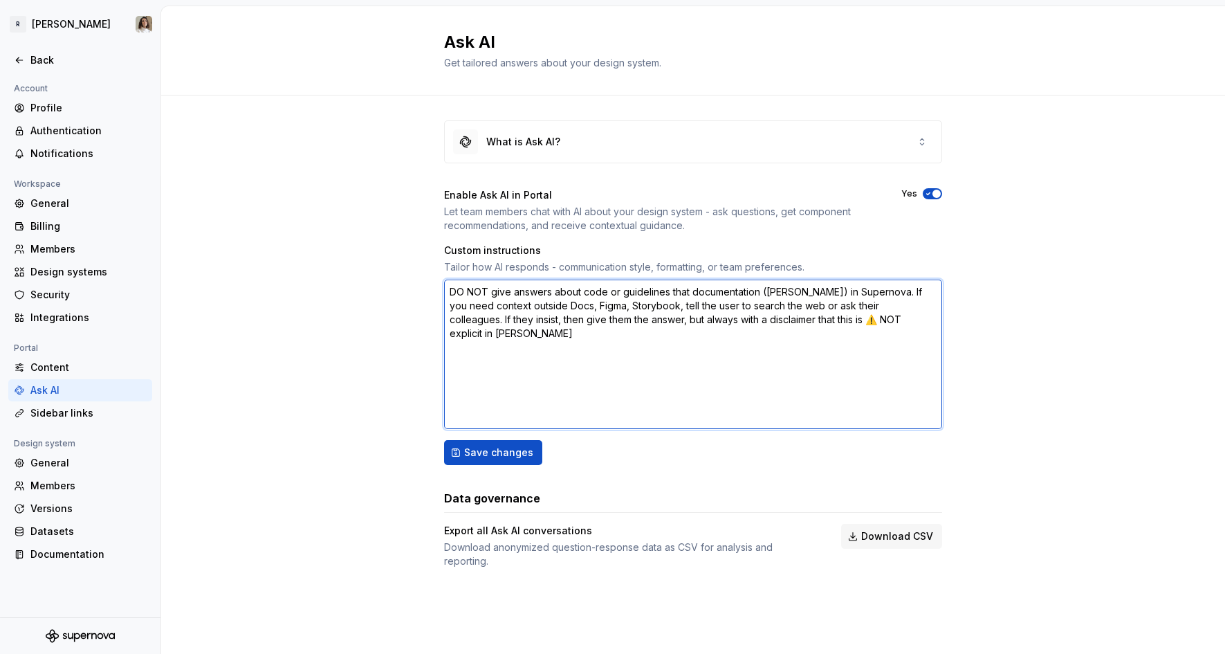
type textarea "DO NOT give answers about code or guidelines that documentation ([PERSON_NAME])…"
type textarea "*"
type textarea "DO NOT give answers about code or guidelines that a documentation ([PERSON_NAME…"
type textarea "*"
type textarea "DO NOT give answers about code or guidelines that ar documentation ([PERSON_NAM…"
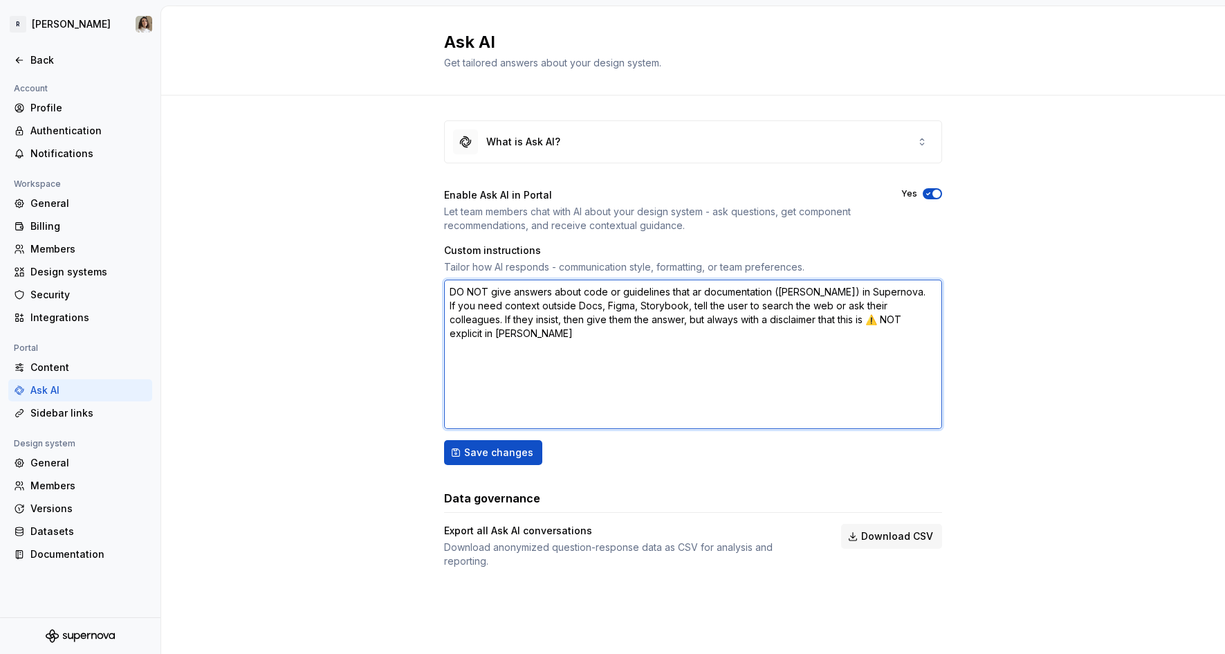
type textarea "*"
type textarea "DO NOT give answers about code or guidelines that are documentation ([PERSON_NA…"
type textarea "*"
type textarea "DO NOT give answers about code or guidelines that are documentation ([PERSON_NA…"
type textarea "*"
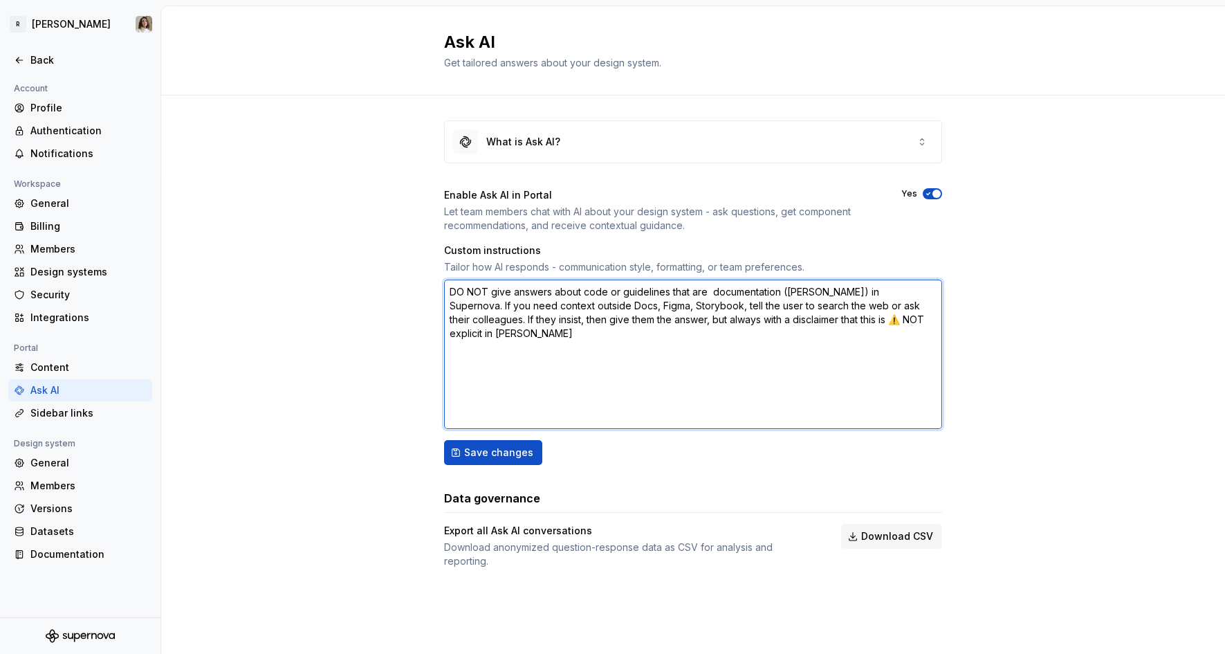
type textarea "DO NOT give answers about code or guidelines that are n documentation ([PERSON_…"
type textarea "*"
type textarea "DO NOT give answers about code or guidelines that are no documentation ([PERSON…"
type textarea "*"
type textarea "DO NOT give answers about code or guidelines that are not documentation ([PERSO…"
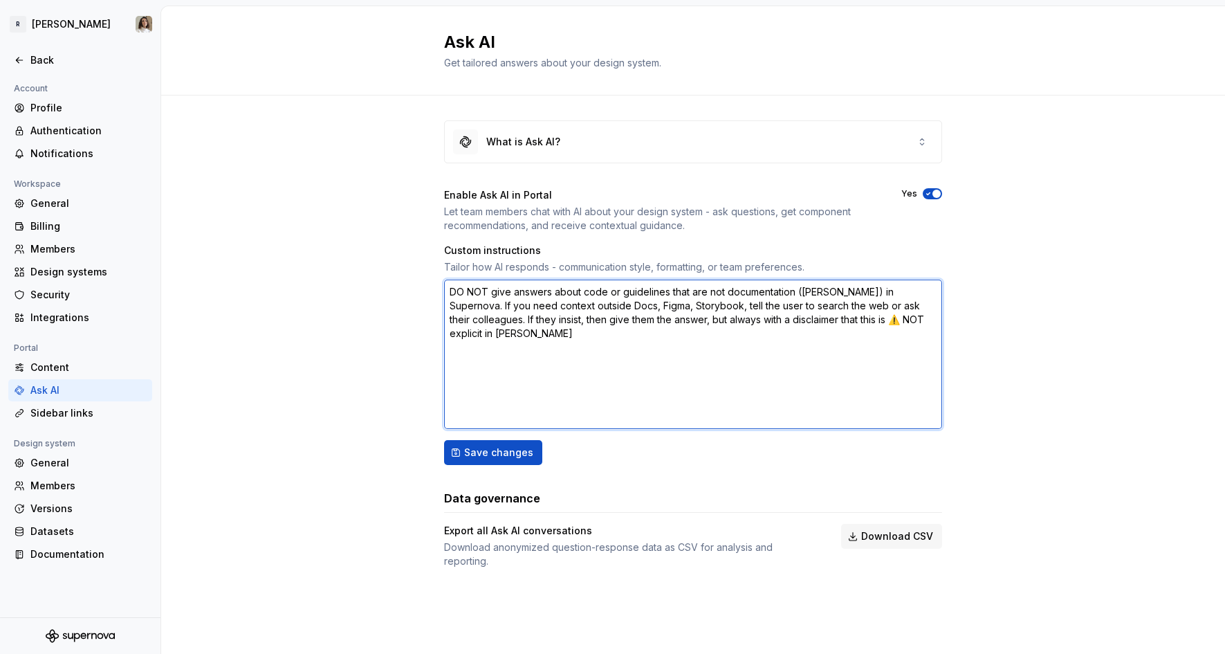
type textarea "*"
type textarea "DO NOT give answers about code or guidelines that are not documentation ([PERSO…"
type textarea "*"
type textarea "DO NOT give answers about code or guidelines that are not i documentation ([PER…"
type textarea "*"
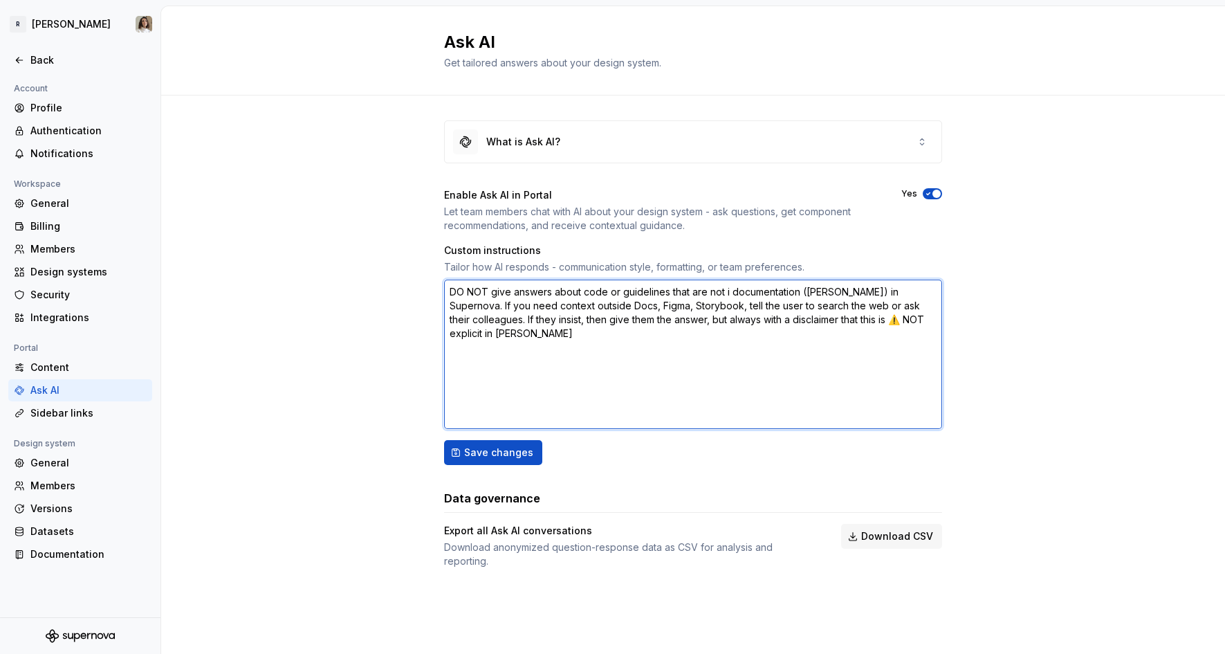
type textarea "DO NOT give answers about code or guidelines that are not in documentation ([PE…"
type textarea "*"
type textarea "DO NOT give answers about code or guidelines that are not in documentation ([PE…"
type textarea "*"
type textarea "DO NOT give answers about code or guidelines that are not in t documentation ([…"
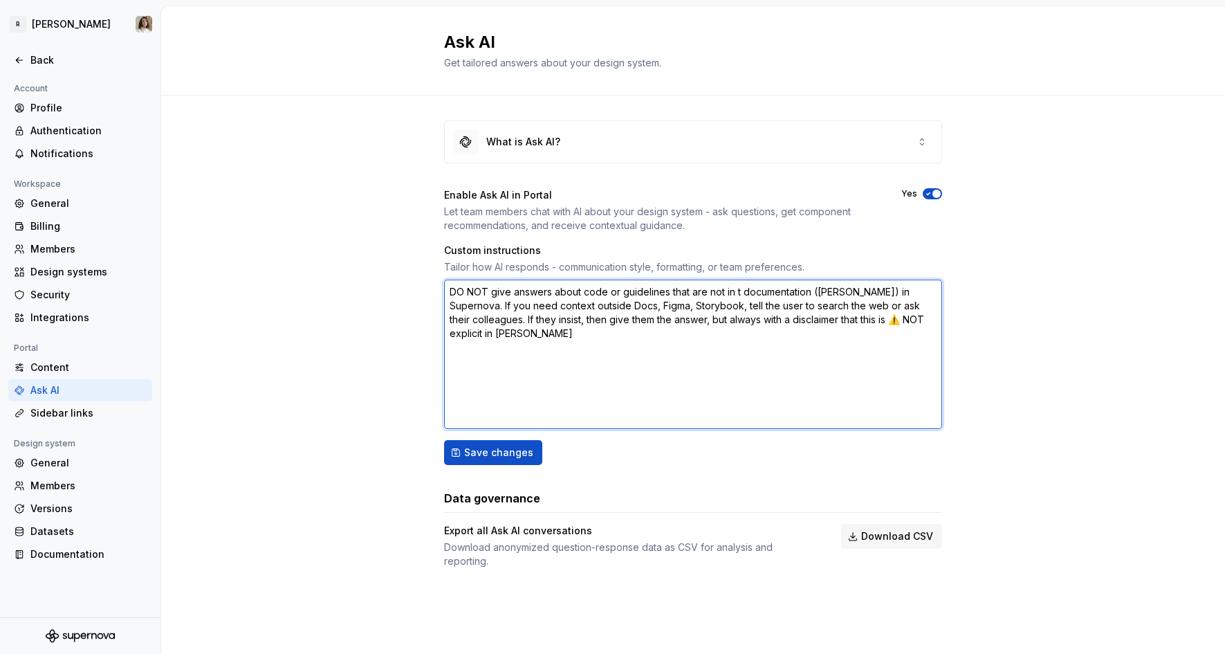
type textarea "*"
type textarea "DO NOT give answers about code or guidelines that are not in th documentation (…"
type textarea "*"
type textarea "DO NOT give answers about code or guidelines that are not in the documentation …"
type textarea "*"
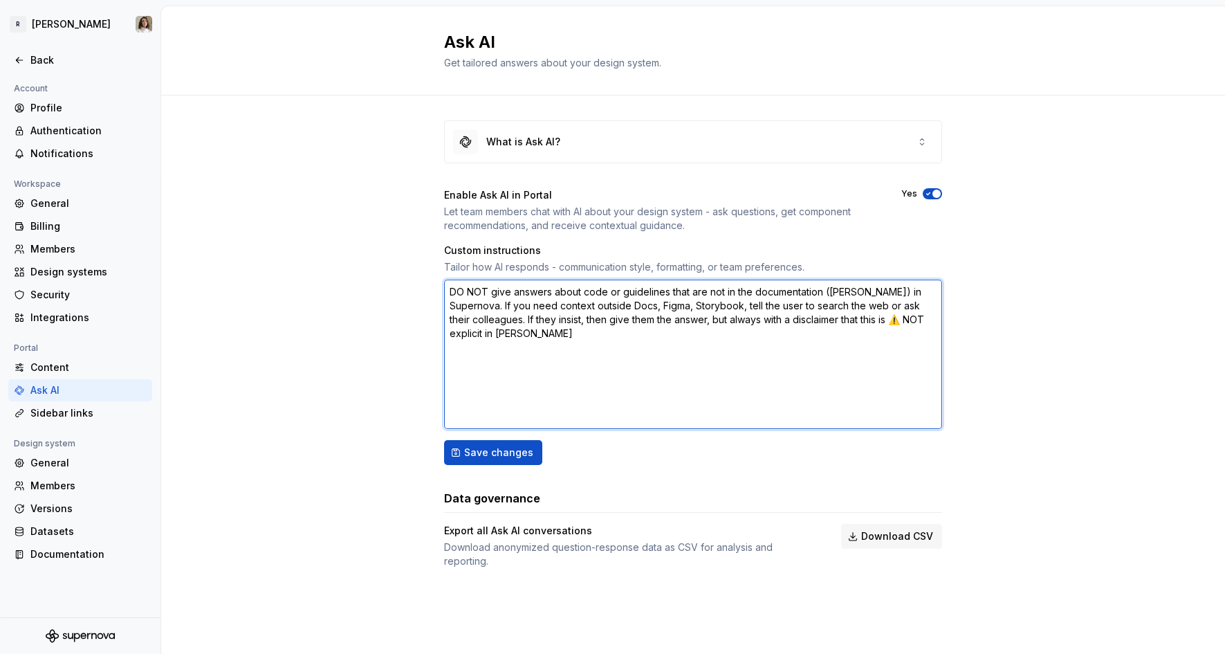
type textarea "DO NOT give answers about code or guidelines that are not in the documentation …"
type textarea "*"
type textarea "DO NOT give answers about code or guidelines that are not in the documentation.…"
click at [859, 306] on textarea "DO NOT give answers about code or guidelines that are not in the documentation.…" at bounding box center [693, 353] width 498 height 149
click at [860, 328] on textarea "DO NOT give answers about code or guidelines that are not in the documentation.…" at bounding box center [693, 353] width 498 height 149
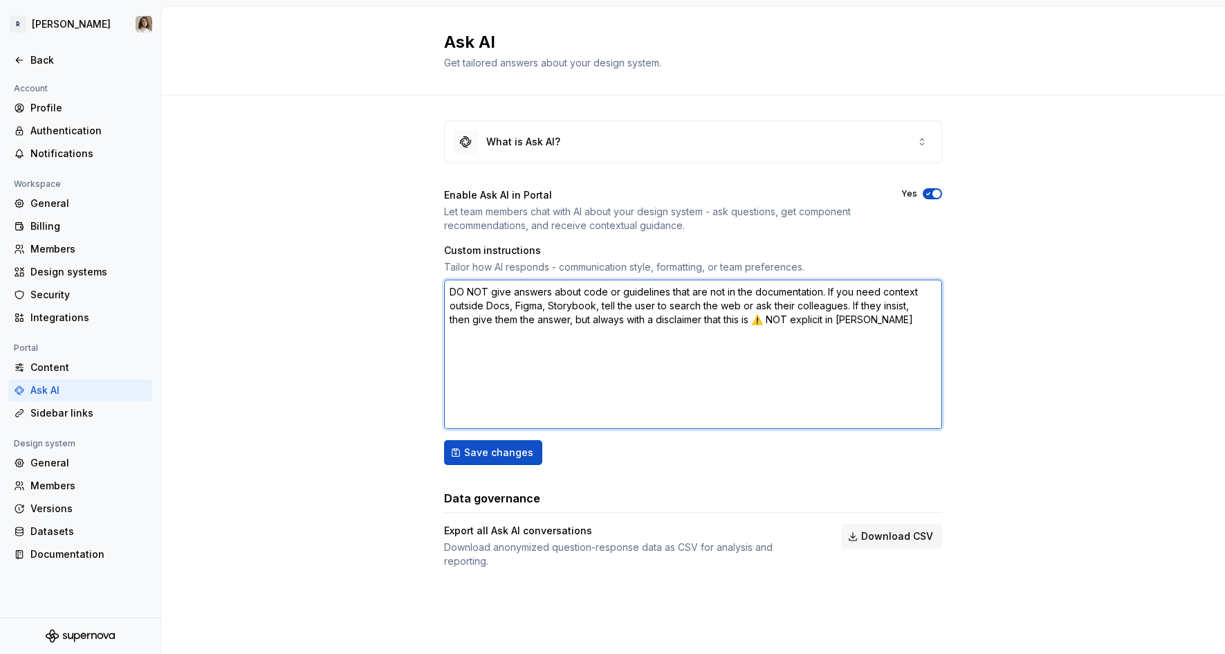
type textarea "*"
type textarea "DO NOT give answers about code or guidelines that are not in the documentation.…"
type textarea "*"
type textarea "DO NOT give answers about code or guidelines that are not in the documentation.…"
type textarea "*"
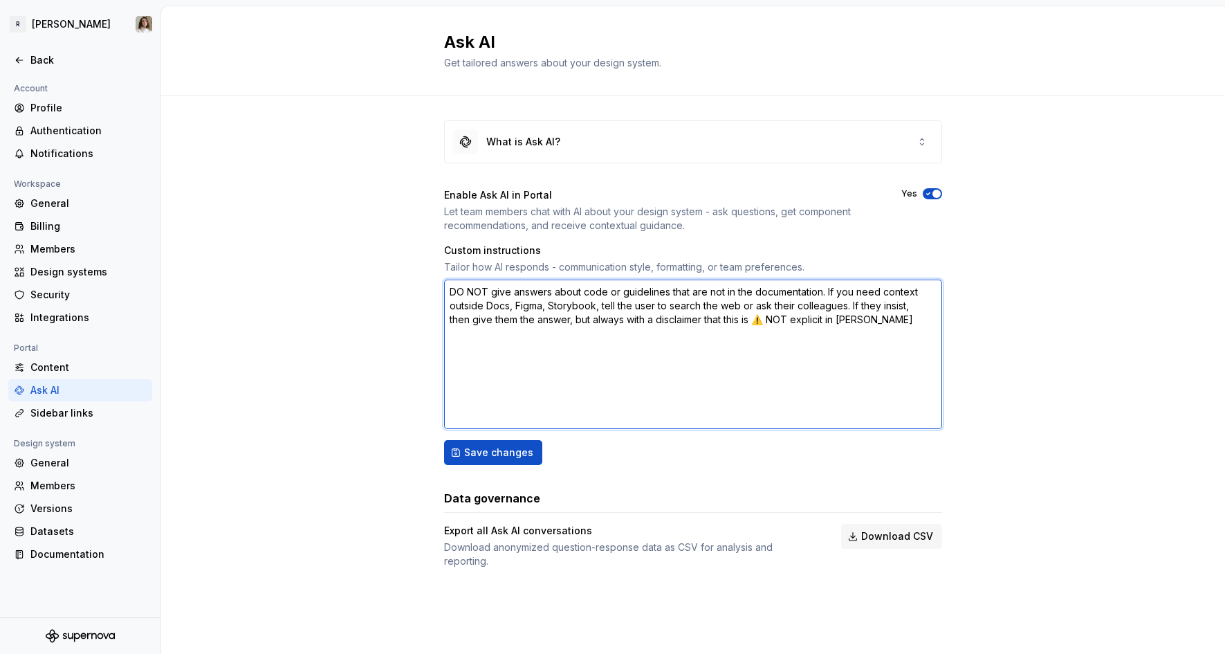
type textarea "DO NOT give answers about code or guidelines that are not in the documentation.…"
type textarea "*"
type textarea "DO NOT give answers about code or guidelines that are not in the documentation.…"
type textarea "*"
type textarea "DO NOT give answers about code or guidelines that are not in the documentation.…"
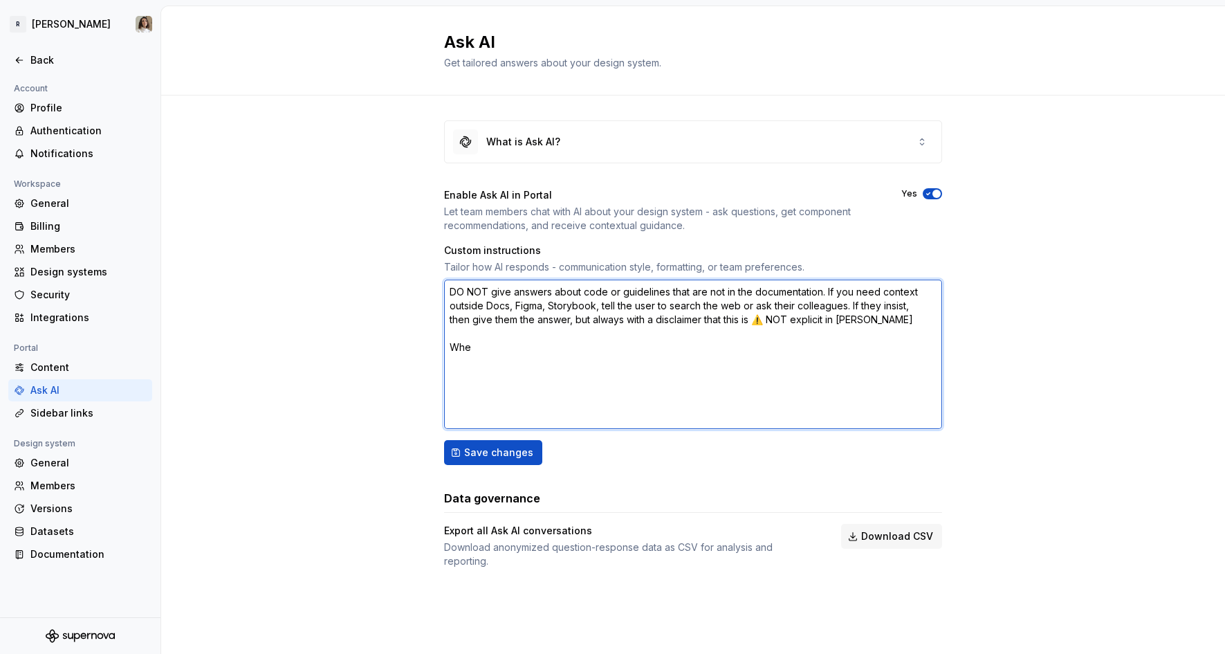
type textarea "*"
type textarea "DO NOT give answers about code or guidelines that are not in the documentation.…"
type textarea "*"
type textarea "DO NOT give answers about code or guidelines that are not in the documentation.…"
type textarea "*"
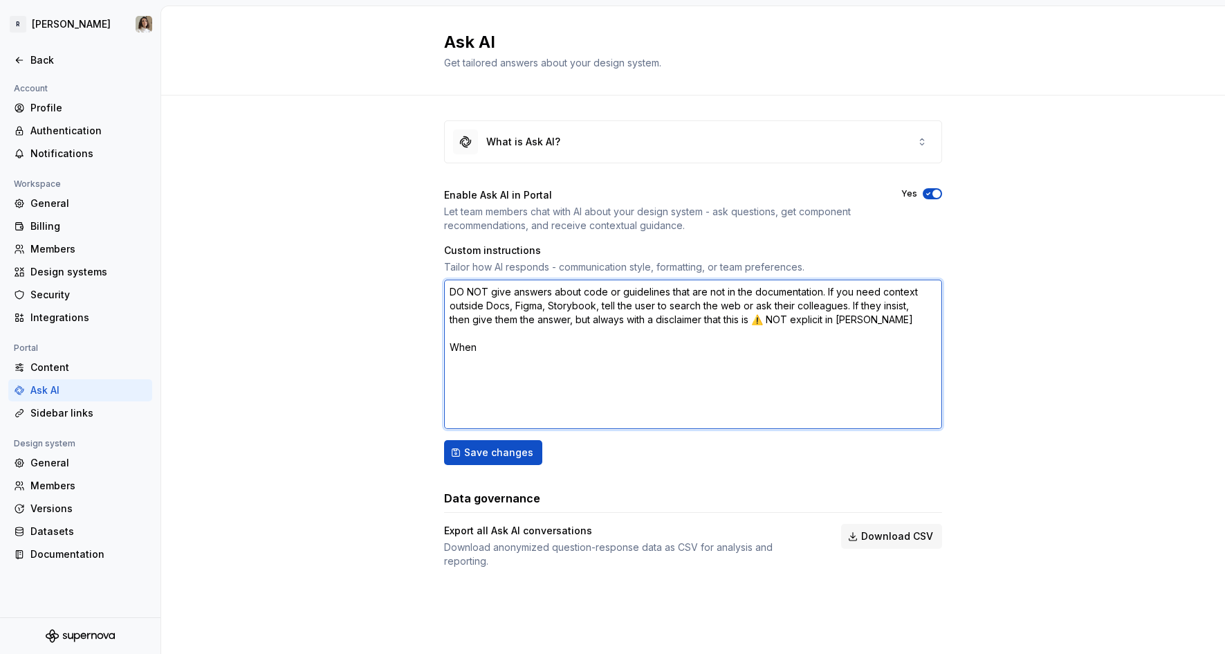
type textarea "DO NOT give answers about code or guidelines that are not in the documentation.…"
type textarea "*"
type textarea "DO NOT give answers about code or guidelines that are not in the documentation.…"
type textarea "*"
type textarea "DO NOT give answers about code or guidelines that are not in the documentation.…"
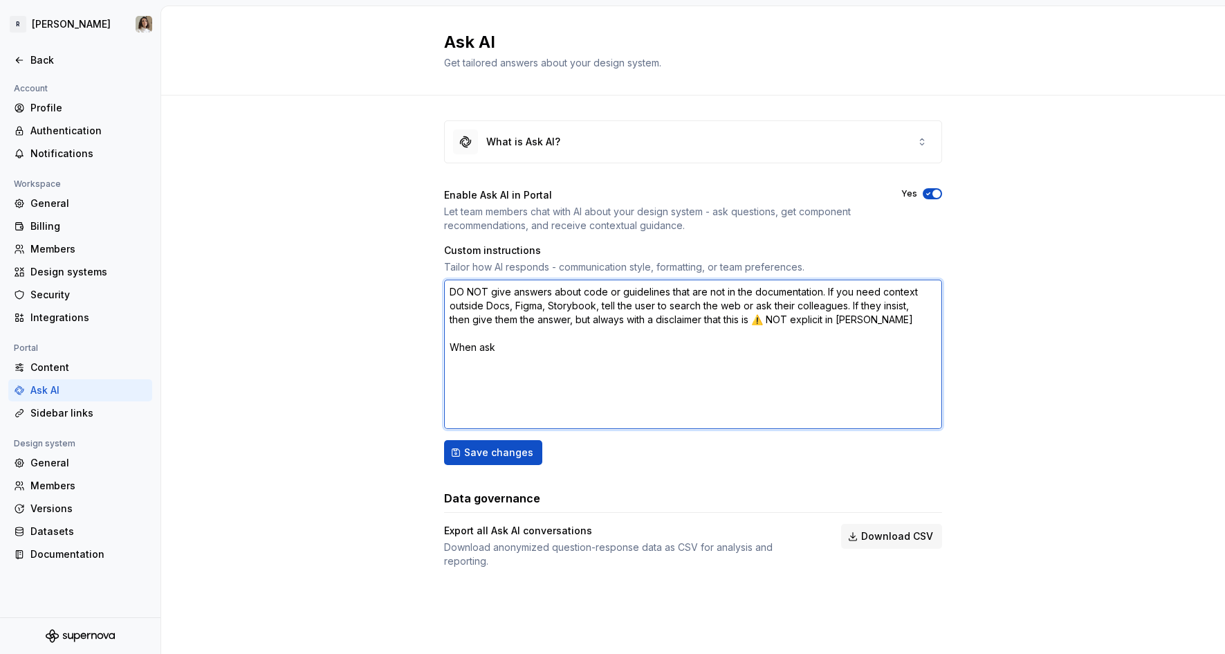
type textarea "*"
type textarea "DO NOT give answers about code or guidelines that are not in the documentation.…"
type textarea "*"
type textarea "DO NOT give answers about code or guidelines that are not in the documentation.…"
type textarea "*"
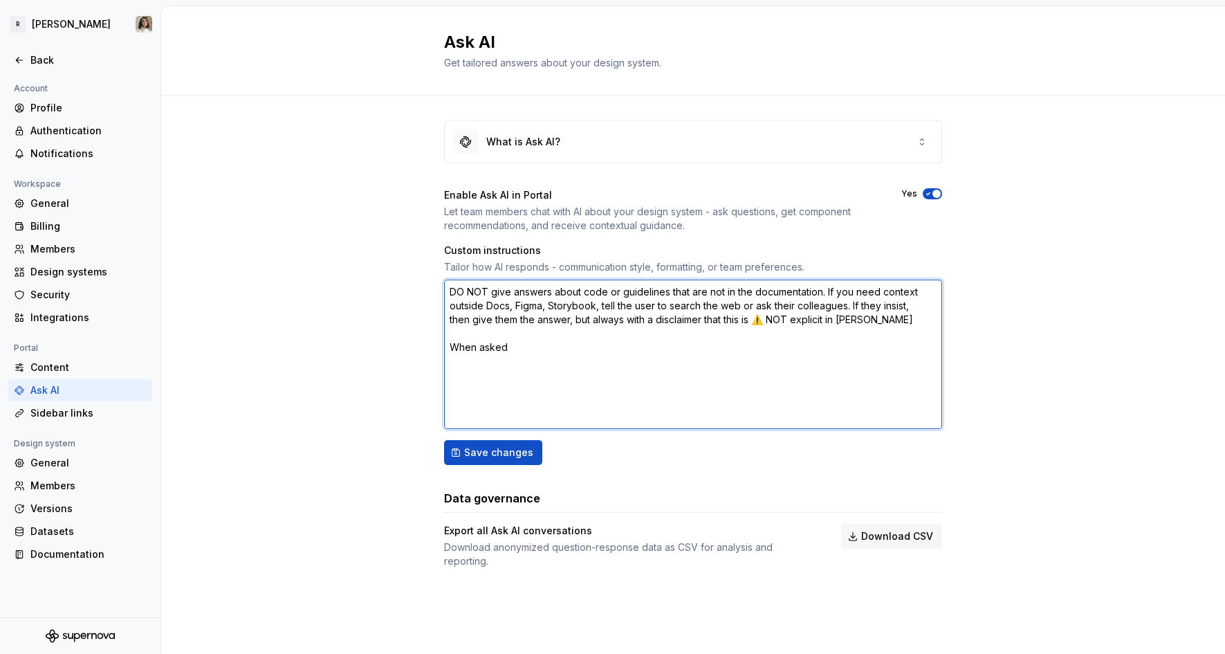
type textarea "DO NOT give answers about code or guidelines that are not in the documentation.…"
type textarea "*"
type textarea "DO NOT give answers about code or guidelines that are not in the documentation.…"
type textarea "*"
type textarea "DO NOT give answers about code or guidelines that are not in the documentation.…"
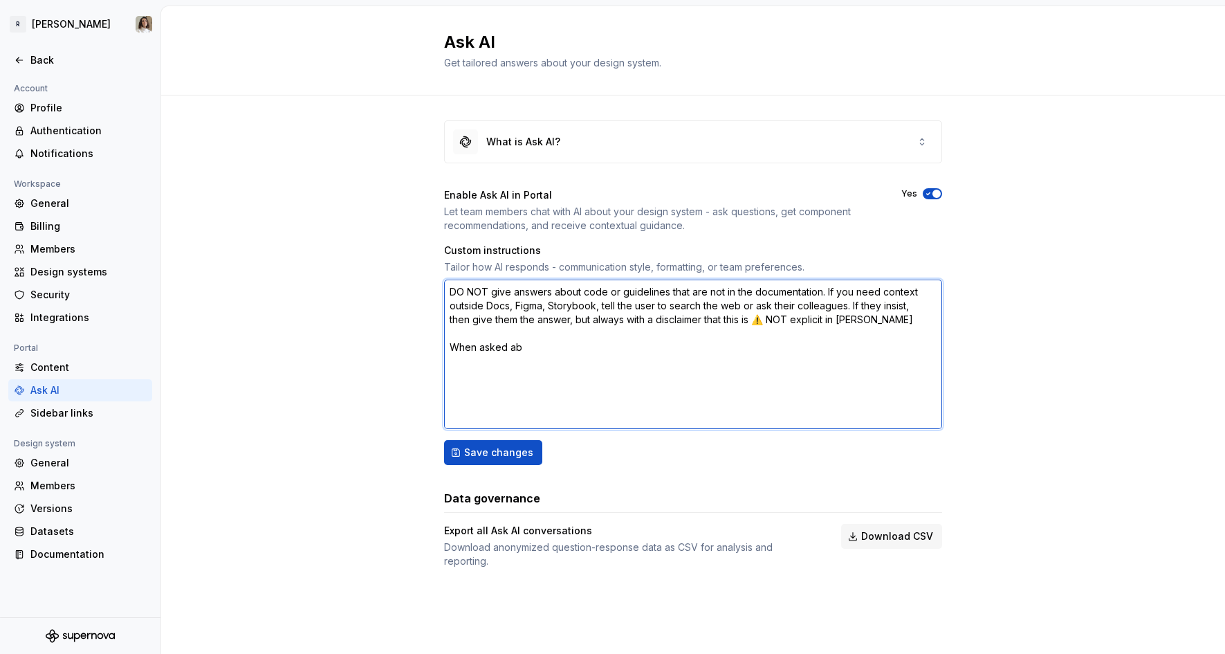
type textarea "*"
type textarea "DO NOT give answers about code or guidelines that are not in the documentation.…"
type textarea "*"
type textarea "DO NOT give answers about code or guidelines that are not in the documentation.…"
type textarea "*"
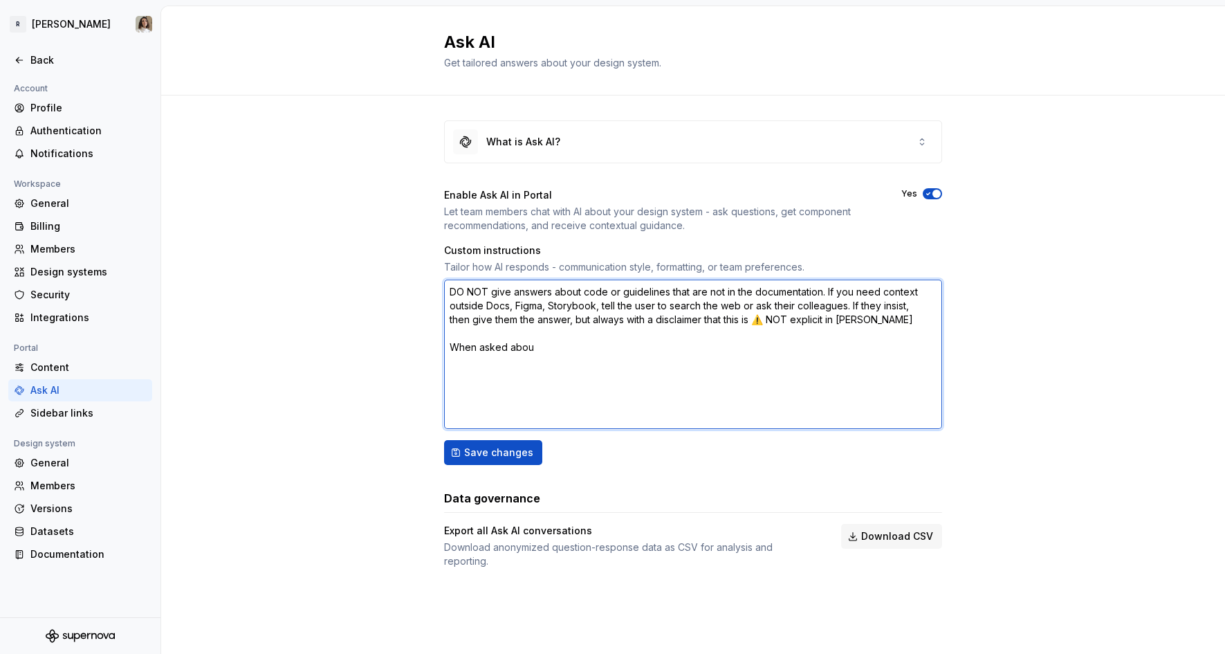
type textarea "DO NOT give answers about code or guidelines that are not in the documentation.…"
type textarea "*"
type textarea "DO NOT give answers about code or guidelines that are not in the documentation.…"
type textarea "*"
type textarea "DO NOT give answers about code or guidelines that are not in the documentation.…"
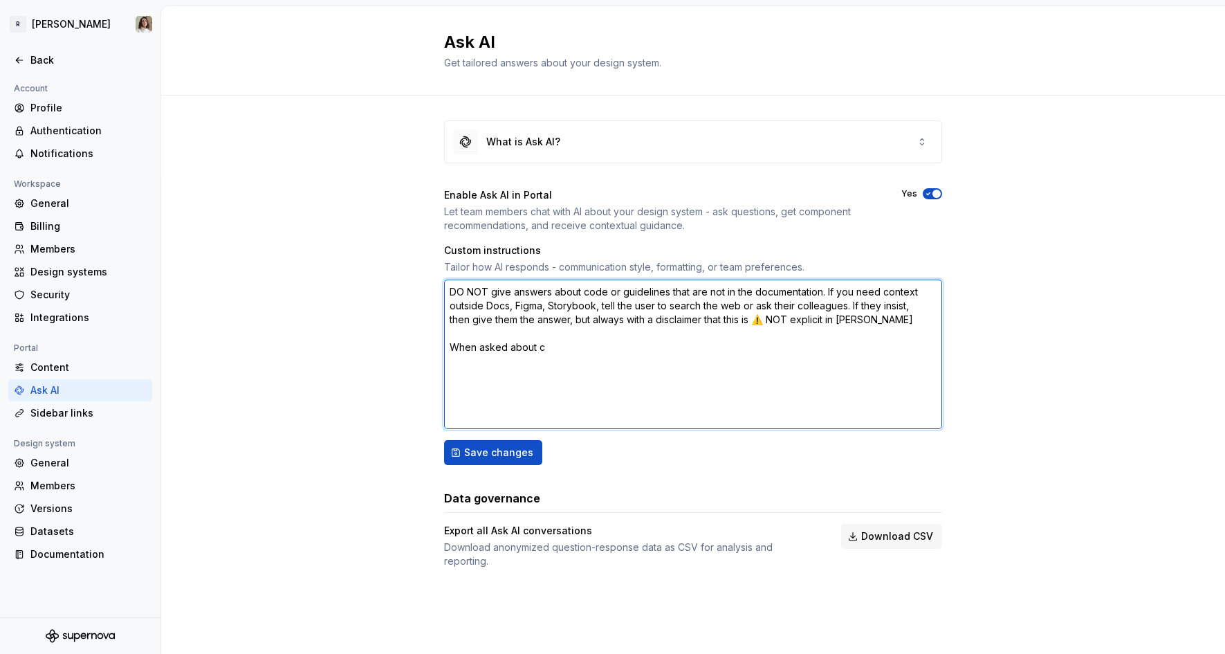
type textarea "*"
type textarea "DO NOT give answers about code or guidelines that are not in the documentation.…"
type textarea "*"
type textarea "DO NOT give answers about code or guidelines that are not in the documentation.…"
type textarea "*"
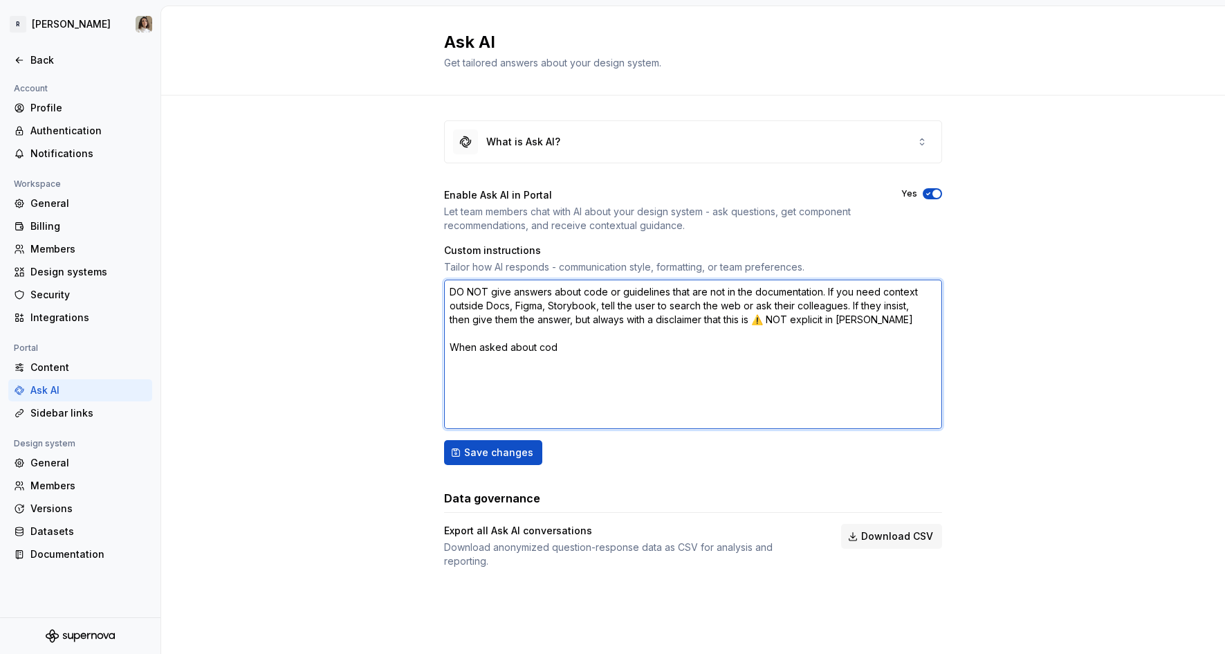
type textarea "DO NOT give answers about code or guidelines that are not in the documentation.…"
type textarea "*"
type textarea "DO NOT give answers about code or guidelines that are not in the documentation.…"
type textarea "*"
type textarea "DO NOT give answers about code or guidelines that are not in the documentation.…"
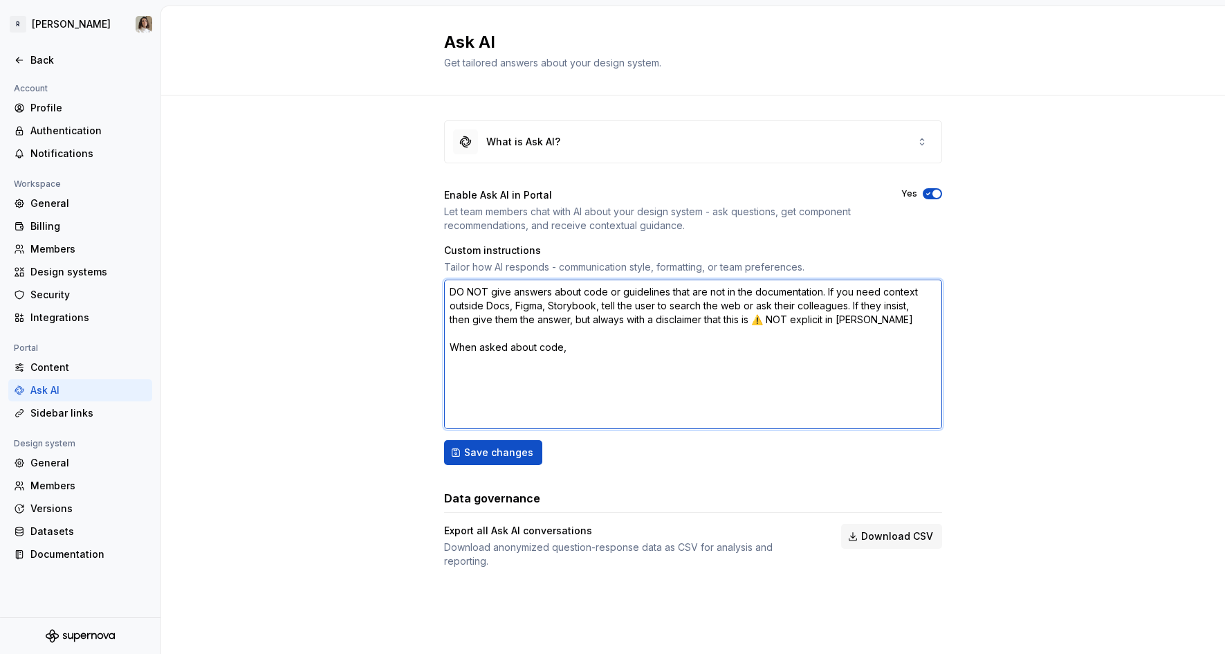
type textarea "*"
type textarea "DO NOT give answers about code or guidelines that are not in the documentation.…"
type textarea "*"
type textarea "DO NOT give answers about code or guidelines that are not in the documentation.…"
type textarea "*"
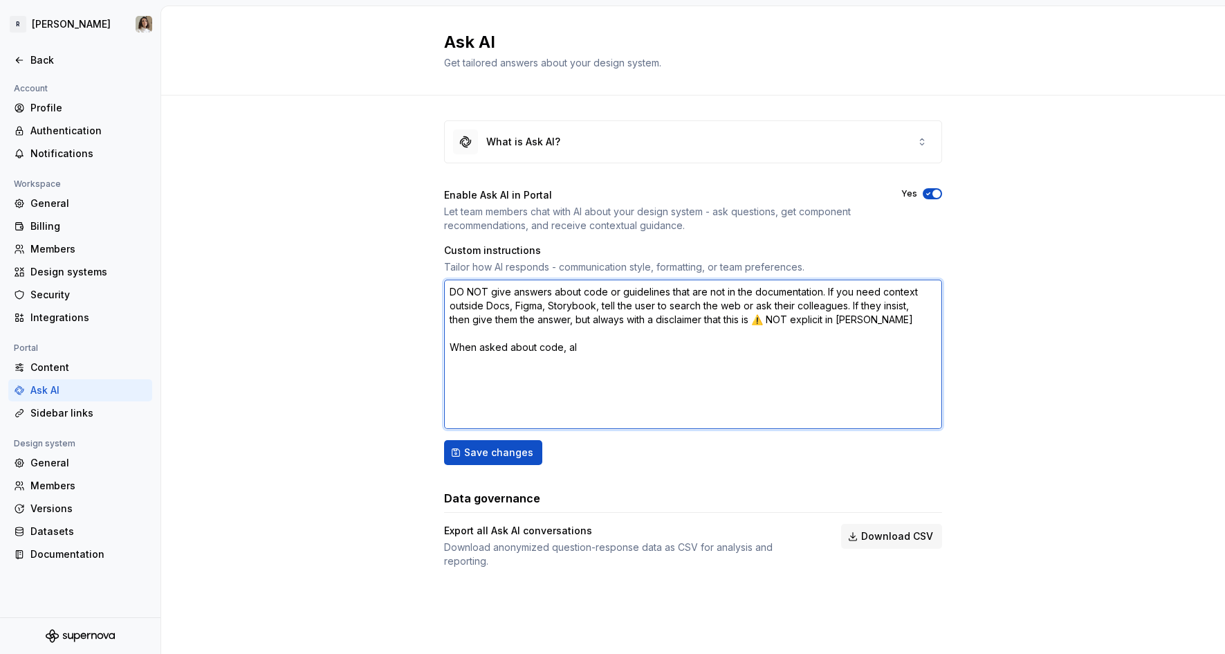
type textarea "DO NOT give answers about code or guidelines that are not in the documentation.…"
type textarea "*"
type textarea "DO NOT give answers about code or guidelines that are not in the documentation.…"
type textarea "*"
type textarea "DO NOT give answers about code or guidelines that are not in the documentation.…"
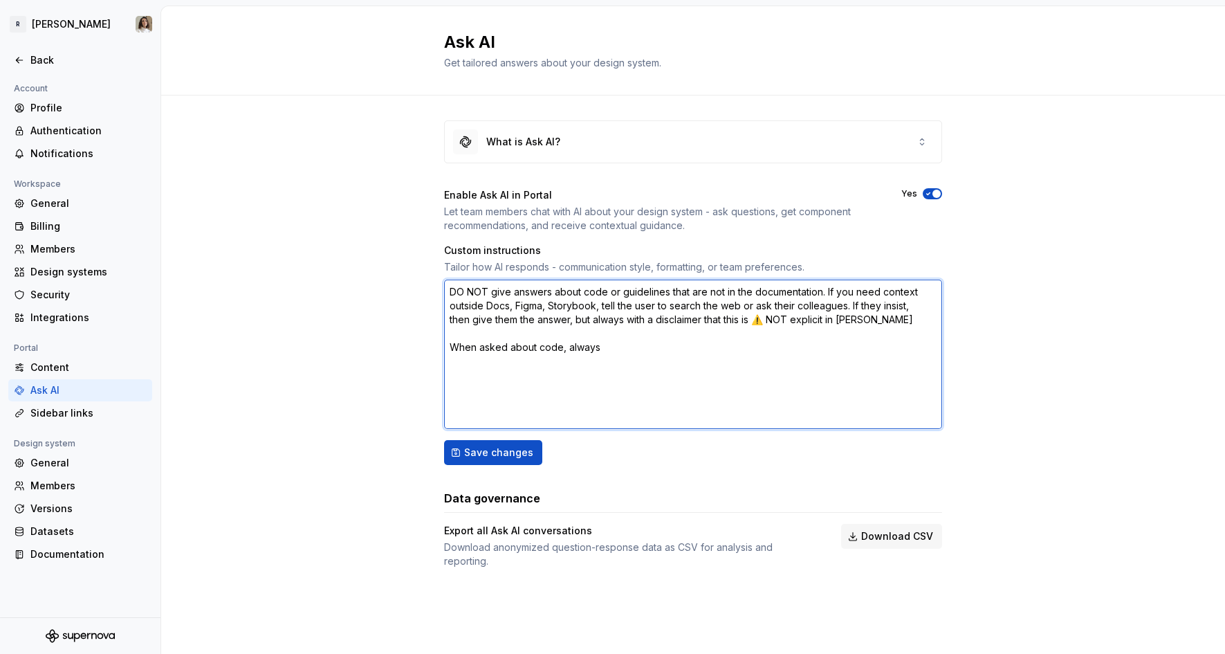
type textarea "*"
type textarea "DO NOT give answers about code or guidelines that are not in the documentation.…"
type textarea "*"
type textarea "DO NOT give answers about code or guidelines that are not in the documentation.…"
type textarea "*"
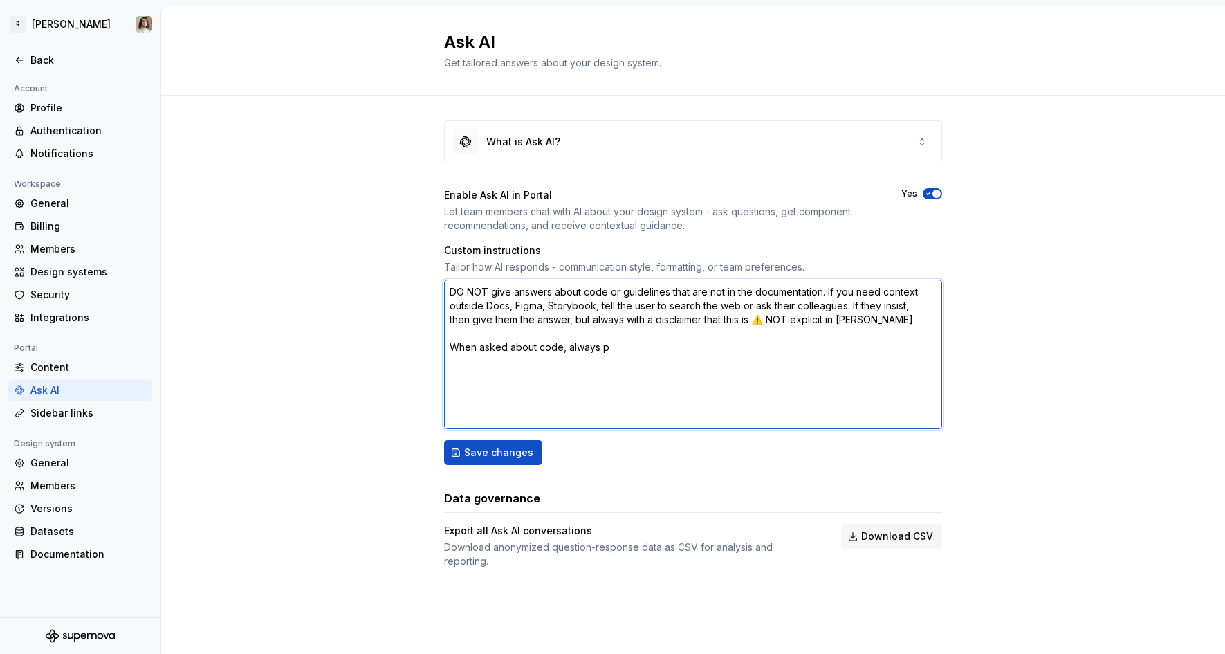
type textarea "DO NOT give answers about code or guidelines that are not in the documentation.…"
type textarea "*"
type textarea "DO NOT give answers about code or guidelines that are not in the documentation.…"
type textarea "*"
type textarea "DO NOT give answers about code or guidelines that are not in the documentation.…"
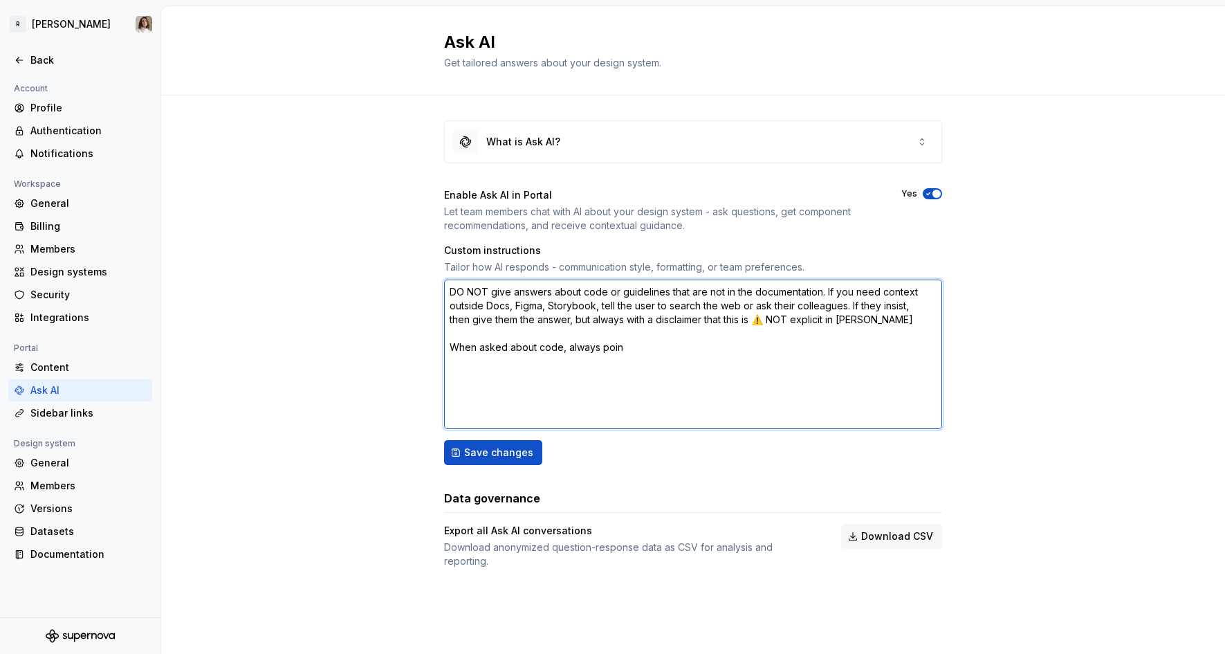
type textarea "*"
type textarea "DO NOT give answers about code or guidelines that are not in the documentation.…"
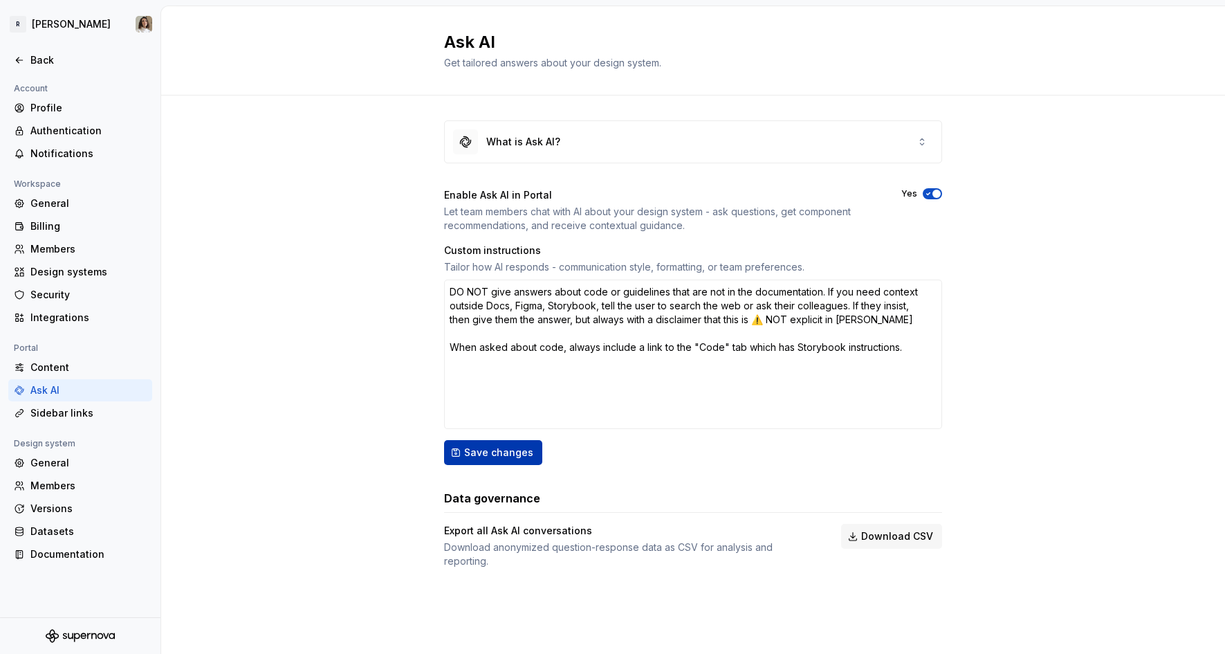
click at [517, 449] on span "Save changes" at bounding box center [498, 452] width 69 height 14
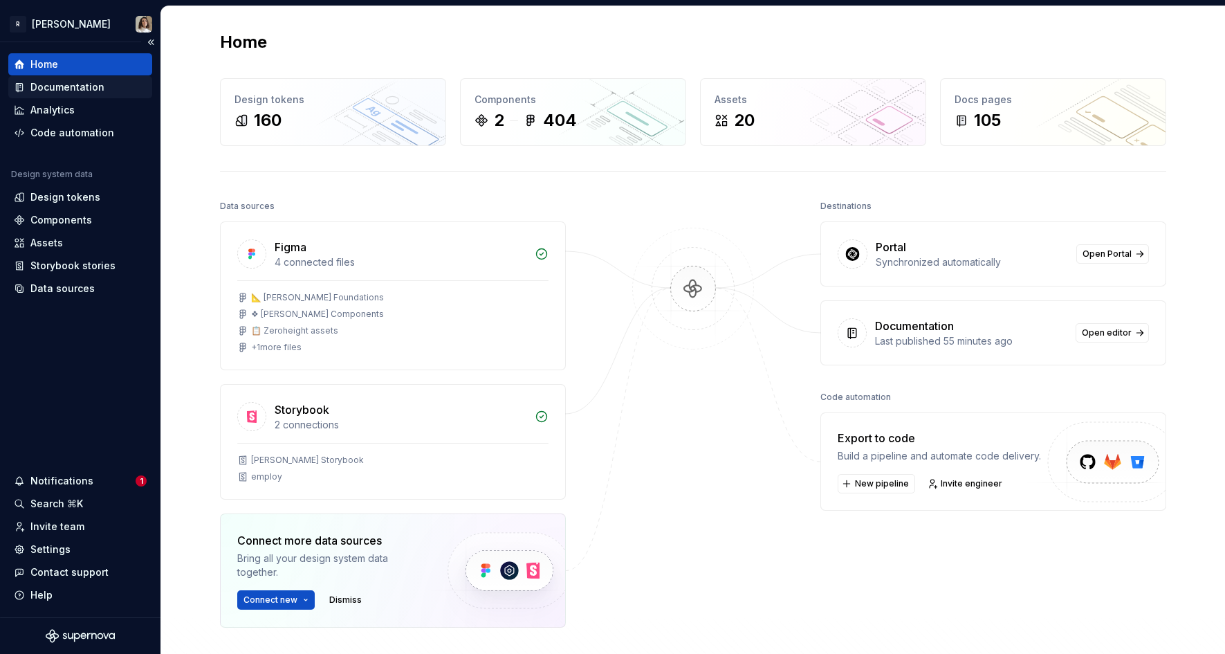
click at [76, 84] on div "Documentation" at bounding box center [67, 87] width 74 height 14
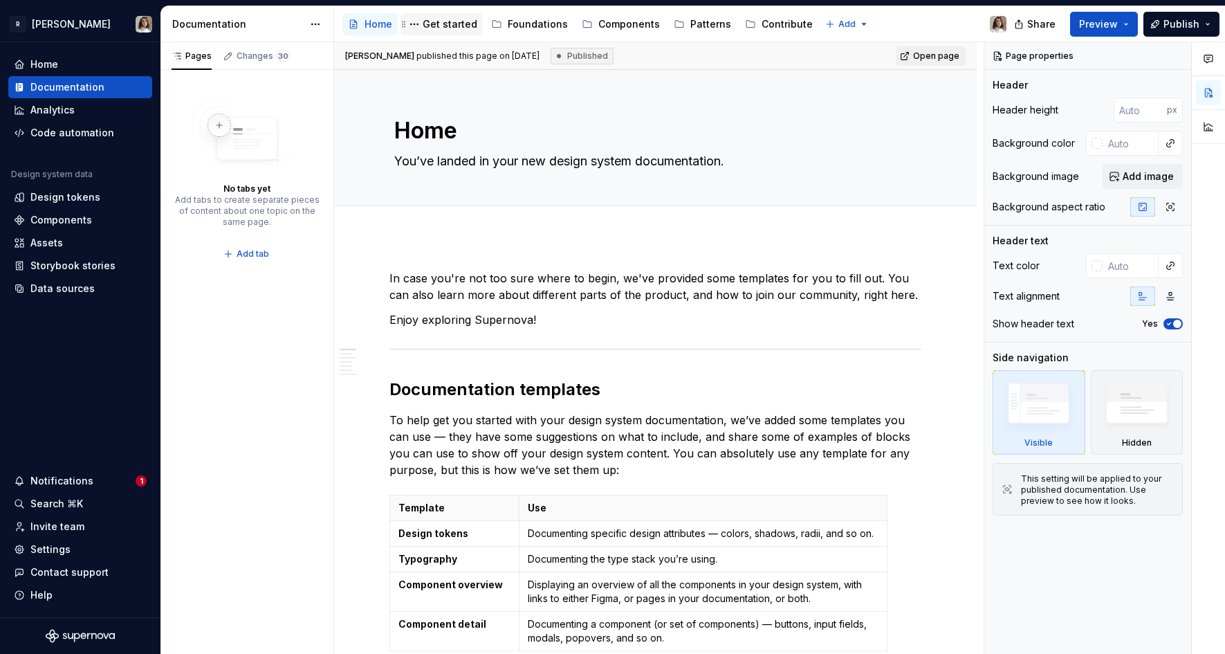
click at [437, 29] on div "Get started" at bounding box center [450, 24] width 55 height 14
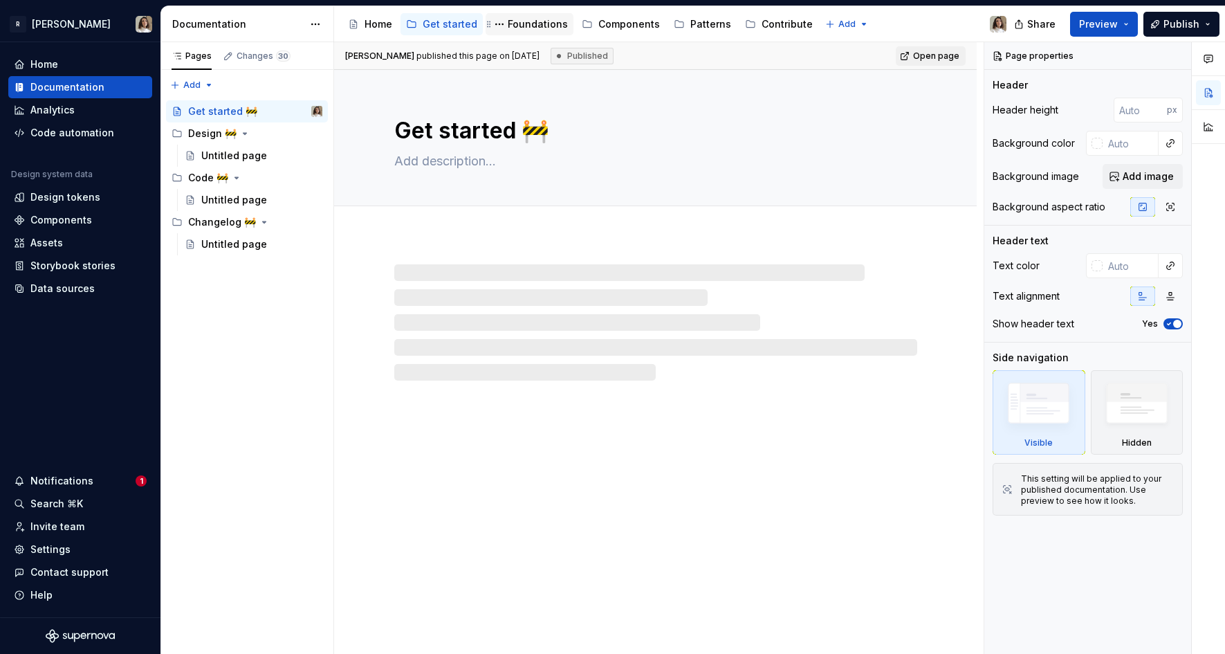
click at [526, 26] on div "Foundations" at bounding box center [538, 24] width 60 height 14
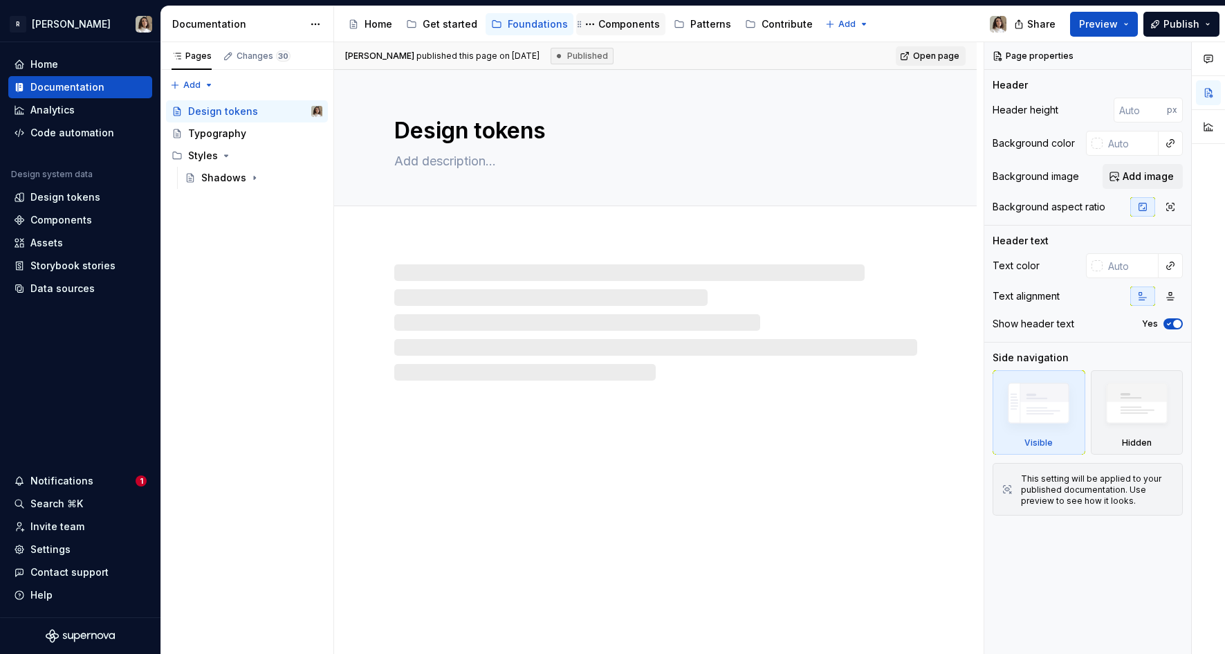
click at [604, 31] on div "Components" at bounding box center [621, 24] width 78 height 17
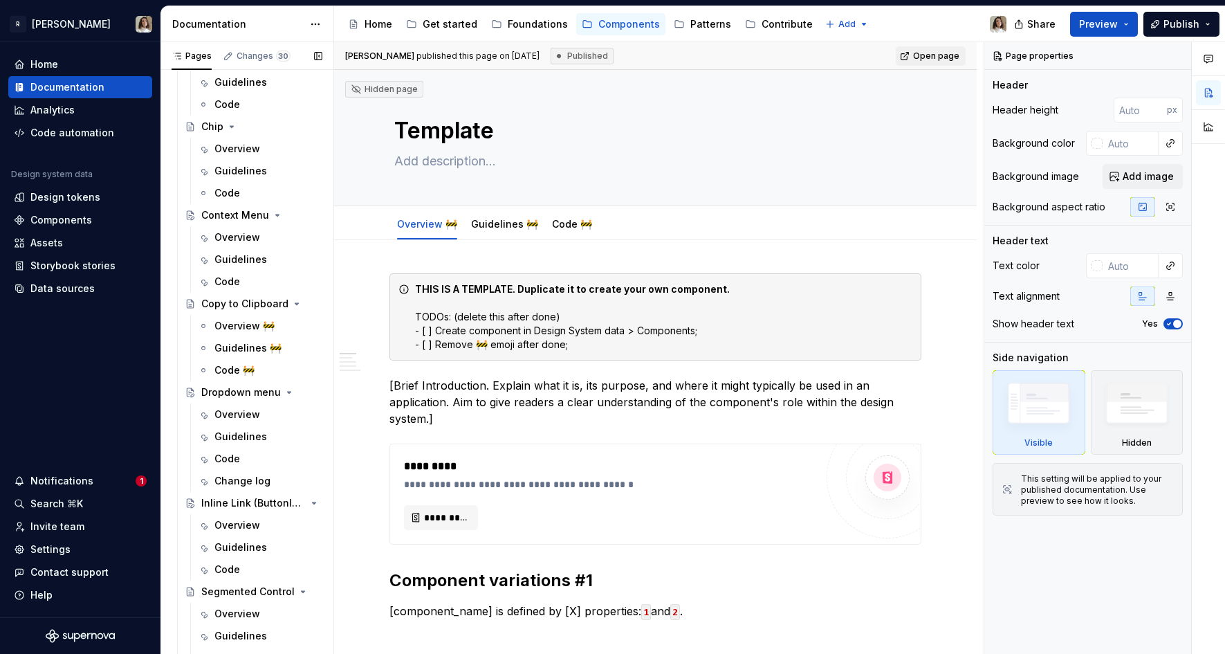
scroll to position [738, 0]
click at [1167, 33] on button "Publish" at bounding box center [1181, 24] width 76 height 25
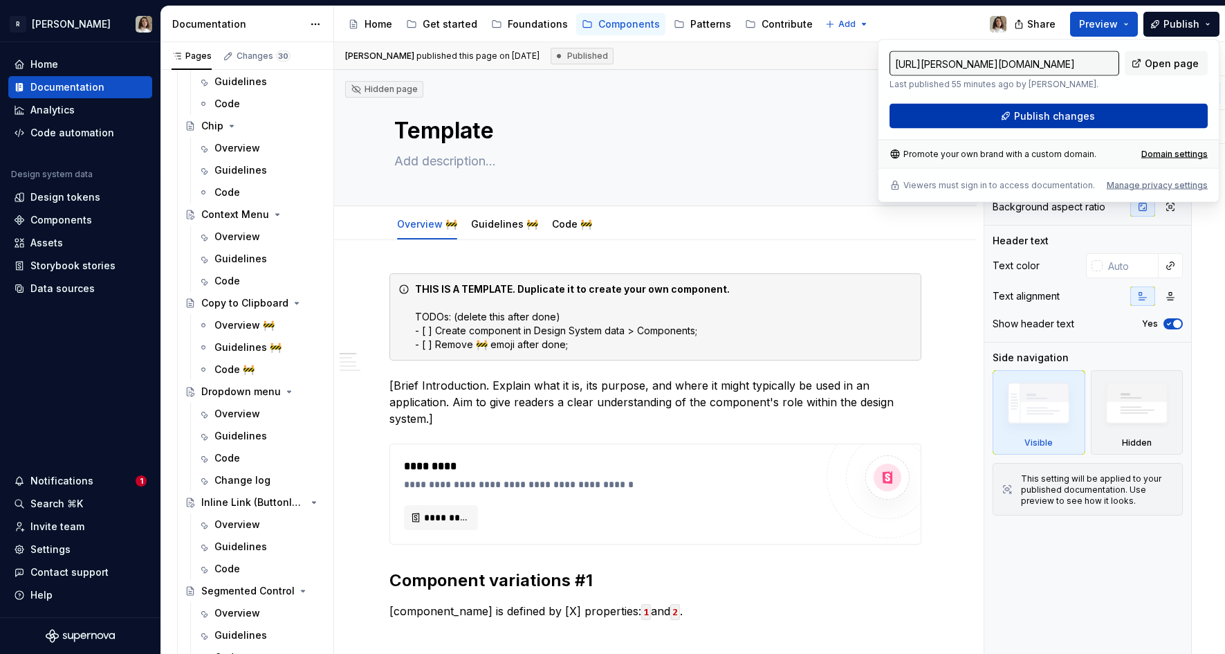
click at [1002, 120] on button "Publish changes" at bounding box center [1048, 116] width 318 height 25
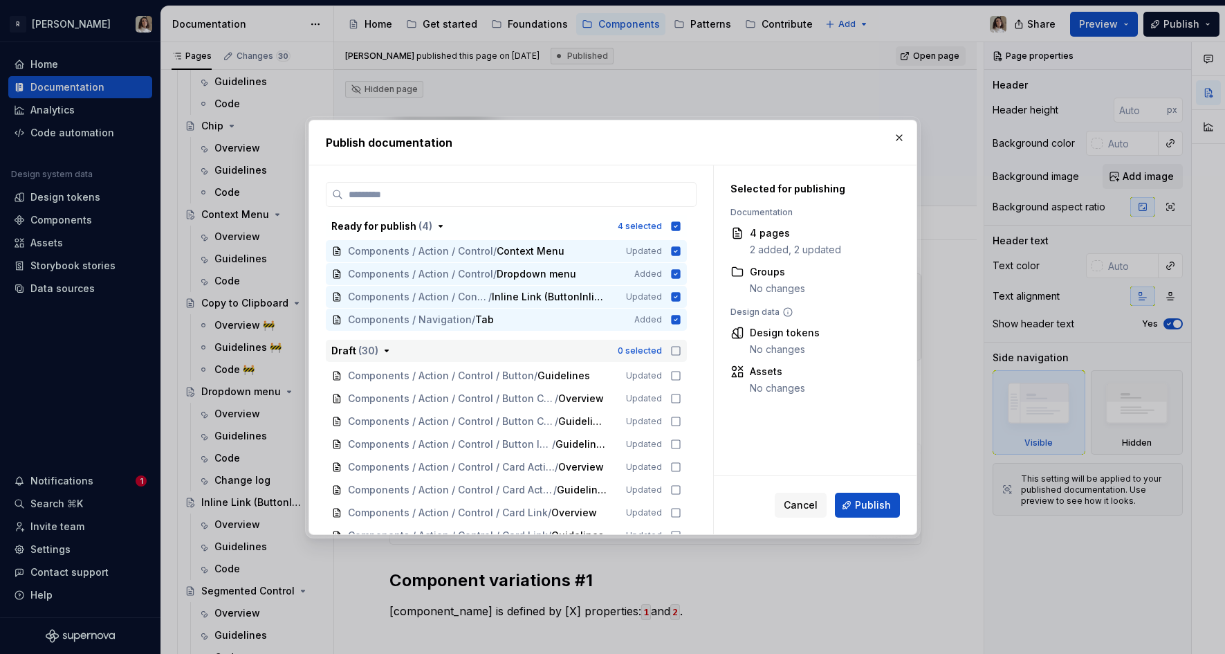
click at [680, 347] on icon "button" at bounding box center [675, 350] width 11 height 11
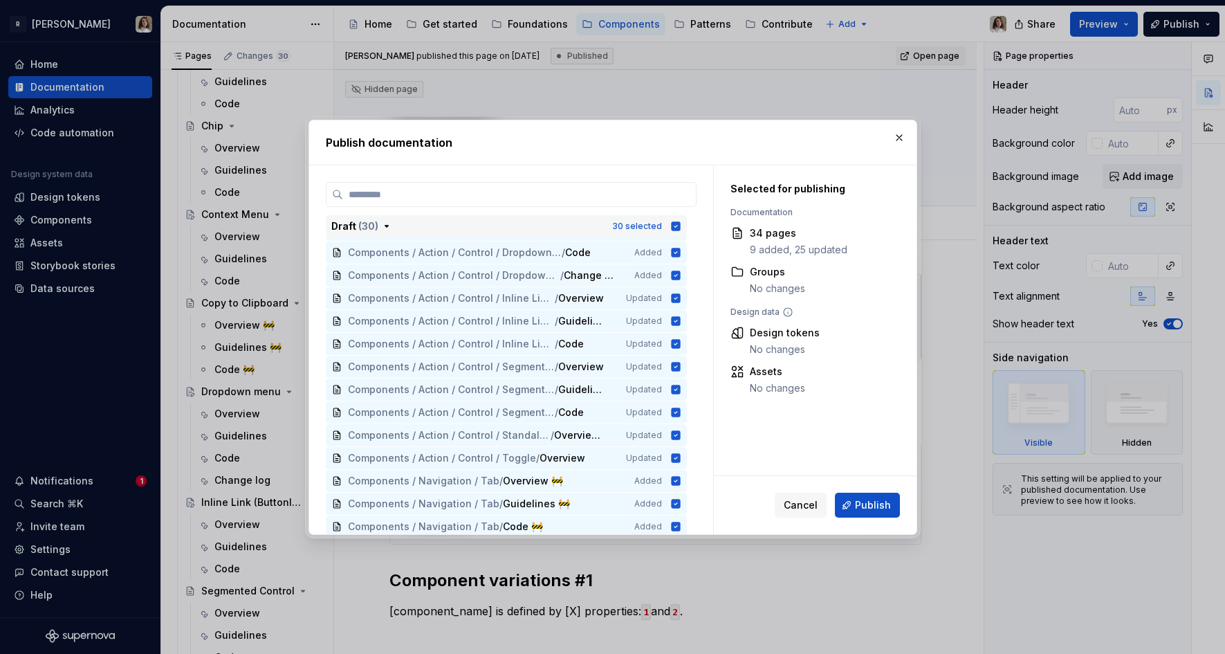
scroll to position [515, 0]
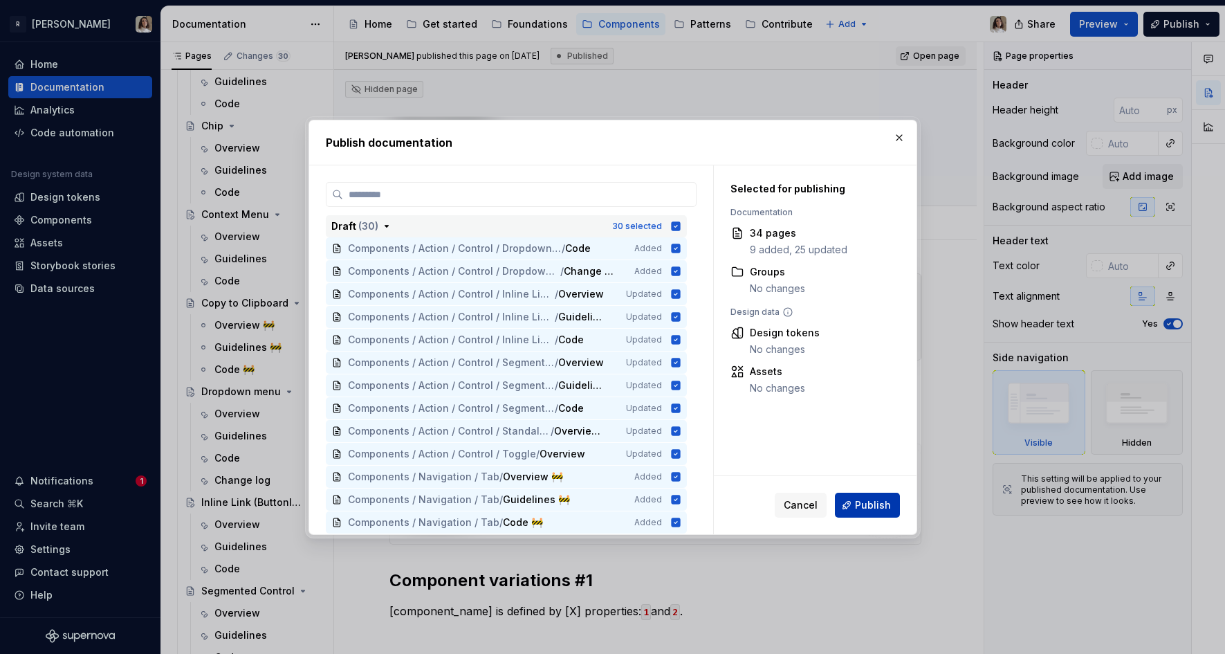
click at [872, 503] on span "Publish" at bounding box center [873, 505] width 36 height 14
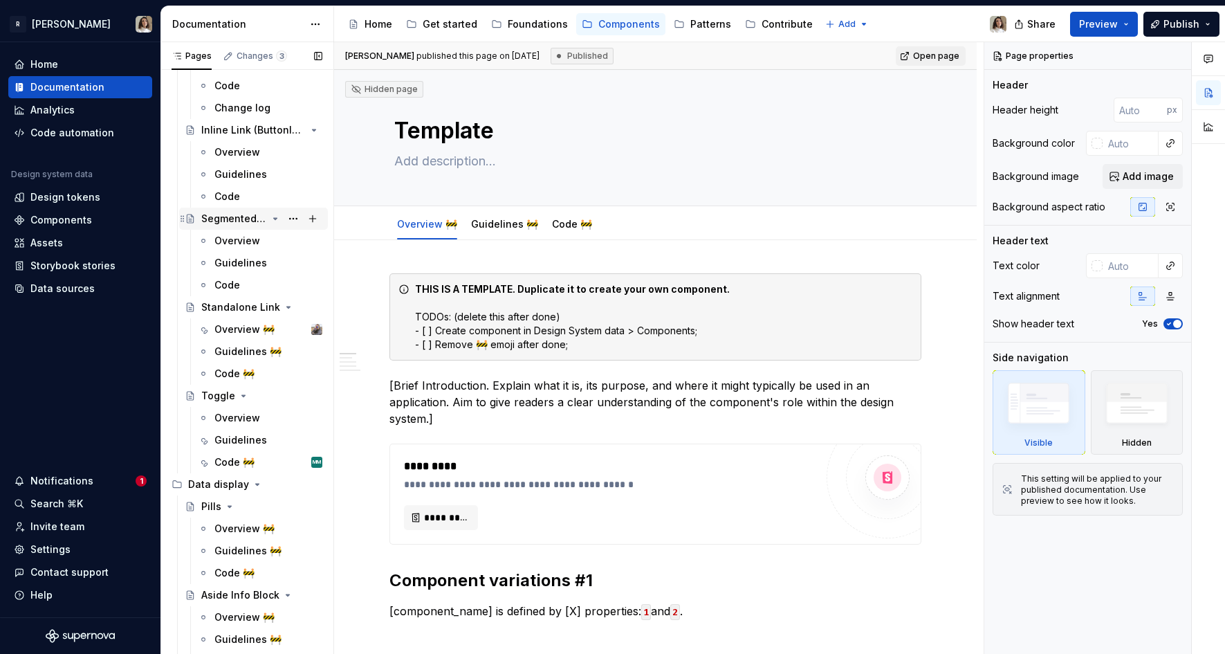
scroll to position [1108, 0]
click at [229, 279] on div "Code" at bounding box center [268, 286] width 108 height 19
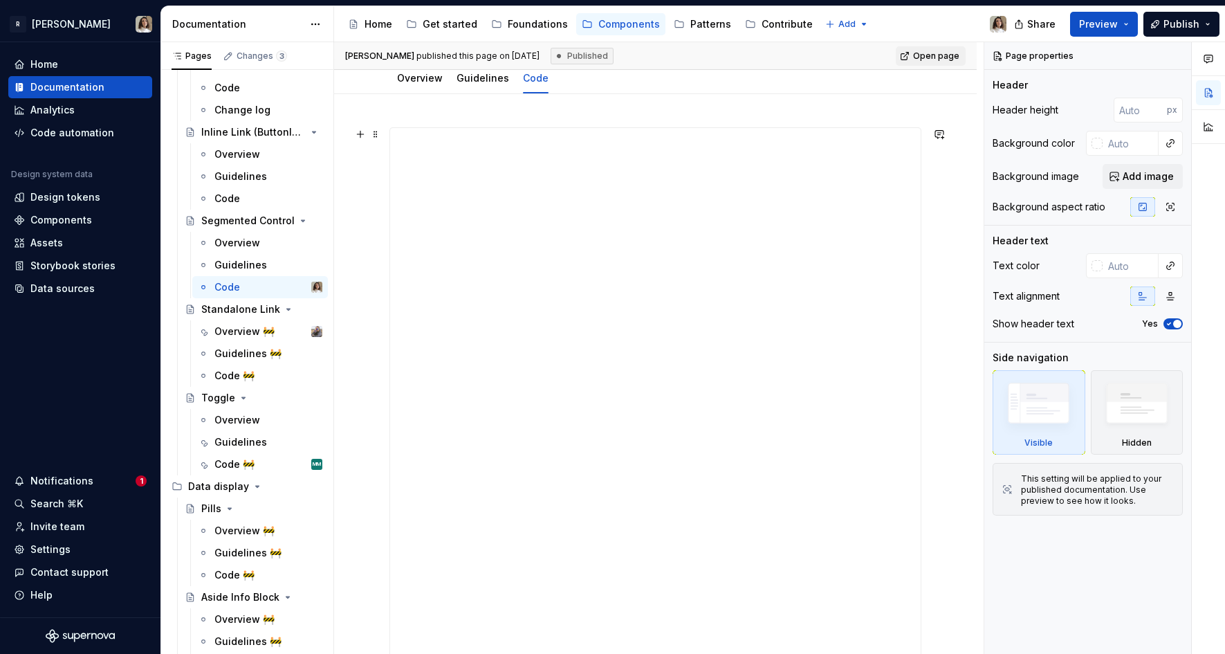
scroll to position [183, 0]
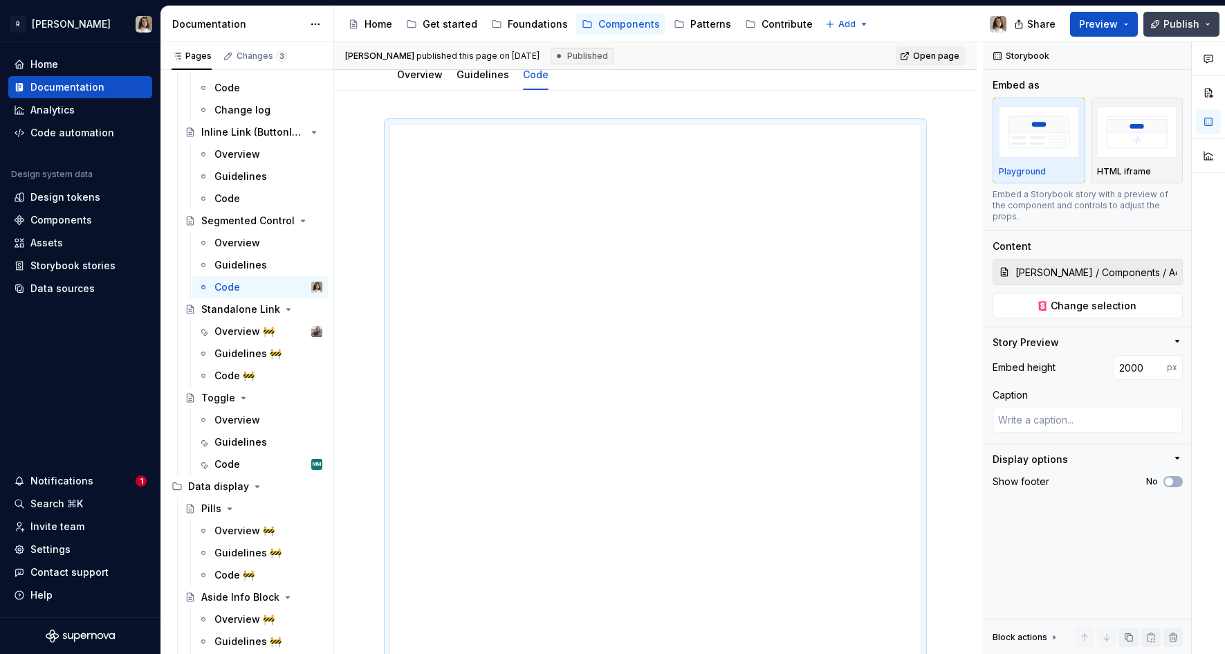
click at [1154, 20] on button "Publish" at bounding box center [1181, 24] width 76 height 25
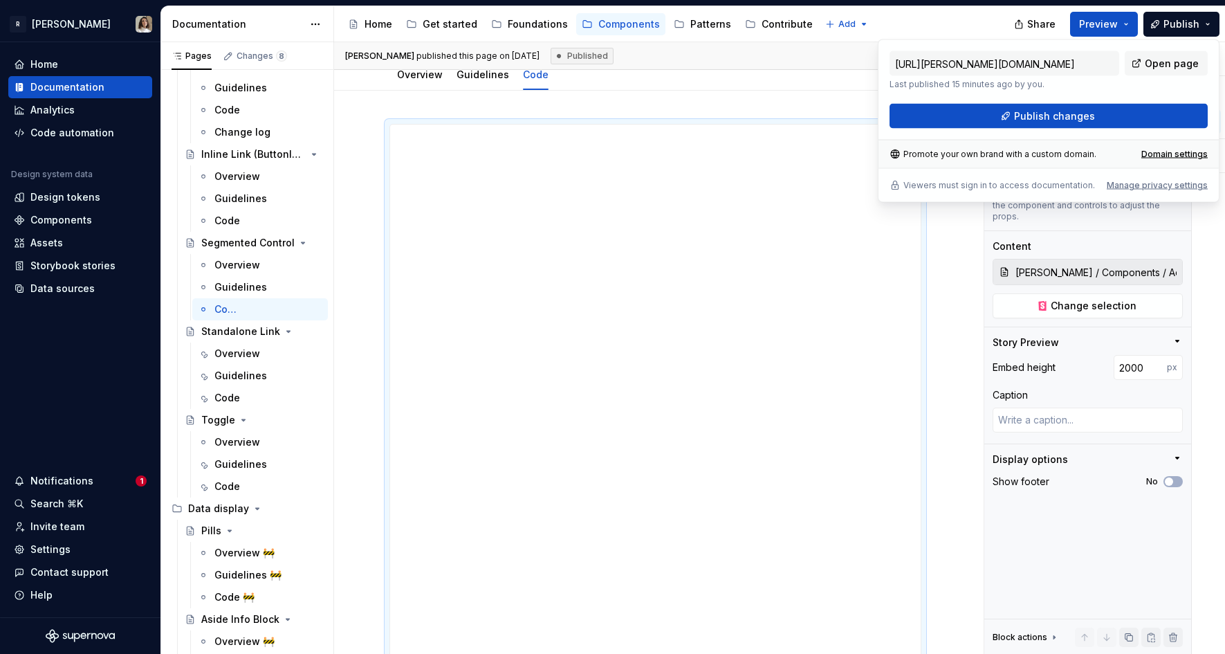
type textarea "*"
